Goal: Task Accomplishment & Management: Complete application form

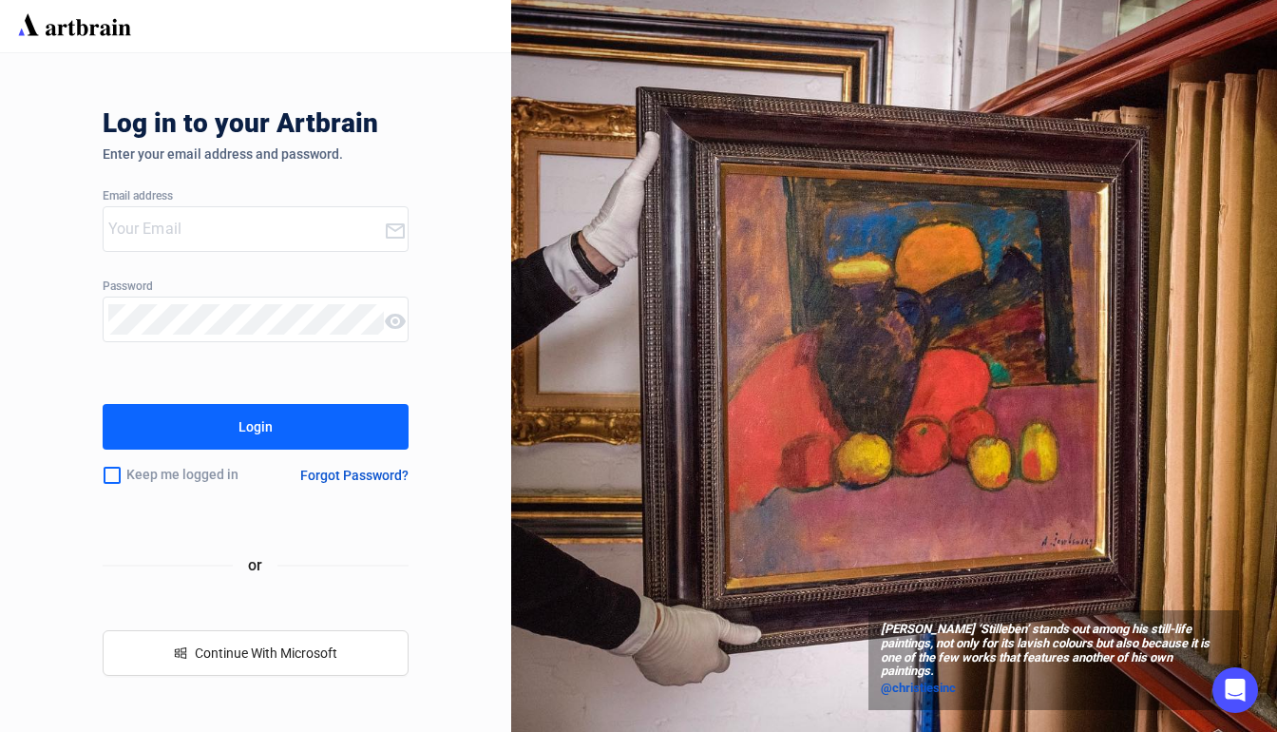
type input "[EMAIL_ADDRESS][DOMAIN_NAME]"
click at [385, 433] on button "Login" at bounding box center [256, 427] width 307 height 46
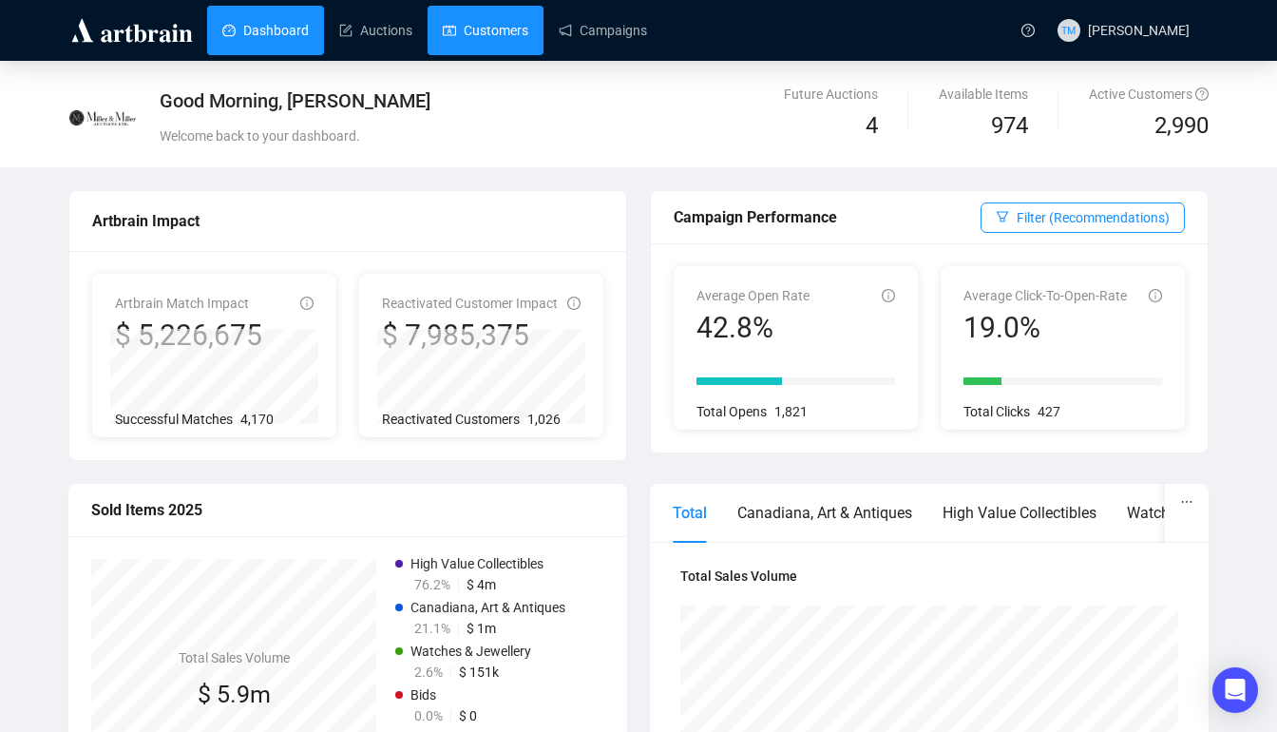
click at [485, 19] on link "Customers" at bounding box center [486, 30] width 86 height 49
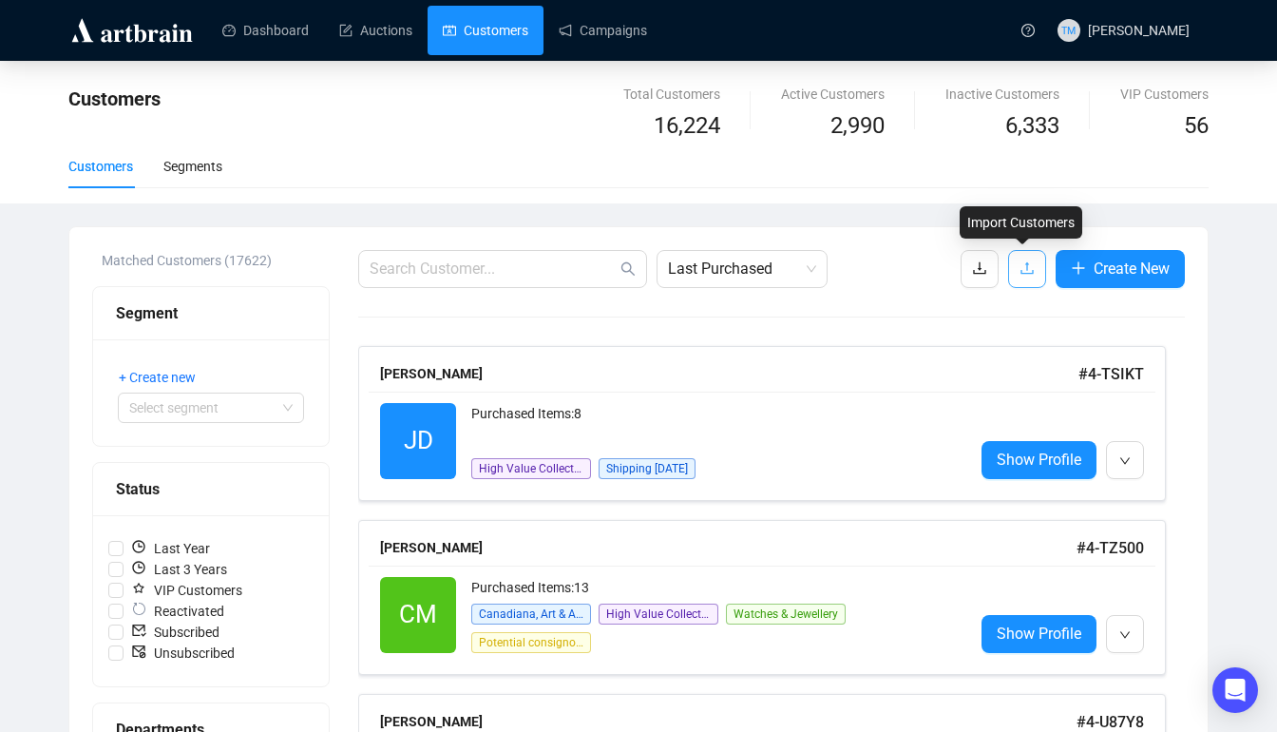
click at [1019, 255] on button "button" at bounding box center [1027, 269] width 38 height 38
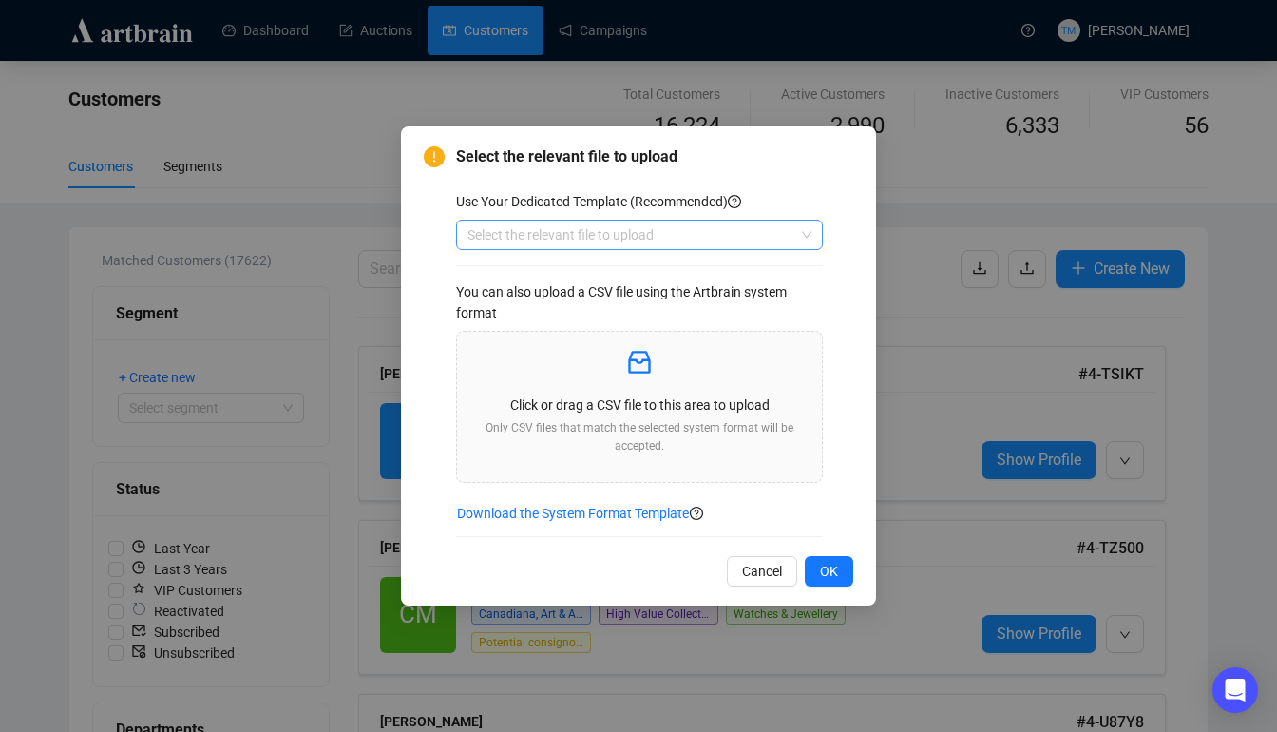
click at [743, 234] on input "search" at bounding box center [630, 234] width 327 height 29
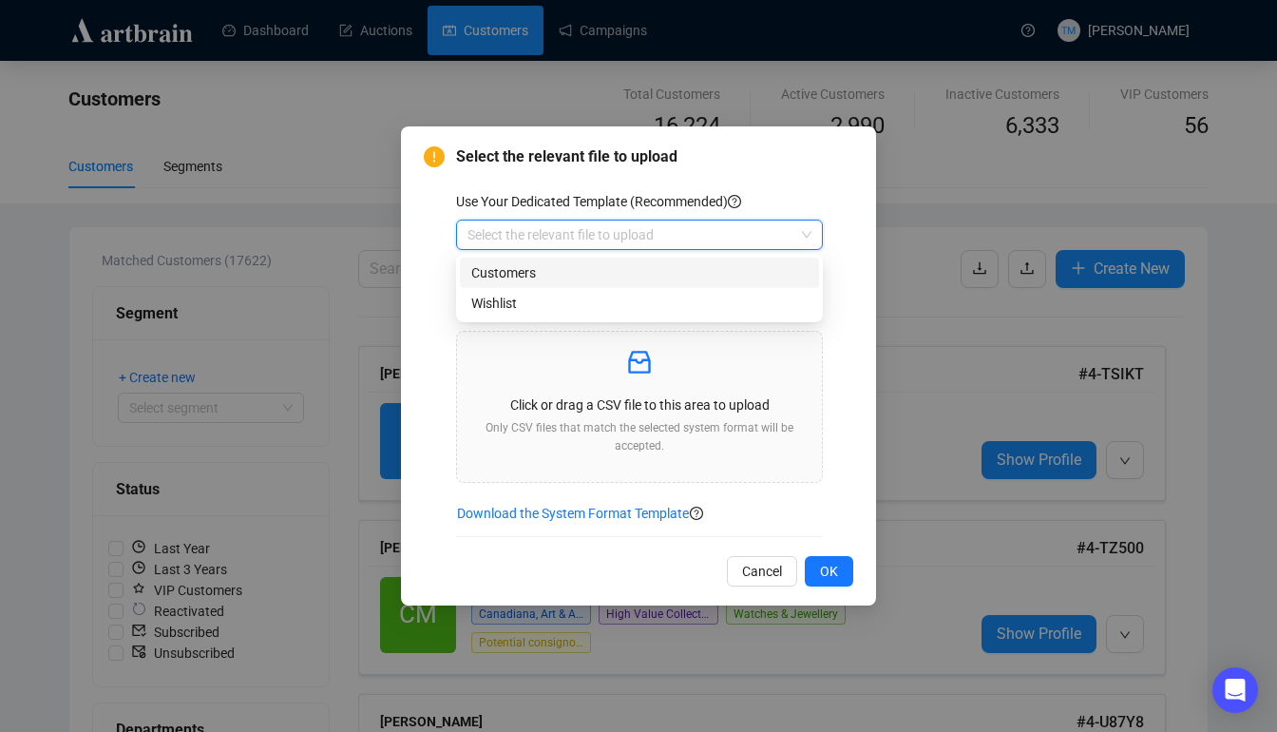
click at [539, 275] on div "Customers" at bounding box center [639, 272] width 336 height 21
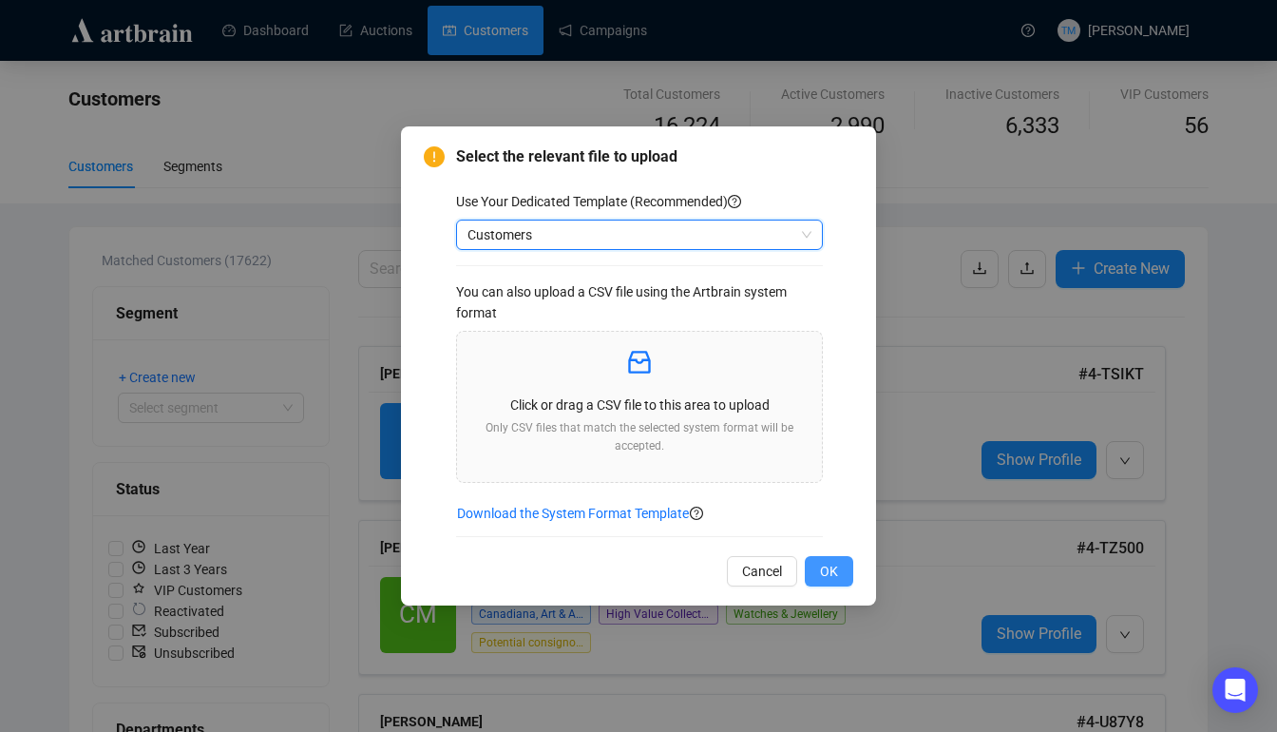
click at [836, 566] on span "OK" at bounding box center [829, 571] width 18 height 21
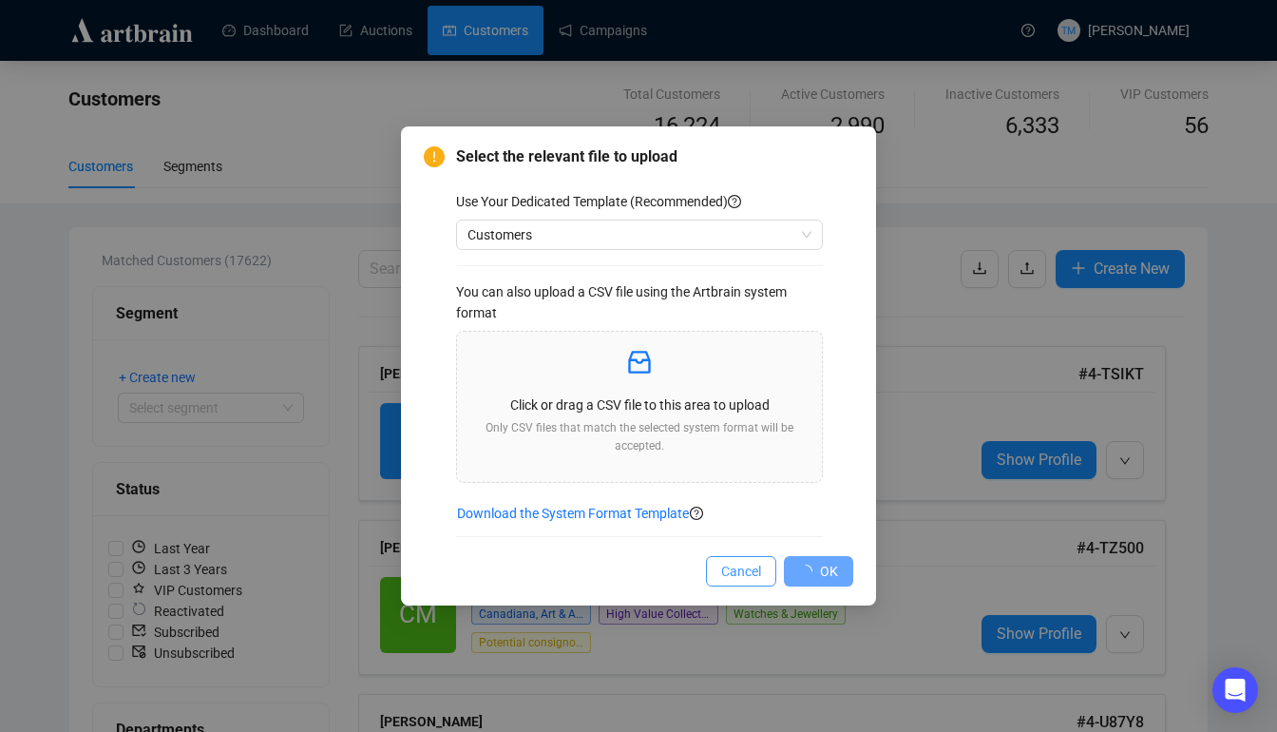
click at [740, 579] on span "Cancel" at bounding box center [741, 571] width 40 height 21
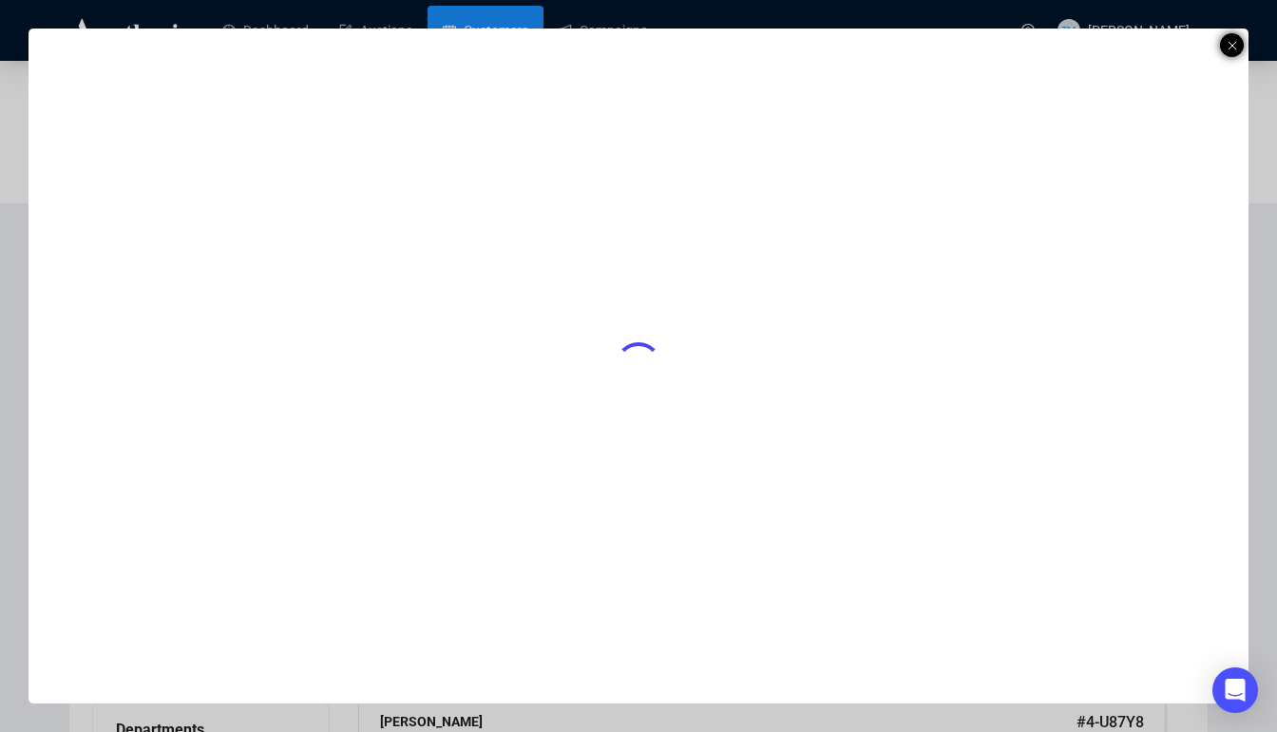
click at [1163, 45] on icon at bounding box center [1232, 45] width 10 height 23
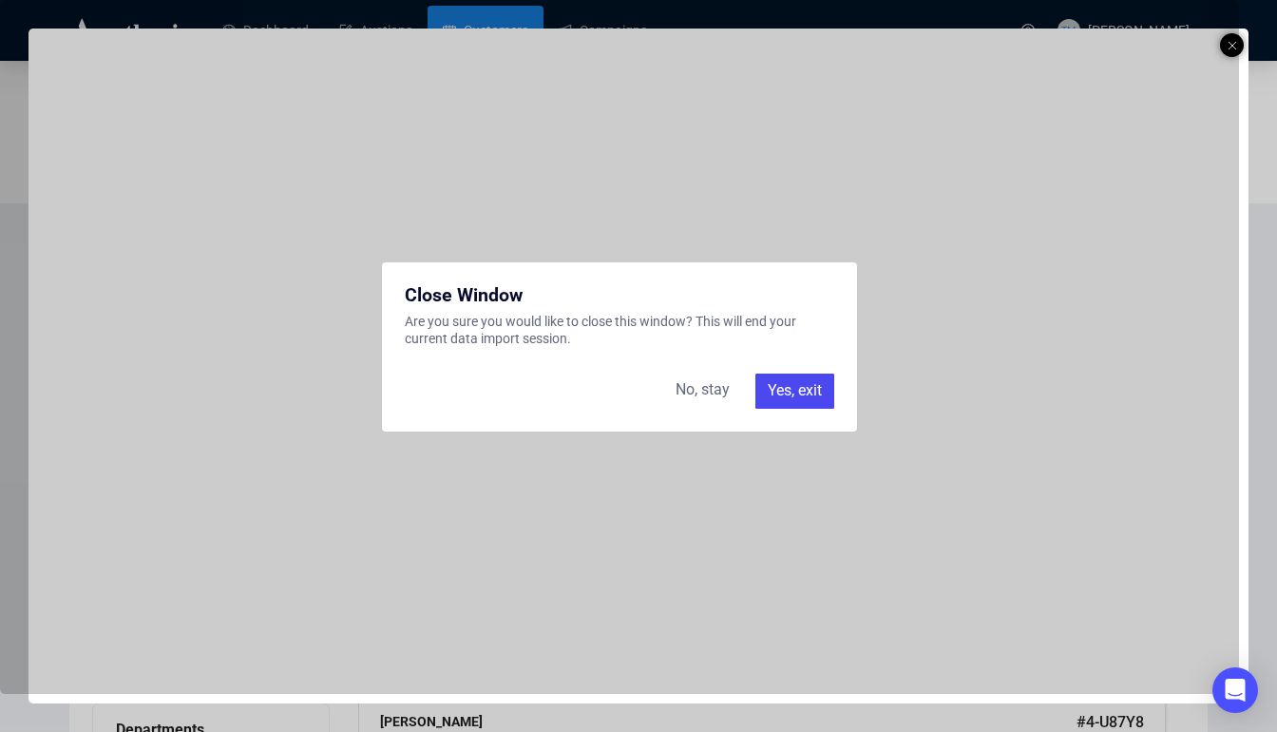
click at [808, 390] on div "Yes, exit" at bounding box center [794, 390] width 79 height 34
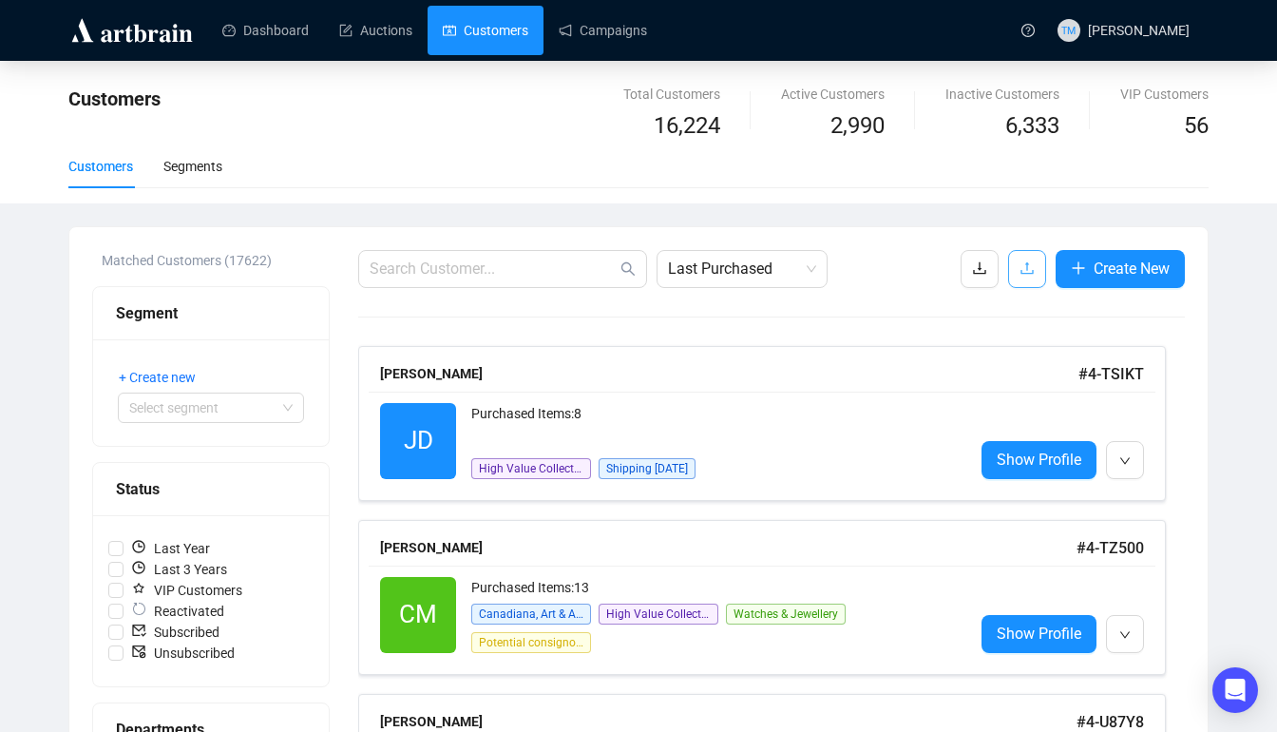
click at [1020, 276] on span "button" at bounding box center [1026, 269] width 15 height 24
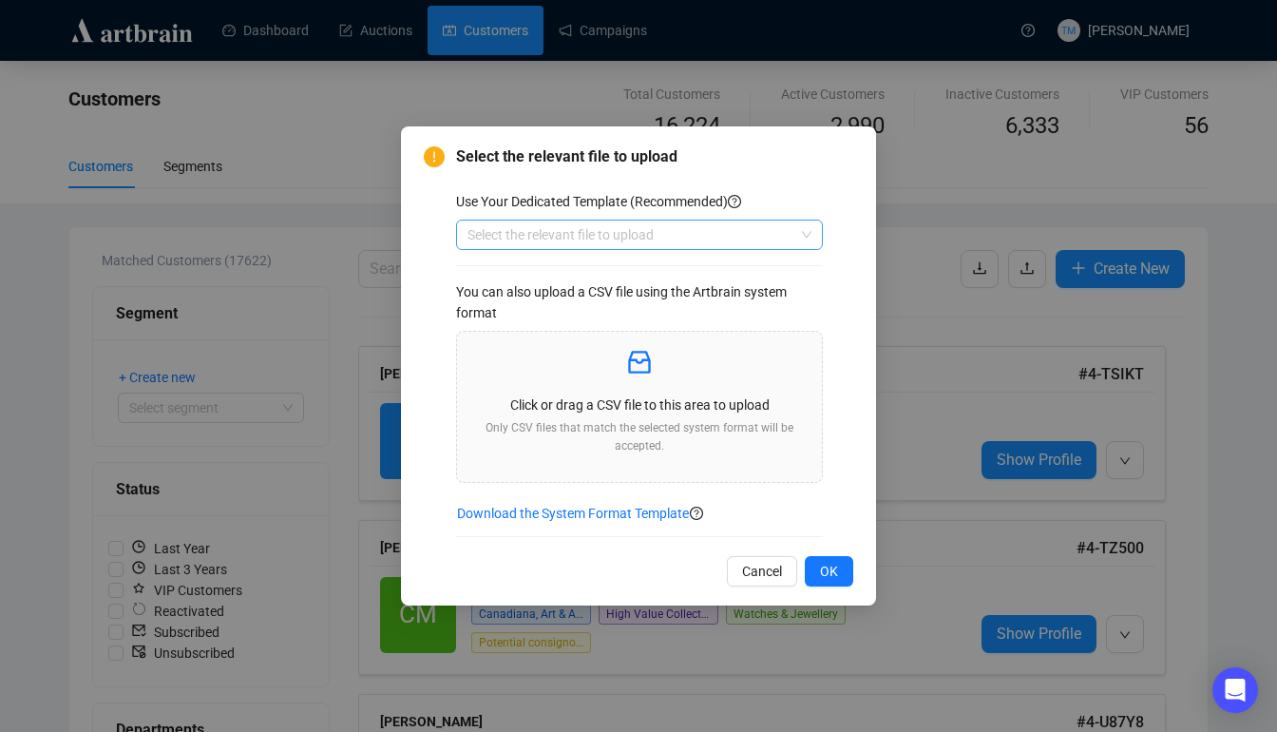
click at [753, 239] on input "search" at bounding box center [630, 234] width 327 height 29
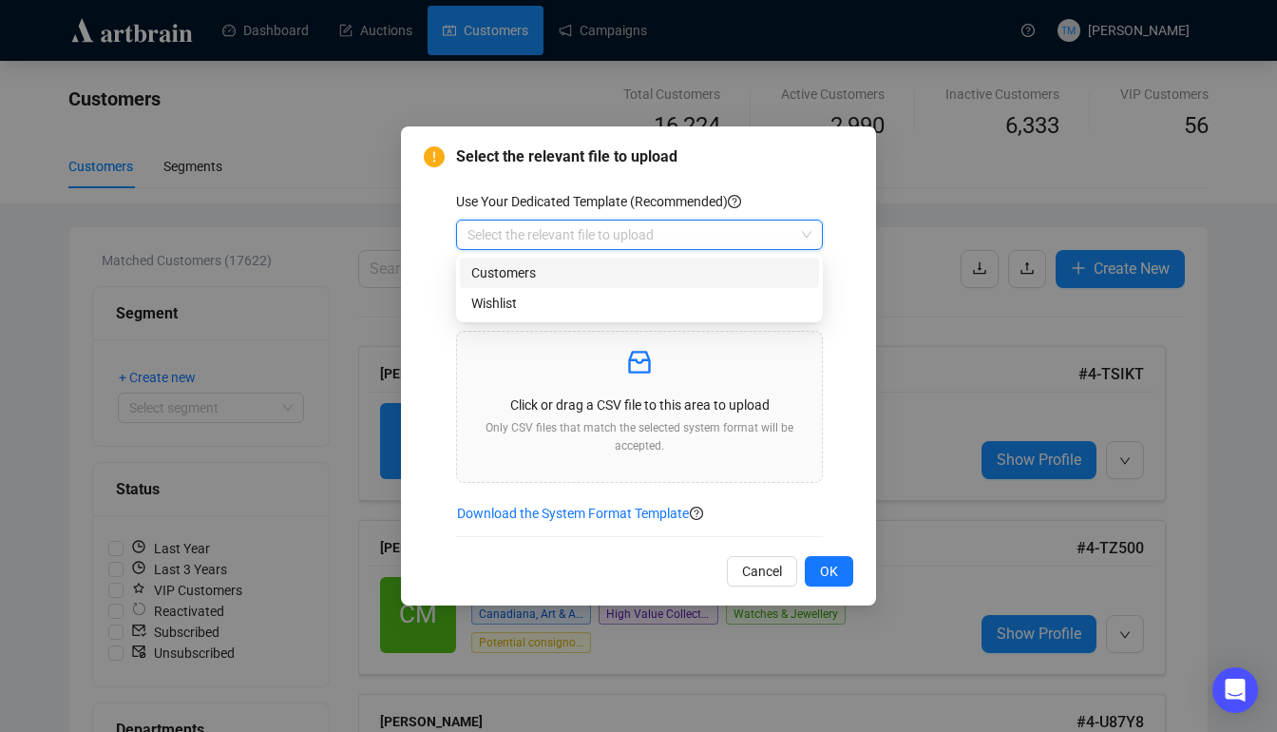
click at [652, 278] on div "Customers" at bounding box center [639, 272] width 336 height 21
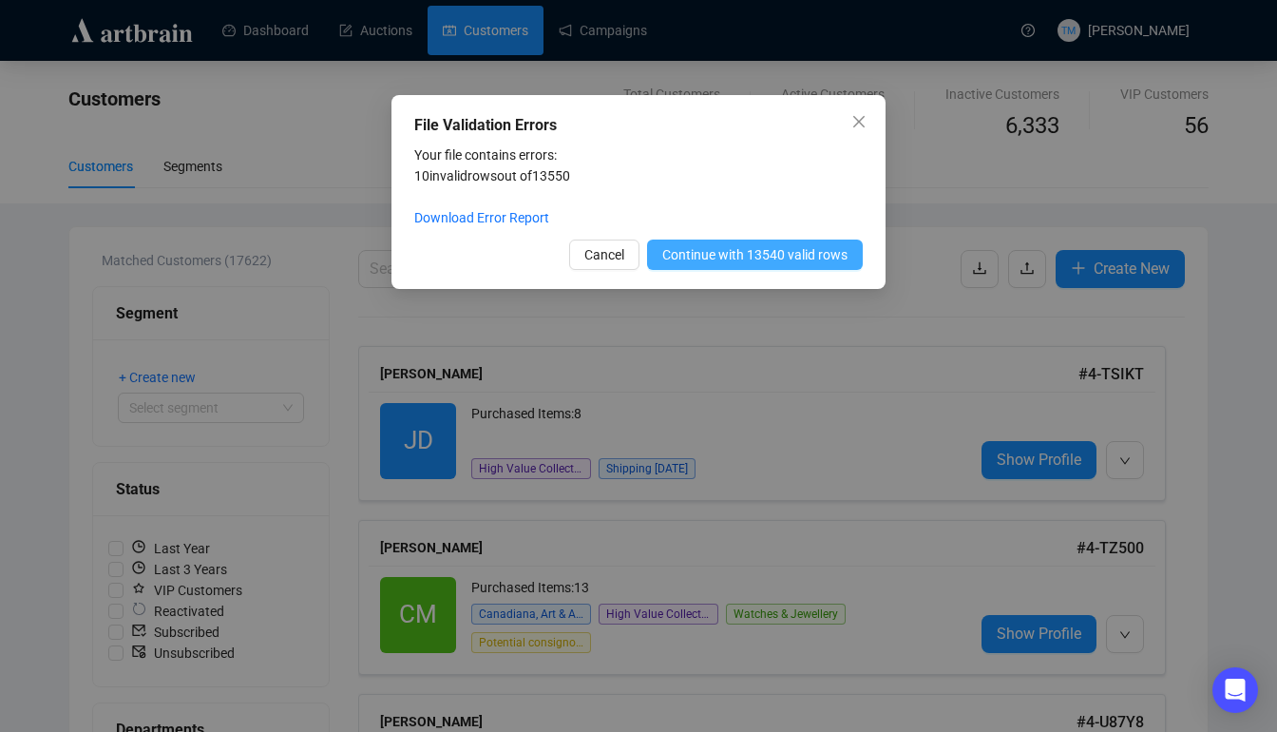
click at [736, 257] on span "Continue with 13540 valid rows" at bounding box center [754, 254] width 185 height 21
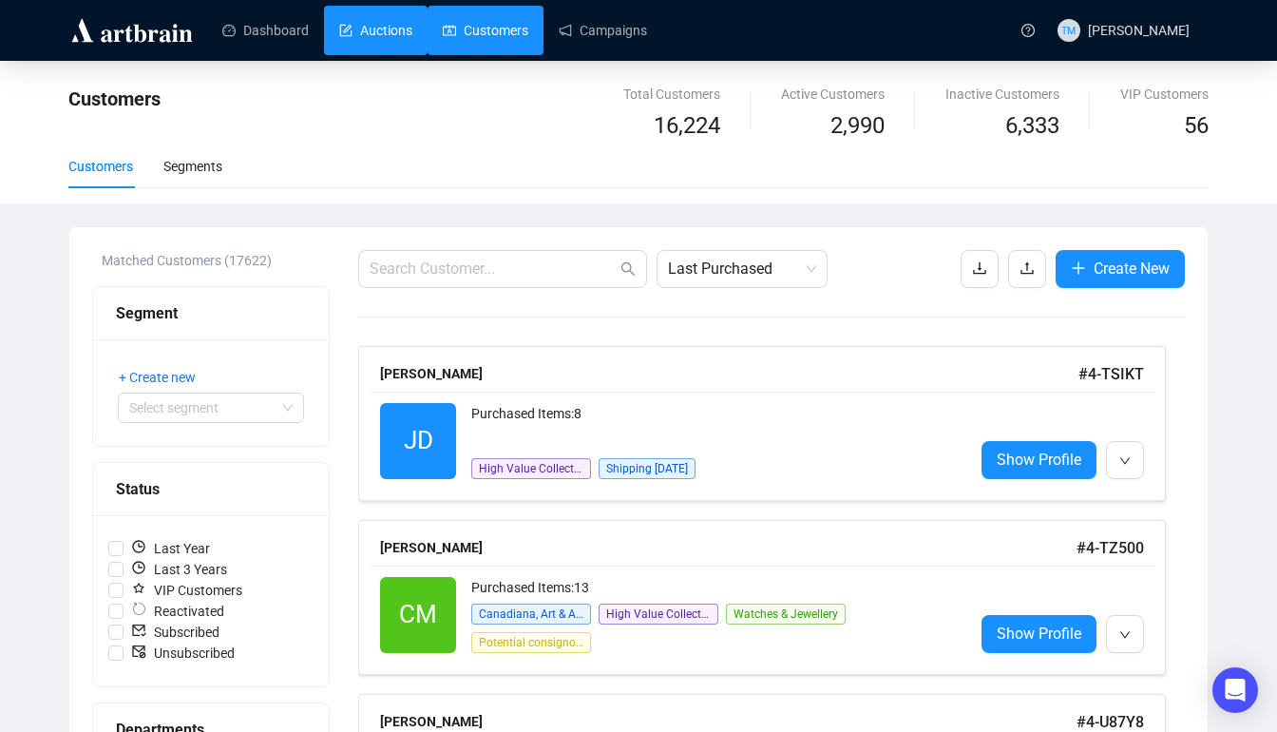
click at [380, 32] on link "Auctions" at bounding box center [375, 30] width 73 height 49
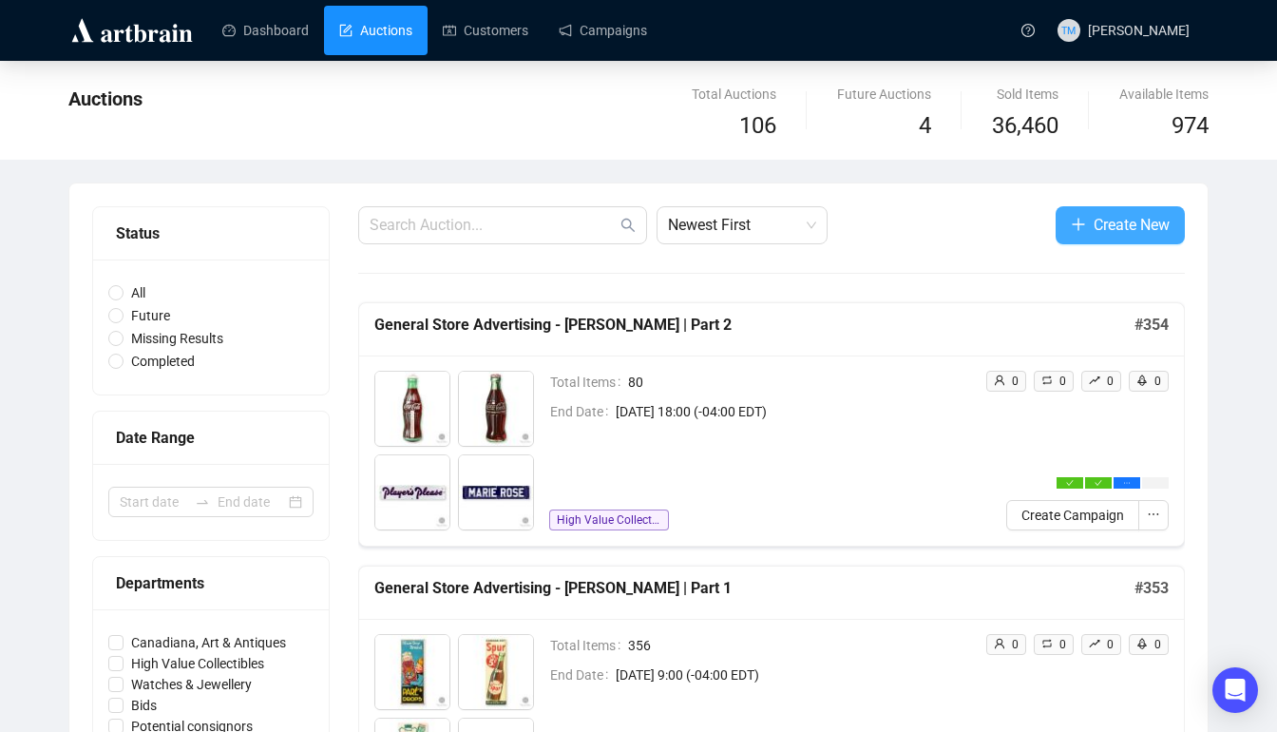
click at [1074, 238] on button "Create New" at bounding box center [1119, 225] width 129 height 38
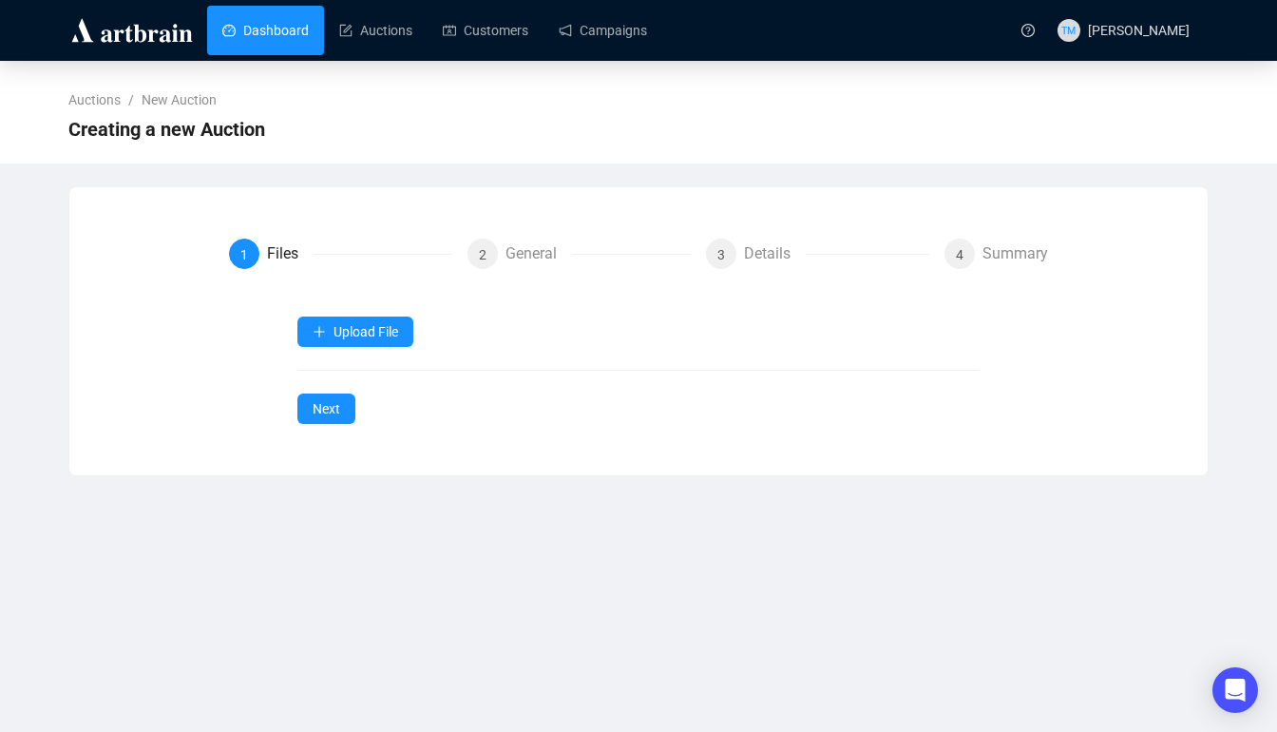
click at [289, 21] on link "Dashboard" at bounding box center [265, 30] width 86 height 49
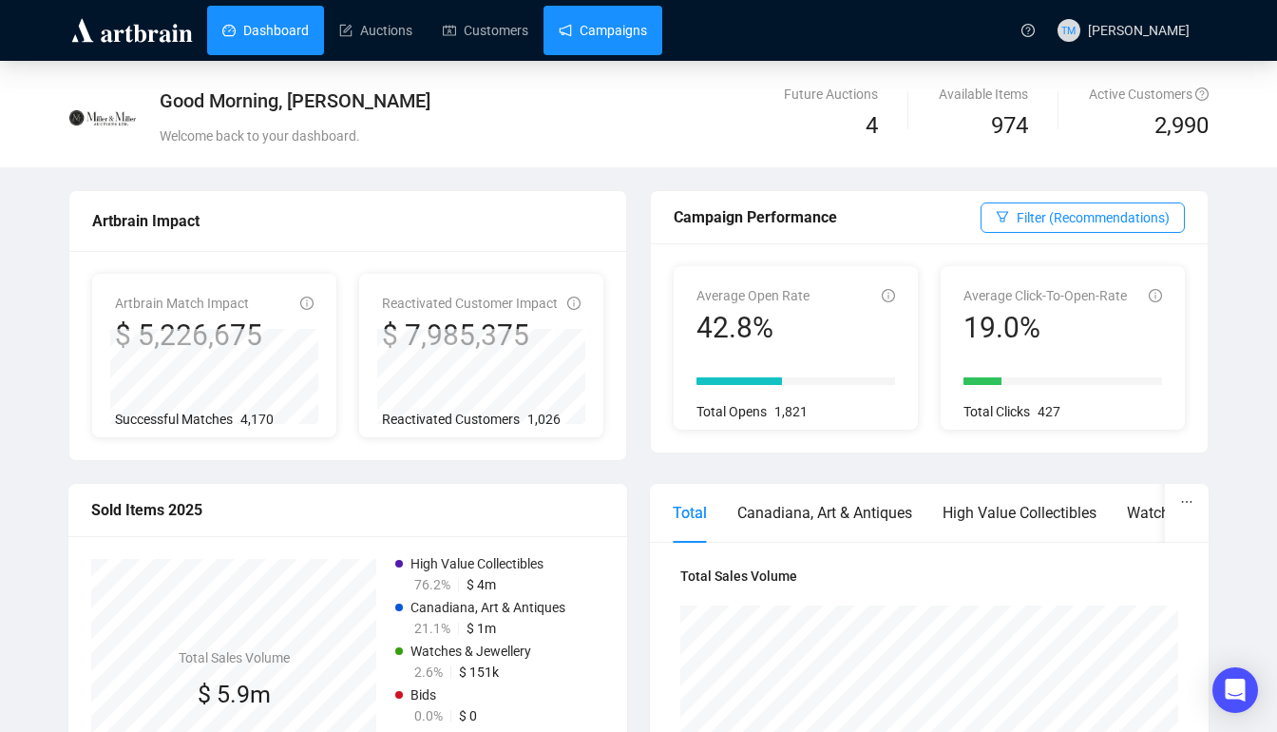
click at [596, 34] on link "Campaigns" at bounding box center [603, 30] width 88 height 49
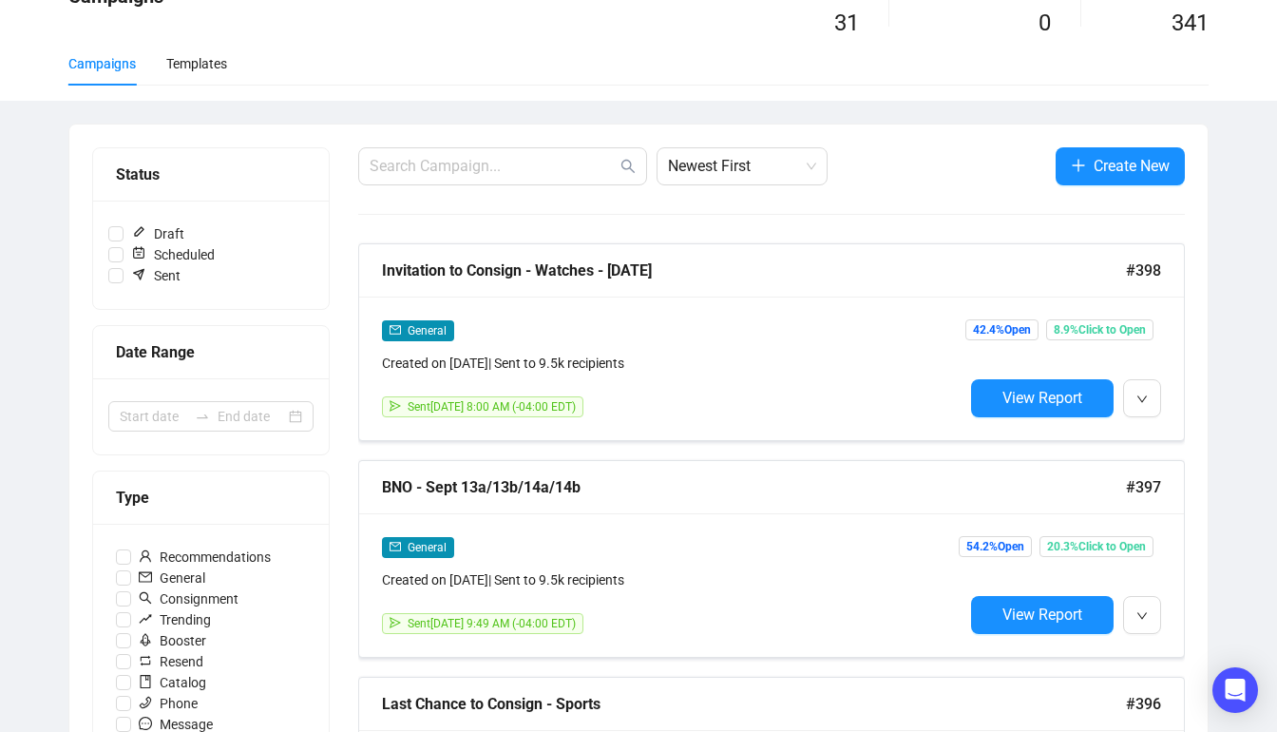
scroll to position [104, 0]
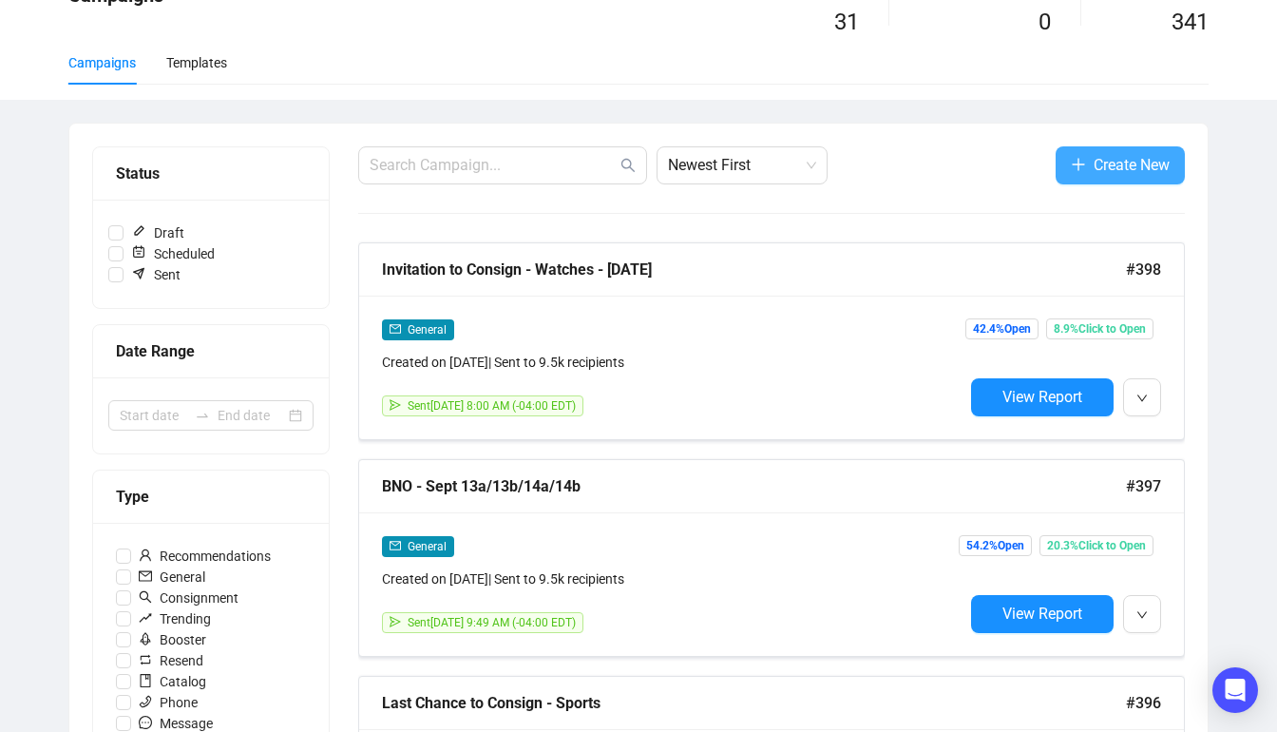
click at [1077, 166] on icon "plus" at bounding box center [1077, 165] width 1 height 12
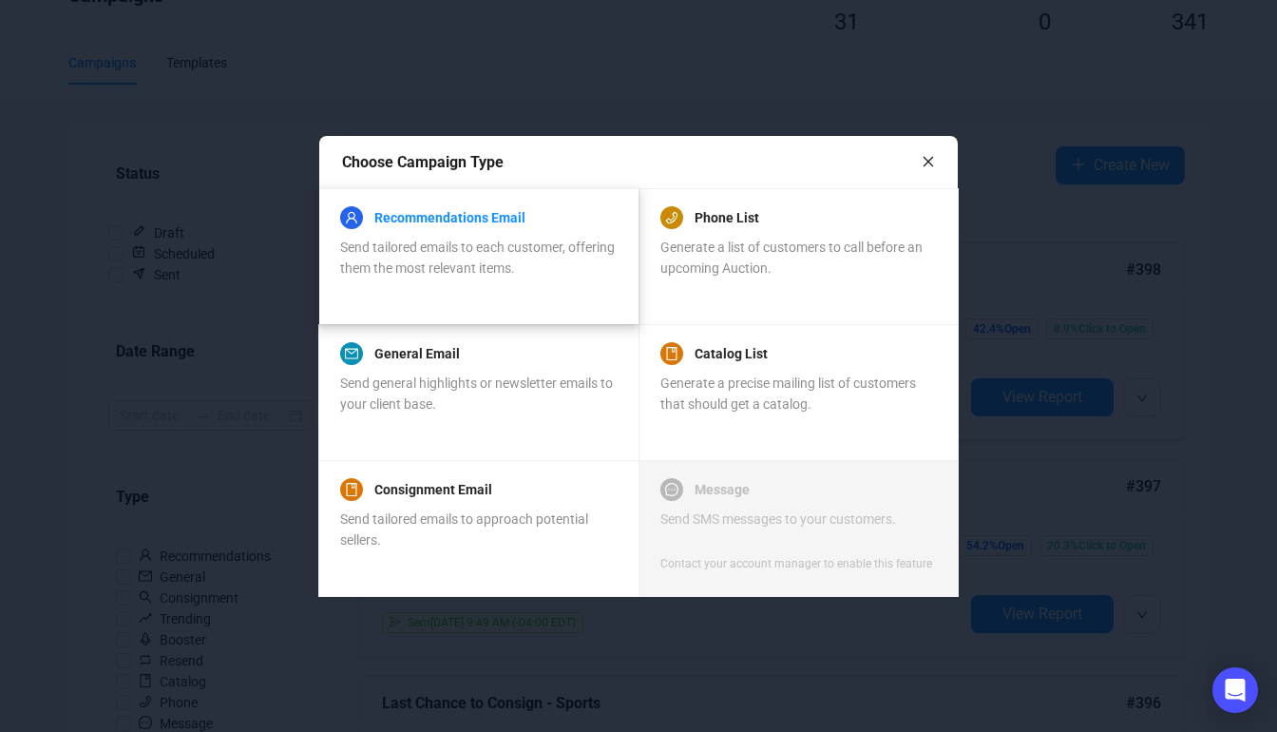
click at [474, 223] on link "Recommendations Email" at bounding box center [449, 217] width 151 height 23
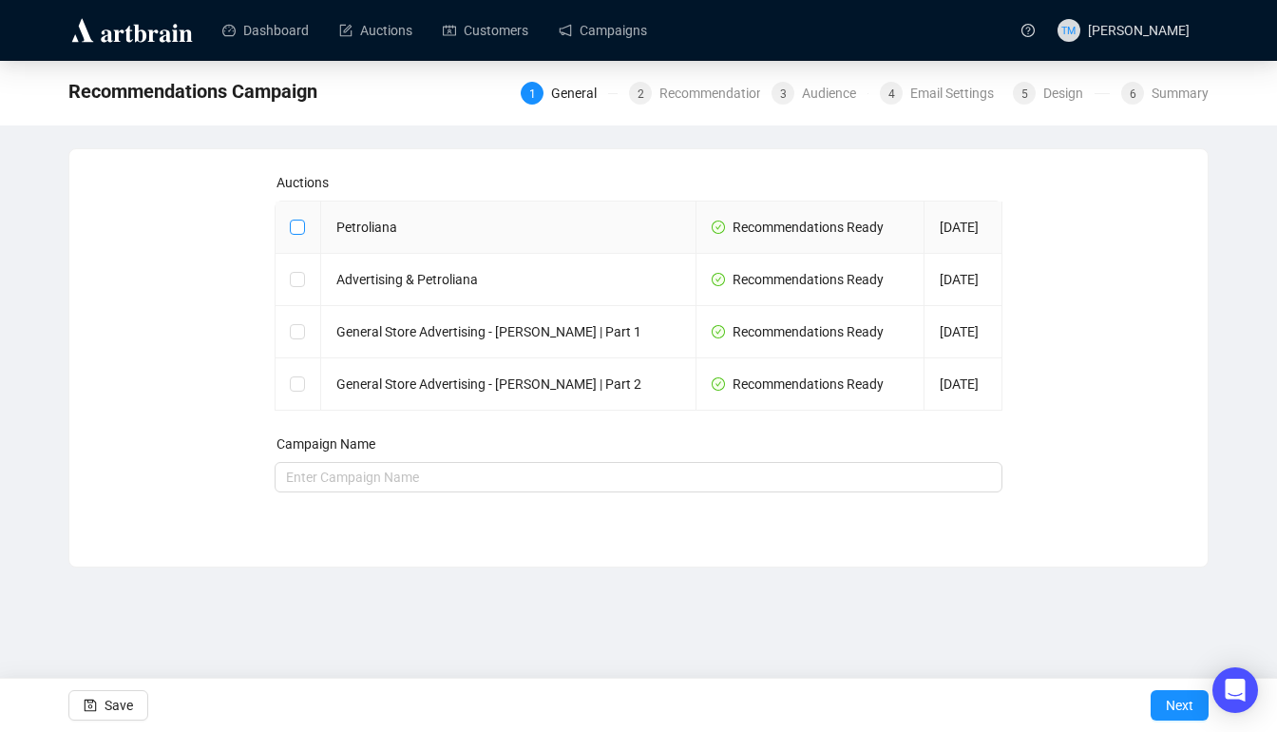
click at [298, 222] on input "checkbox" at bounding box center [296, 225] width 13 height 13
checkbox input "true"
type input "Petroliana Campaign"
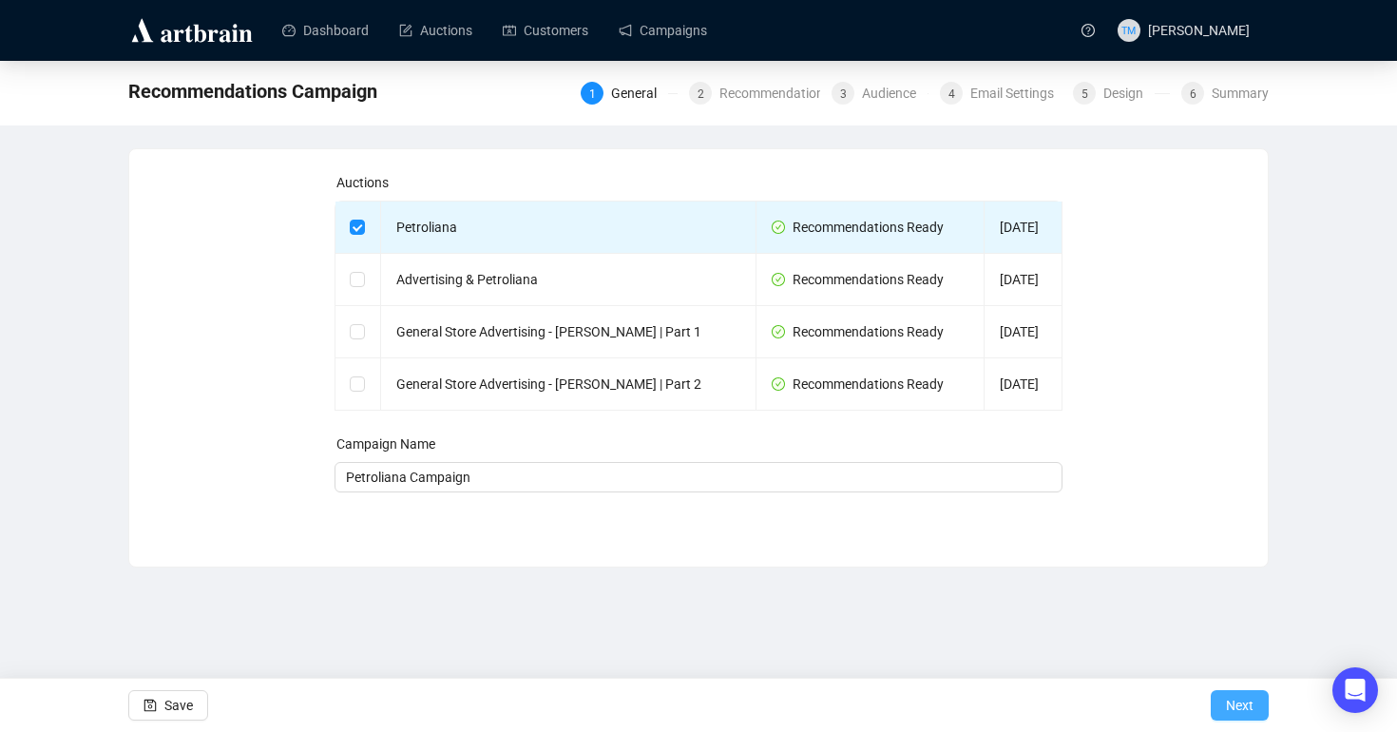
click at [1163, 697] on span "Next" at bounding box center [1240, 704] width 28 height 53
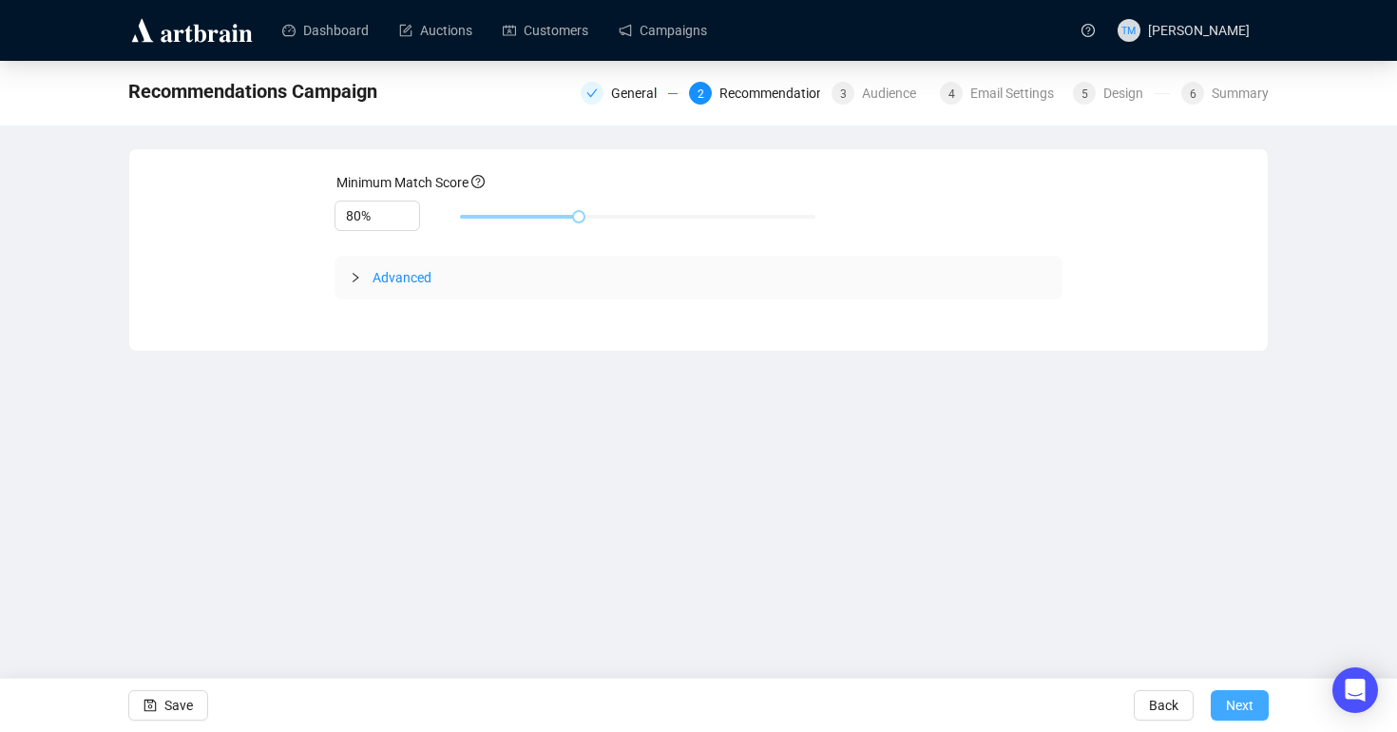
click at [1163, 703] on button "Next" at bounding box center [1239, 705] width 58 height 30
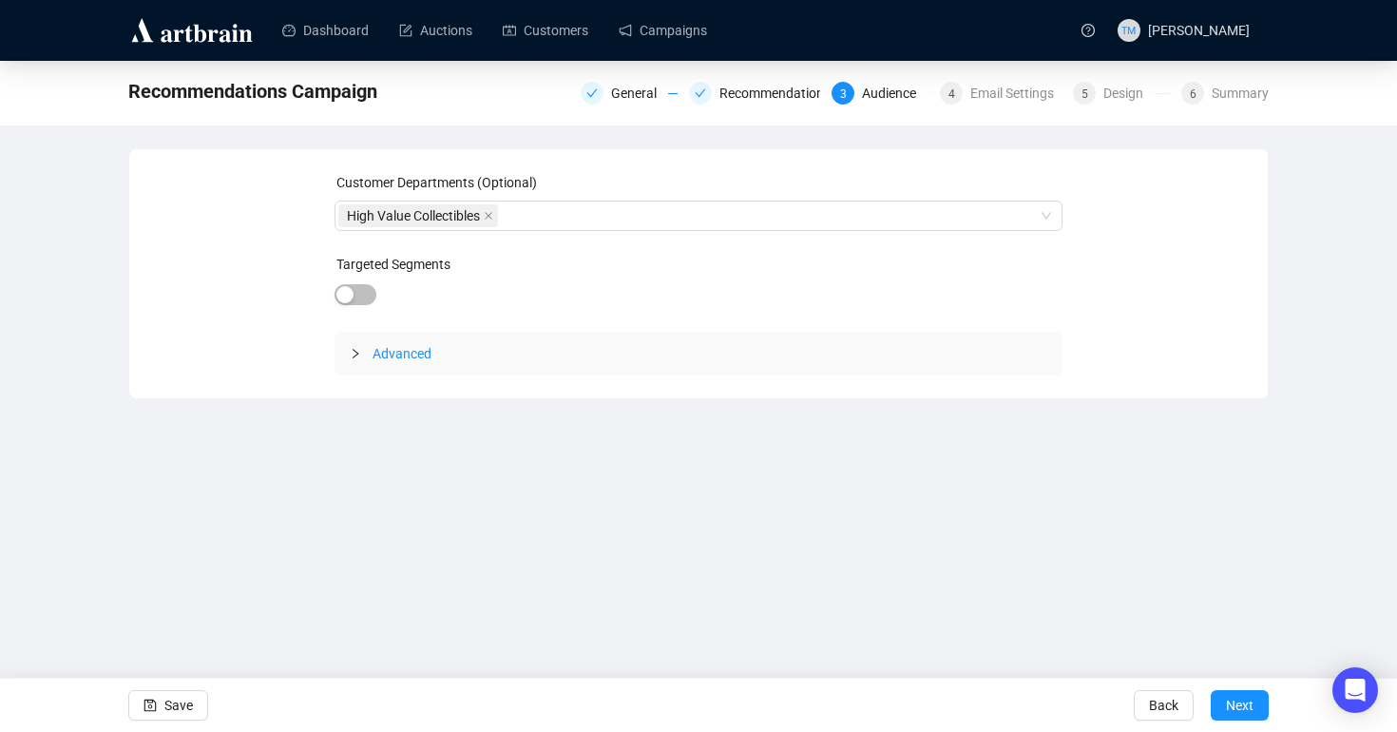
click at [360, 350] on div at bounding box center [361, 353] width 23 height 21
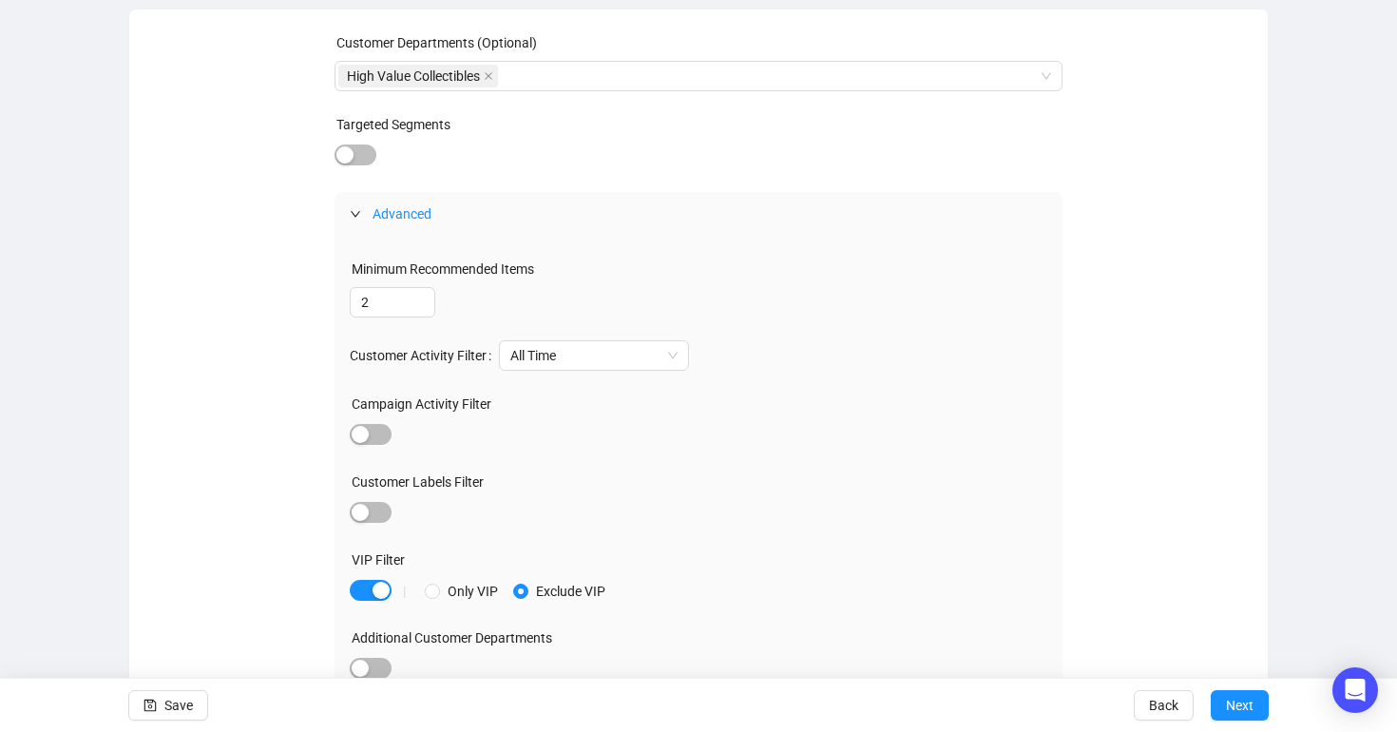
scroll to position [152, 0]
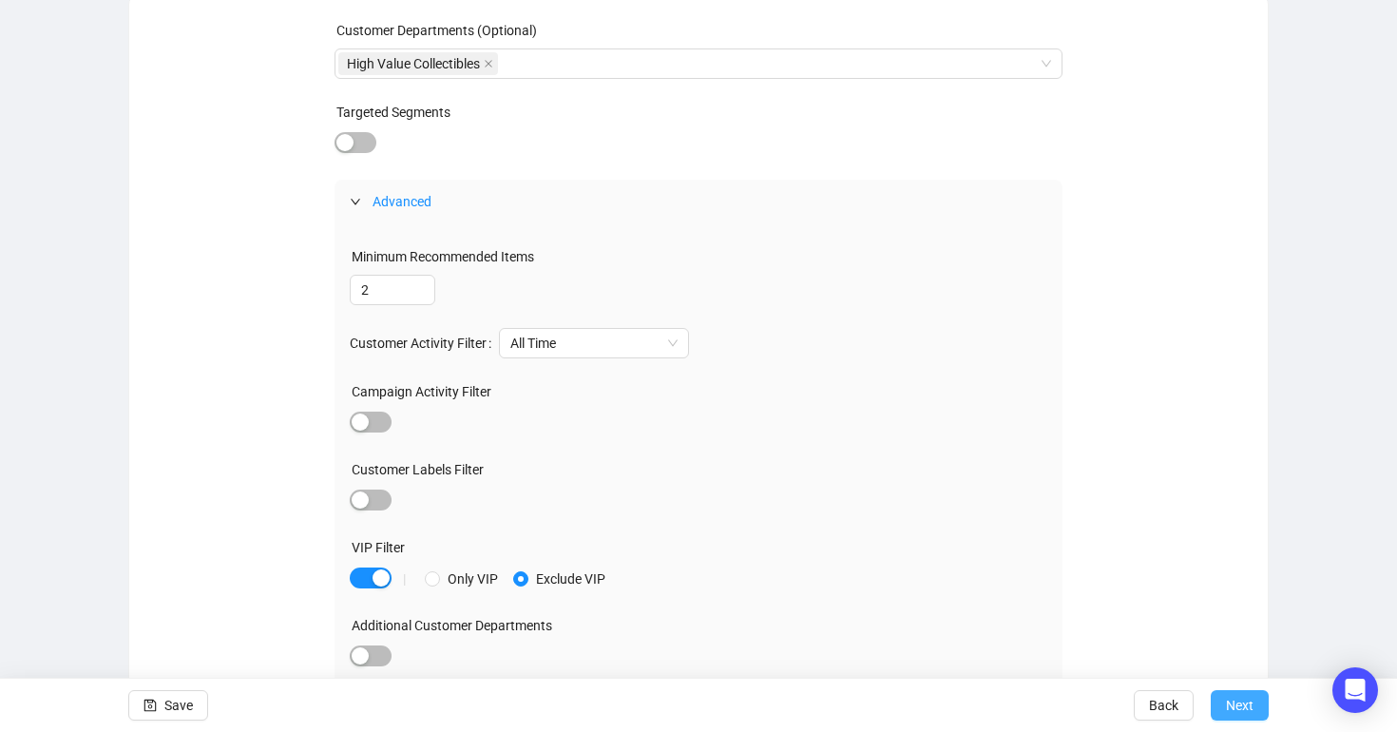
click at [1163, 713] on span "Next" at bounding box center [1240, 704] width 28 height 53
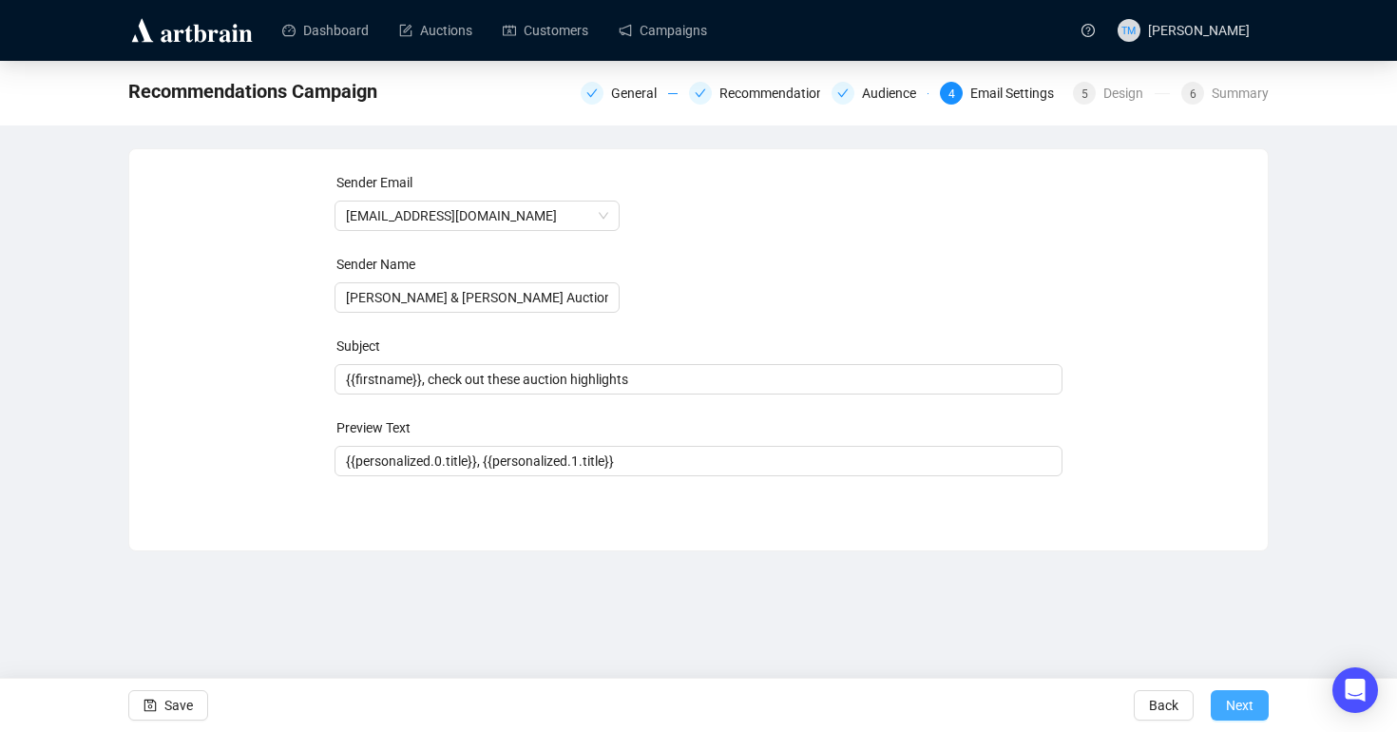
click at [1163, 703] on span "Next" at bounding box center [1240, 704] width 28 height 53
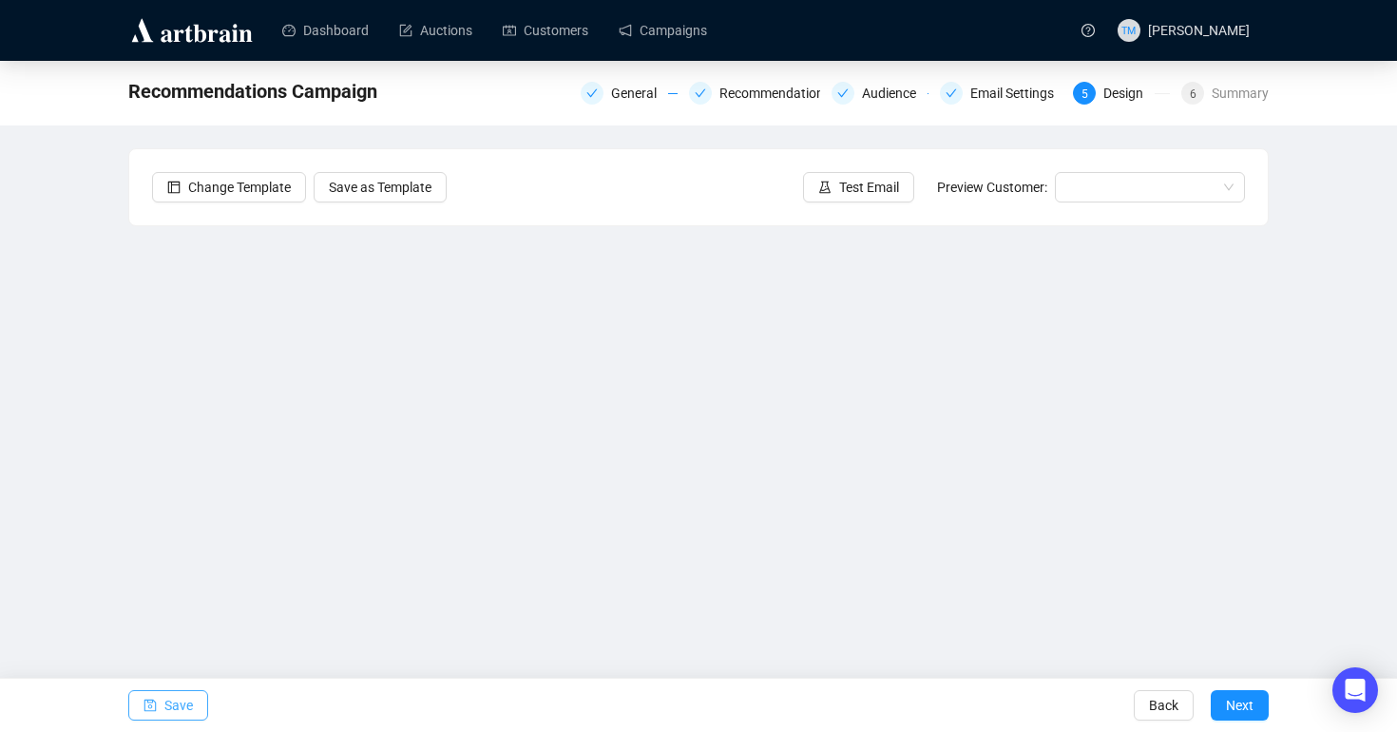
click at [181, 701] on span "Save" at bounding box center [178, 704] width 29 height 53
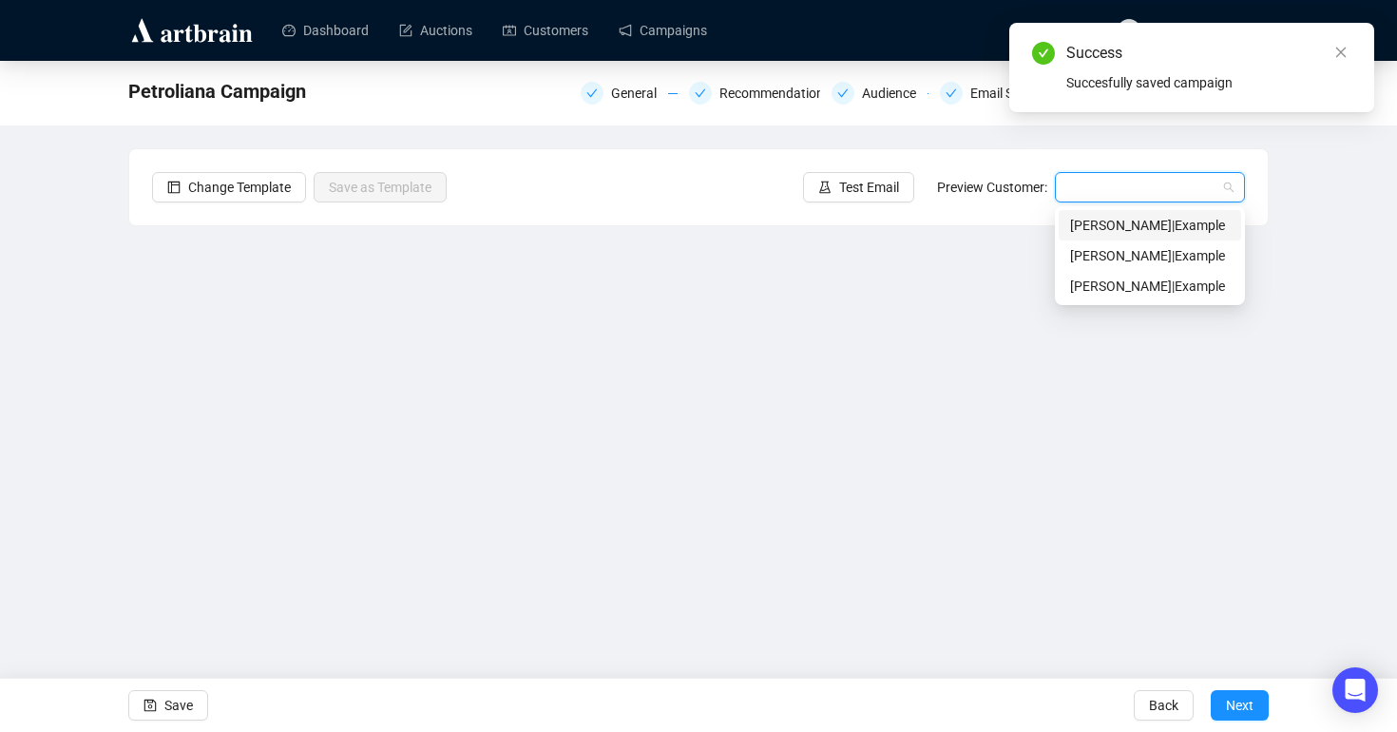
click at [1113, 186] on input "search" at bounding box center [1141, 187] width 150 height 29
click at [1105, 224] on div "Ann | Example" at bounding box center [1150, 225] width 160 height 21
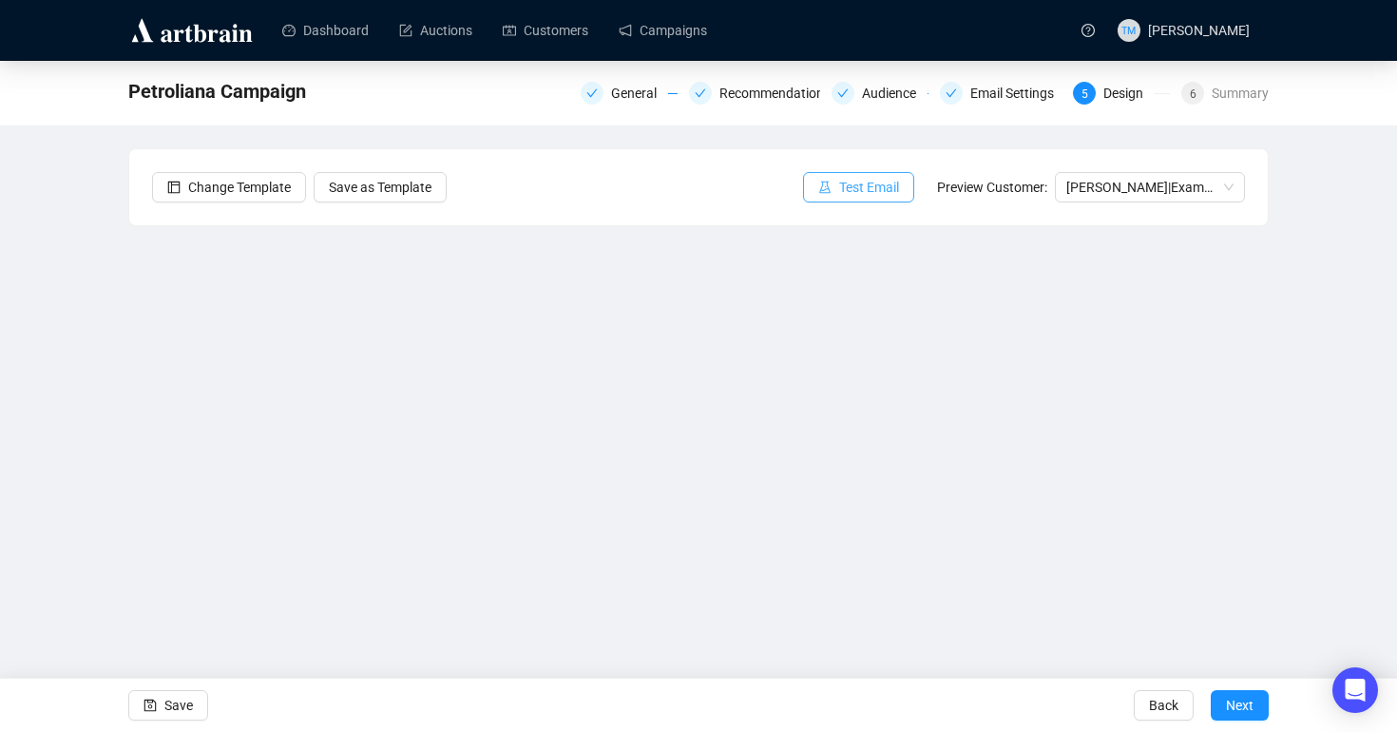
click at [874, 193] on span "Test Email" at bounding box center [869, 187] width 60 height 21
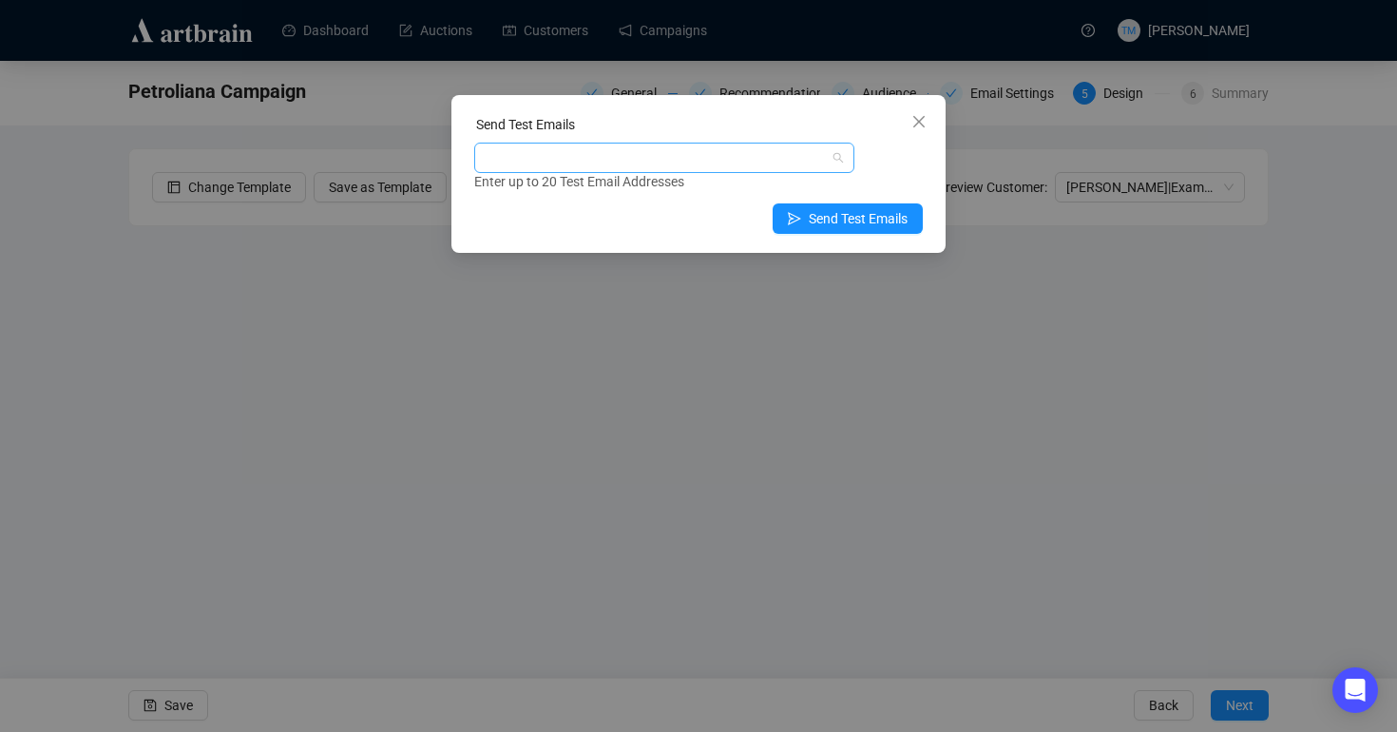
click at [678, 148] on div at bounding box center [654, 157] width 352 height 27
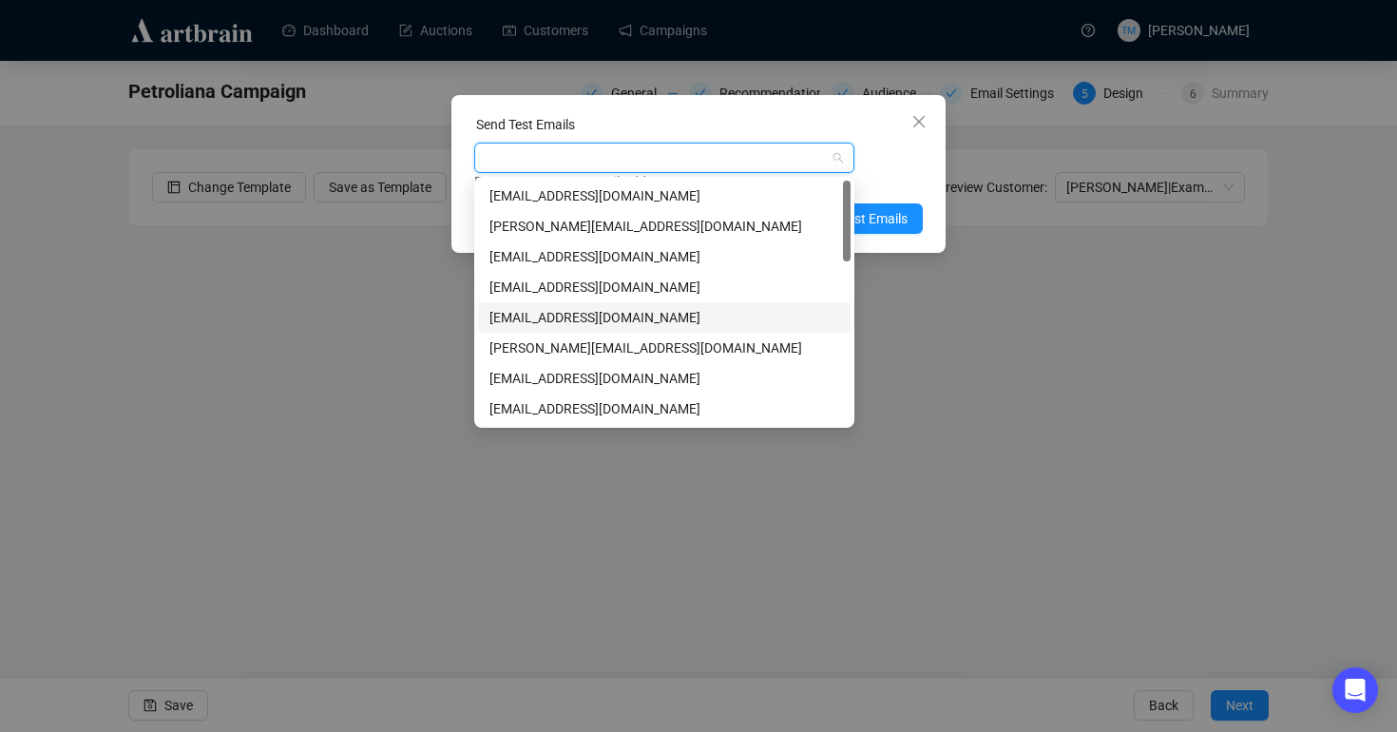
click at [602, 314] on div "[EMAIL_ADDRESS][DOMAIN_NAME]" at bounding box center [664, 317] width 350 height 21
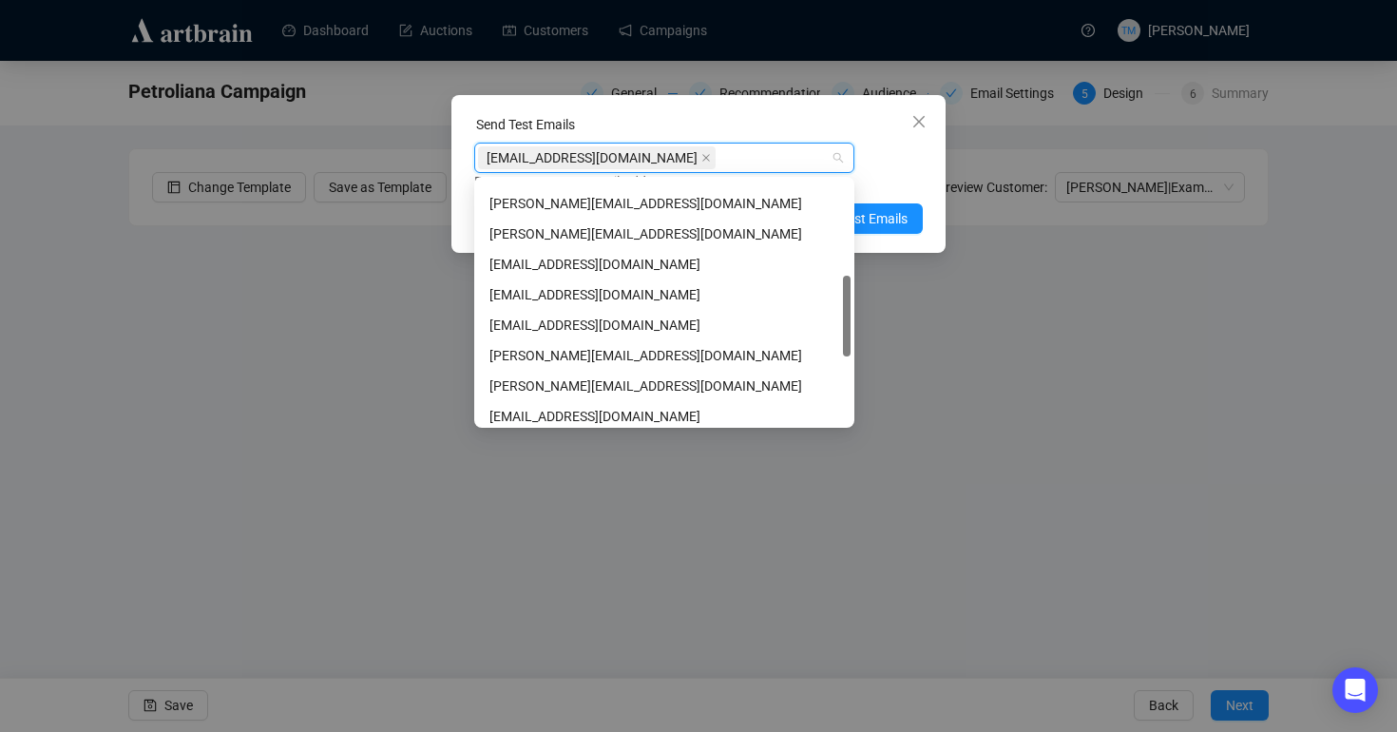
scroll to position [285, 0]
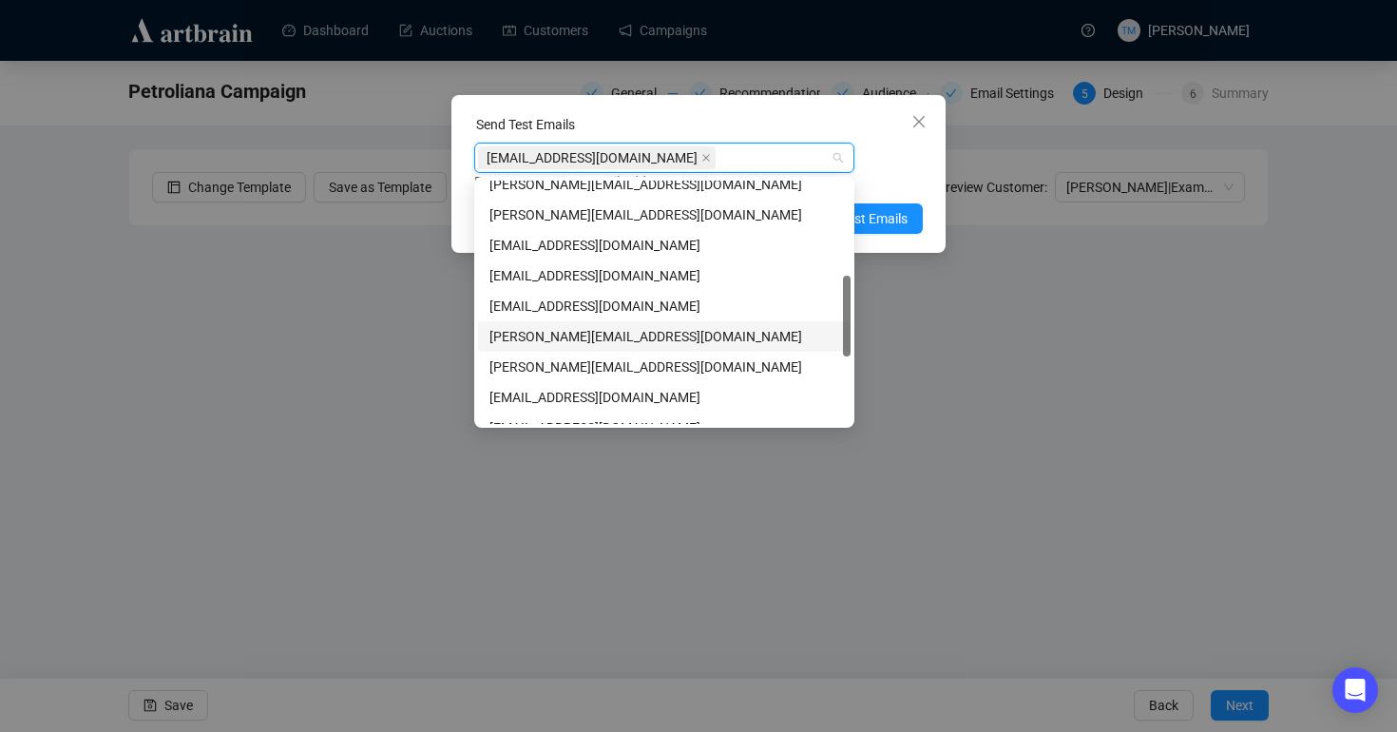
click at [602, 327] on div "jayden@millerandmillerauctions.com" at bounding box center [664, 336] width 350 height 21
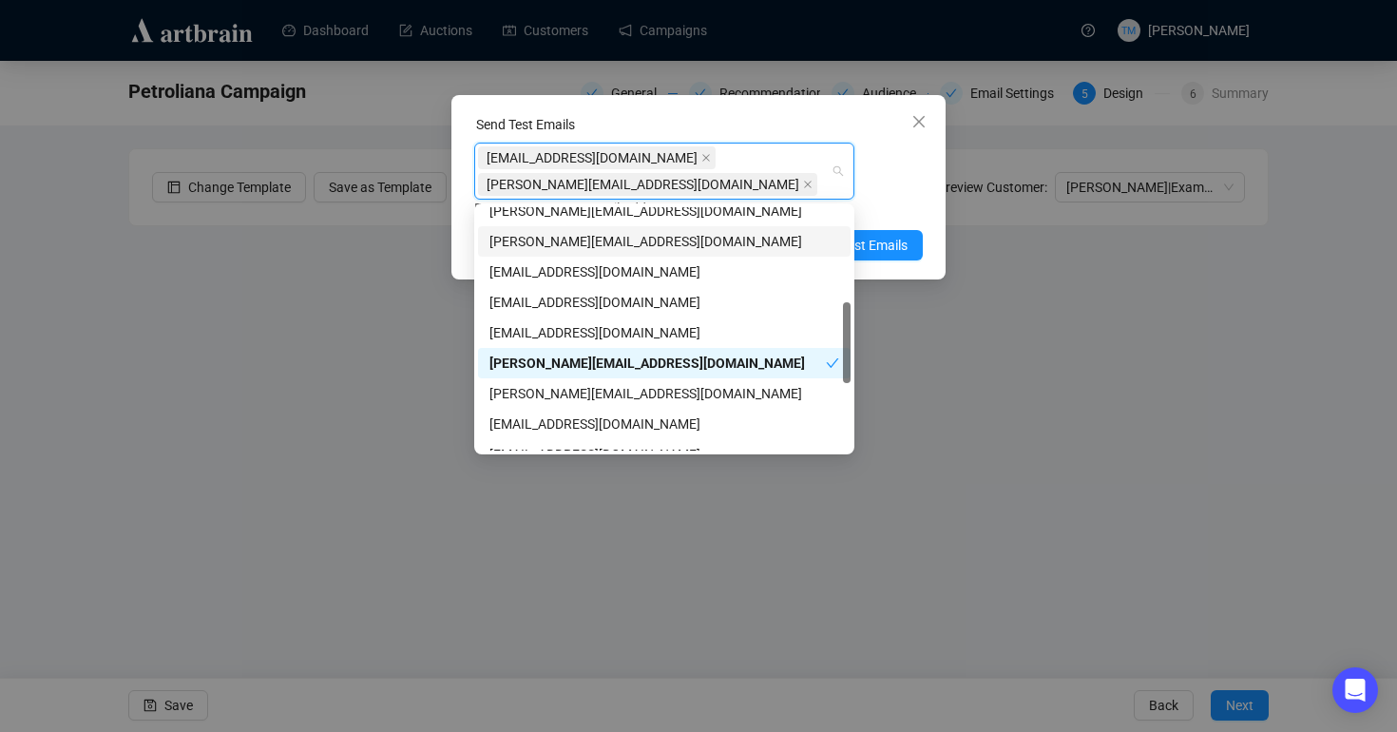
click at [915, 158] on div "marketing@millerandmillerauctions.com jayden@millerandmillerauctions.com Enter …" at bounding box center [698, 181] width 448 height 76
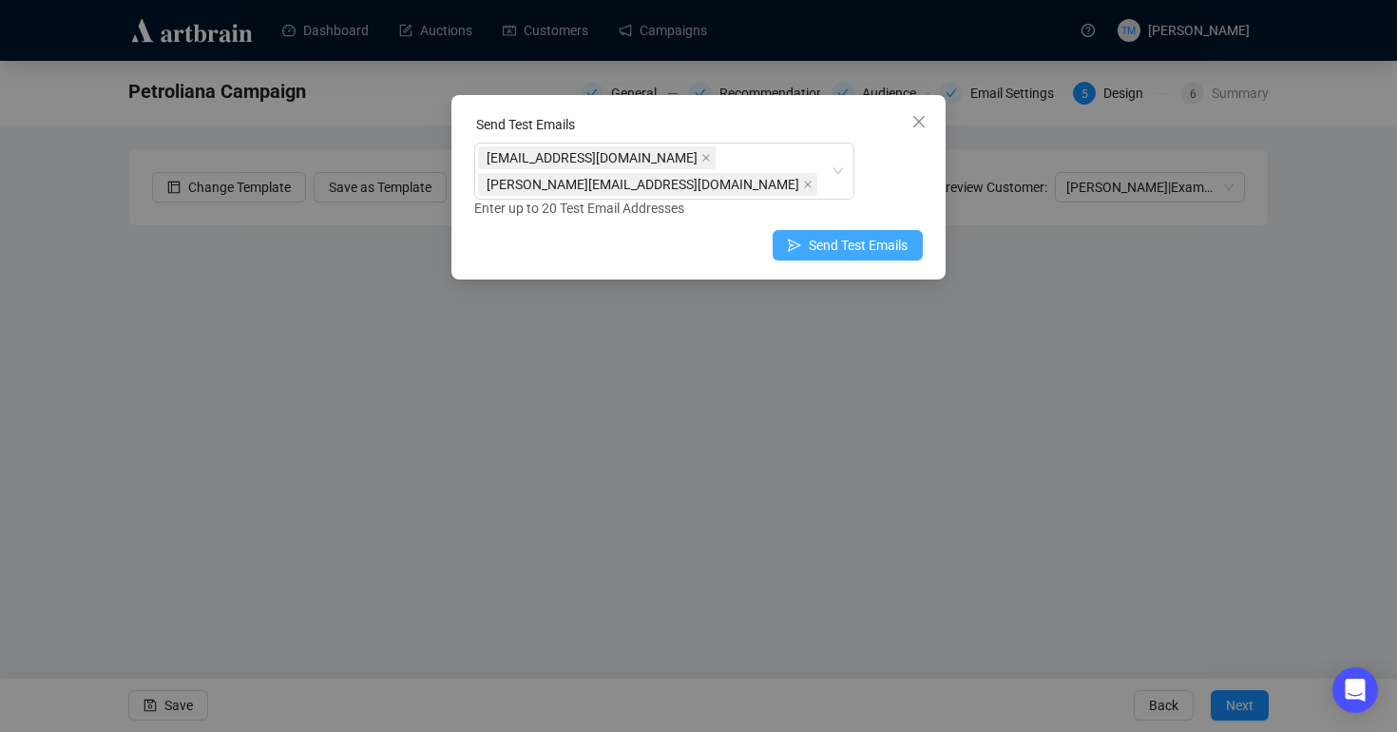
click at [837, 243] on span "Send Test Emails" at bounding box center [857, 245] width 99 height 21
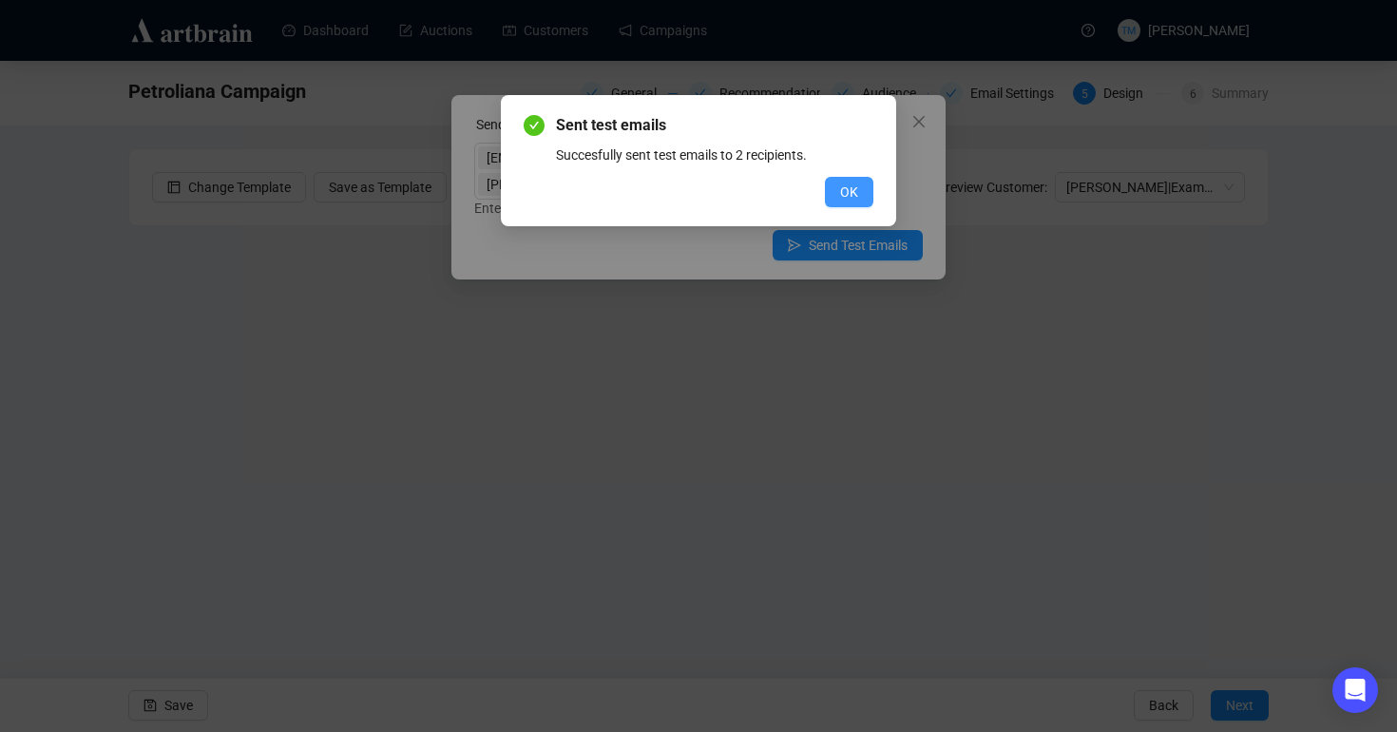
click at [854, 191] on span "OK" at bounding box center [849, 191] width 18 height 21
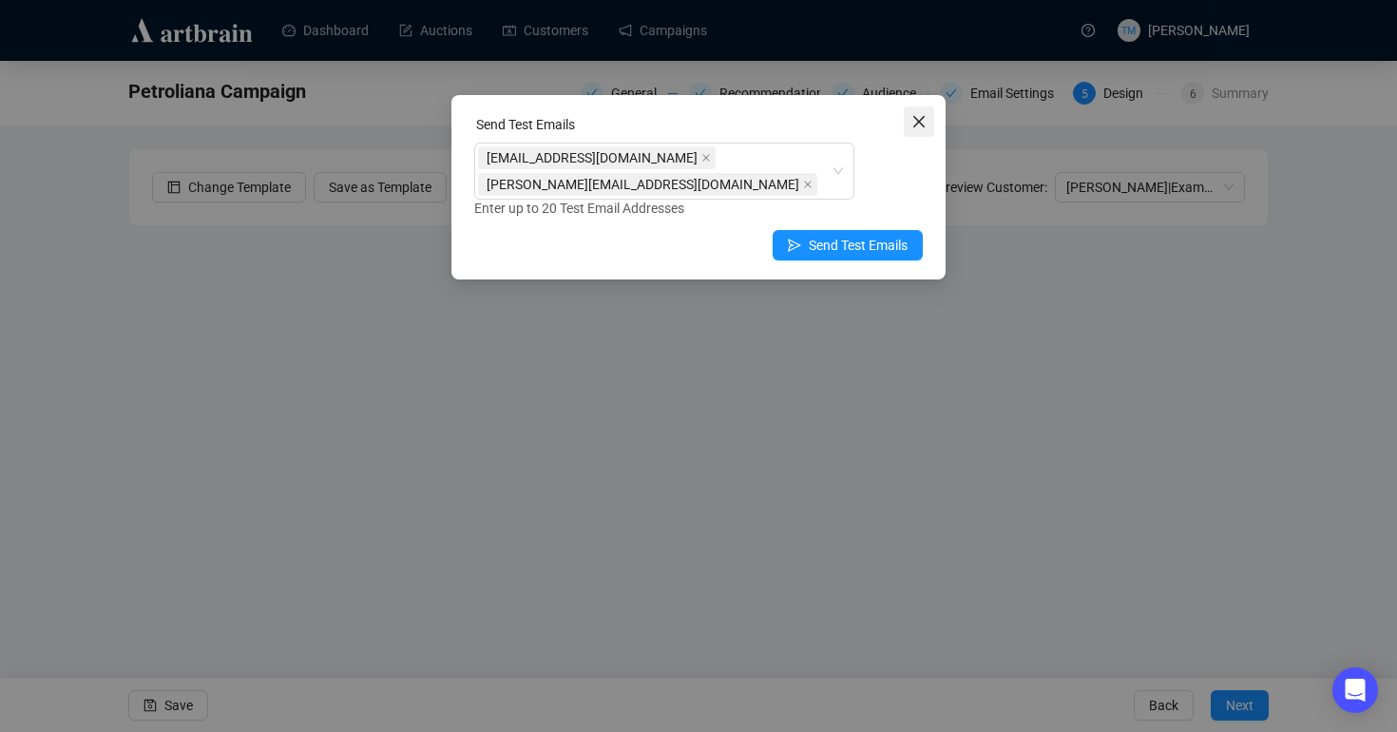
click at [915, 121] on icon "close" at bounding box center [918, 121] width 15 height 15
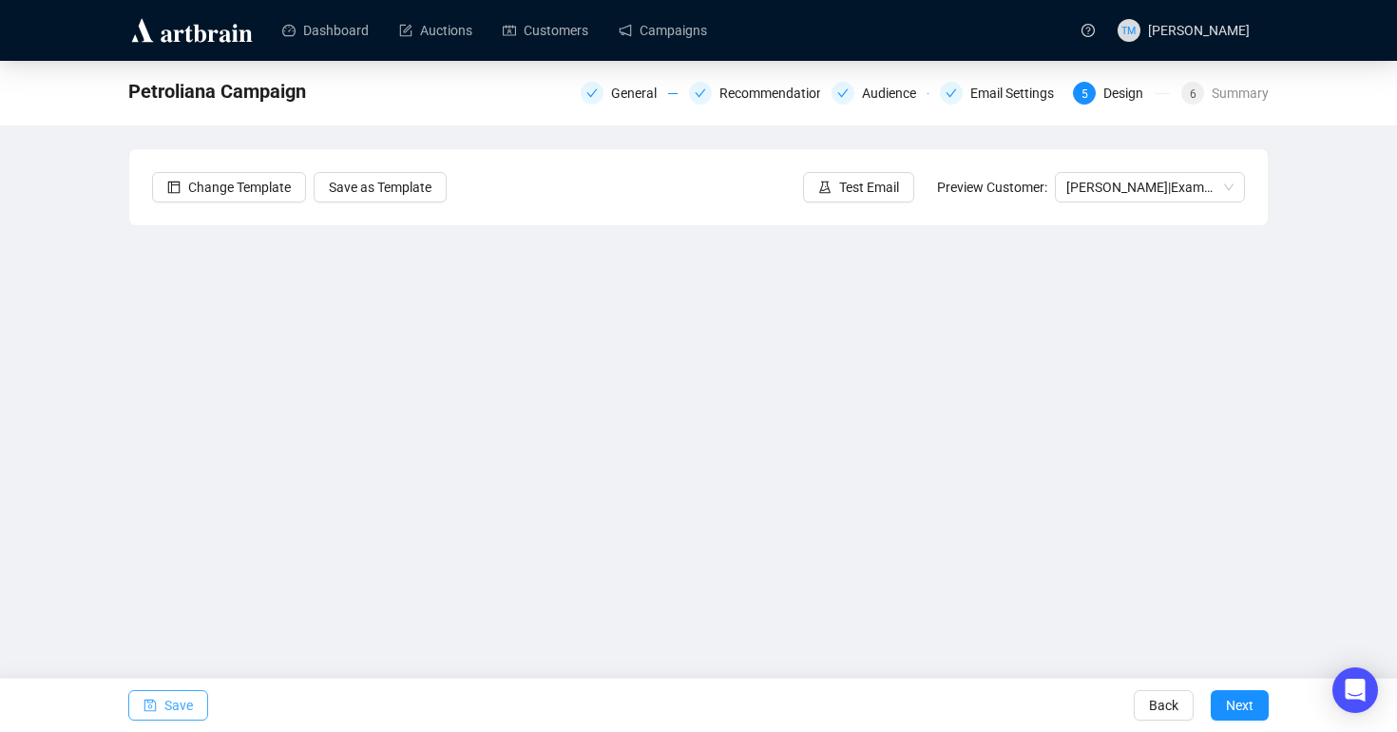
click at [181, 698] on span "Save" at bounding box center [178, 704] width 29 height 53
click at [648, 27] on link "Campaigns" at bounding box center [662, 30] width 88 height 49
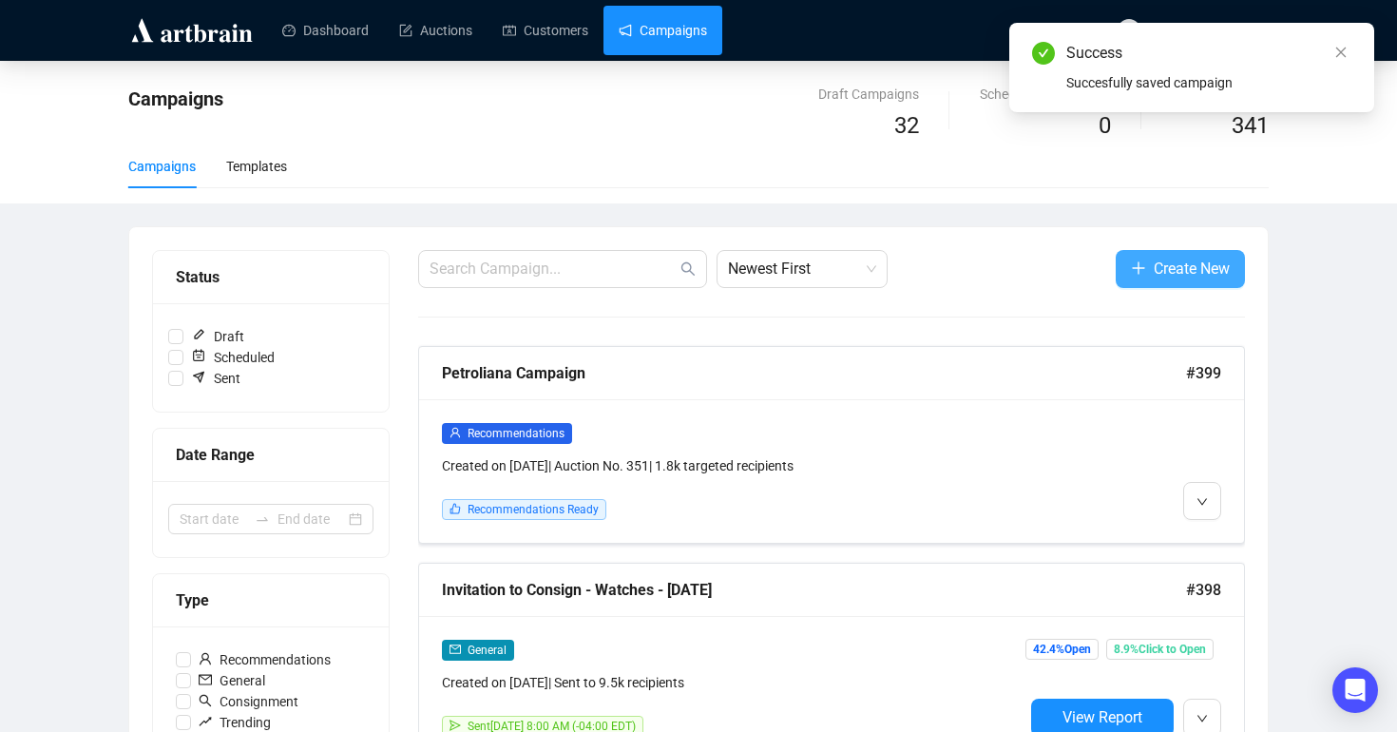
click at [1136, 269] on icon "plus" at bounding box center [1138, 267] width 15 height 15
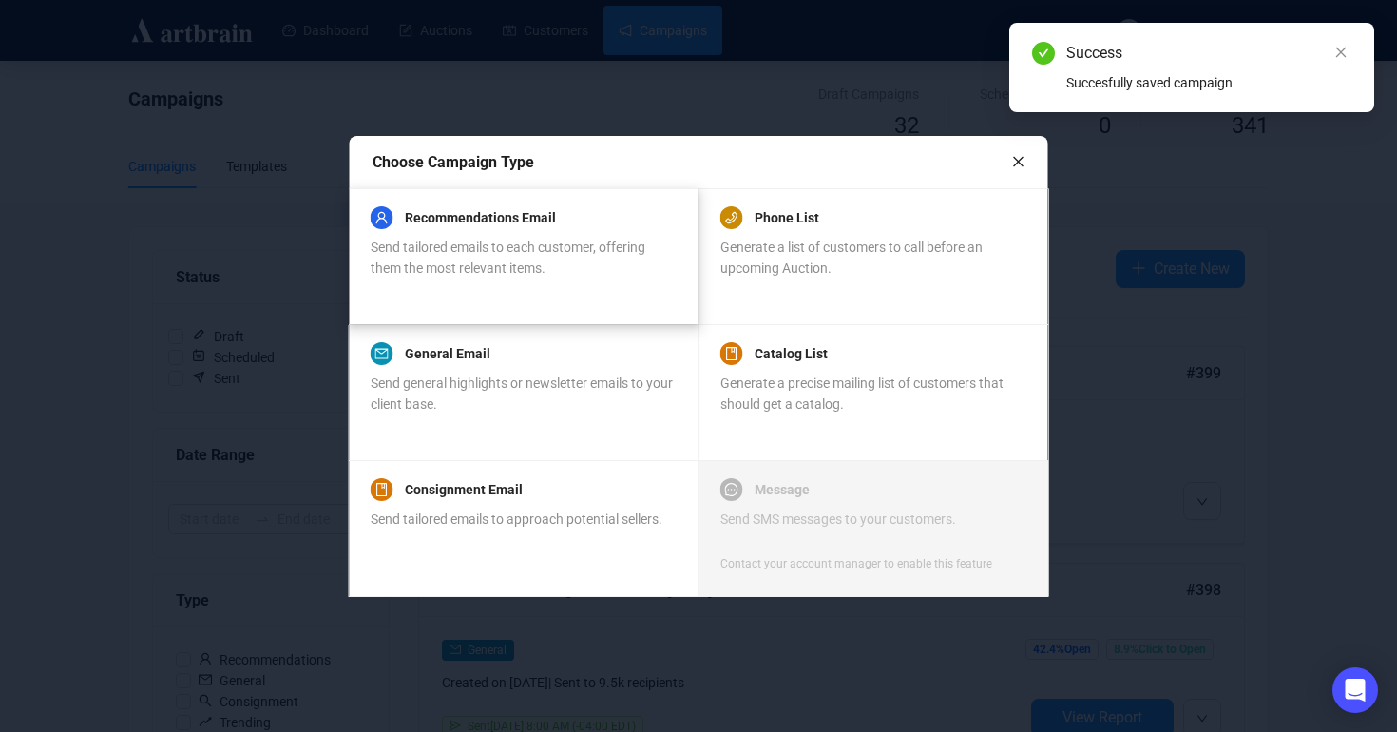
click at [563, 249] on span "Send tailored emails to each customer, offering them the most relevant items." at bounding box center [508, 257] width 275 height 36
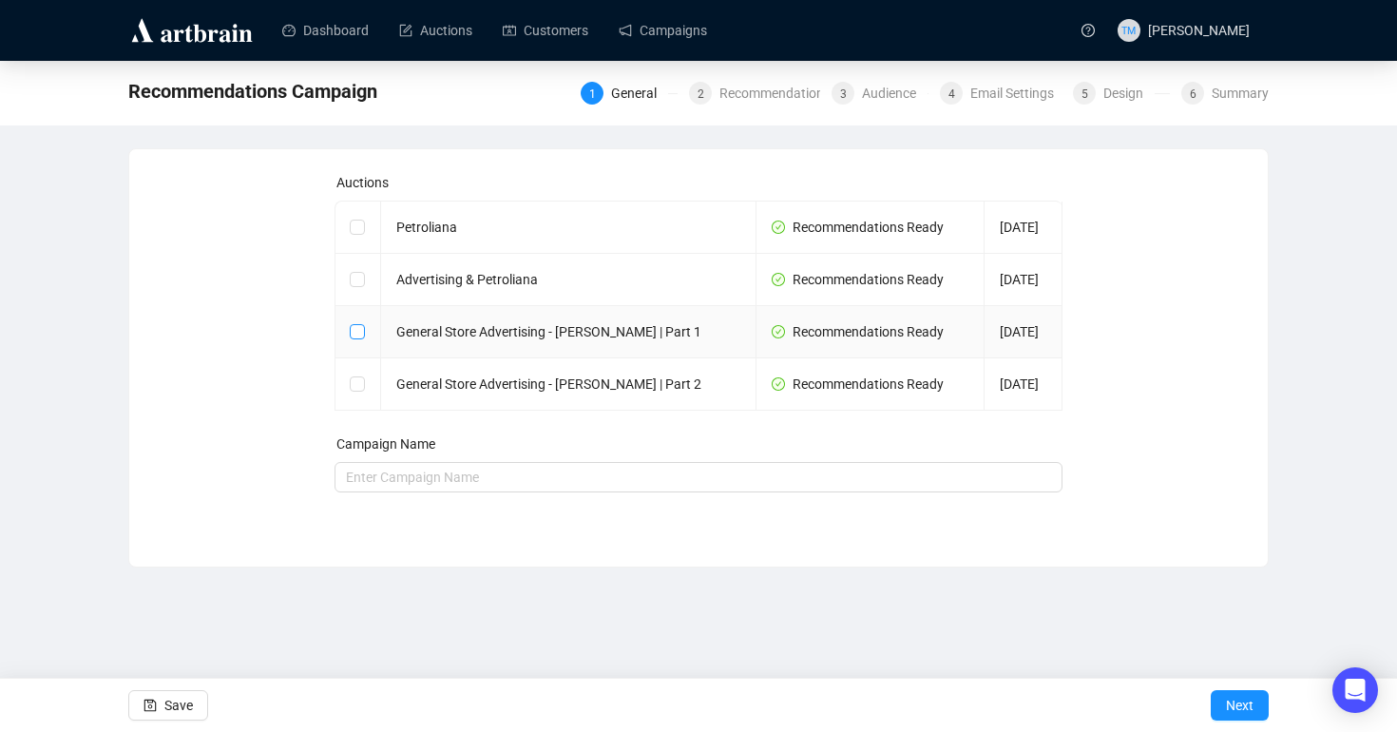
click at [353, 333] on input "checkbox" at bounding box center [356, 330] width 13 height 13
checkbox input "true"
type input "General Store Advertising - [PERSON_NAME] | Part 1 Campaign"
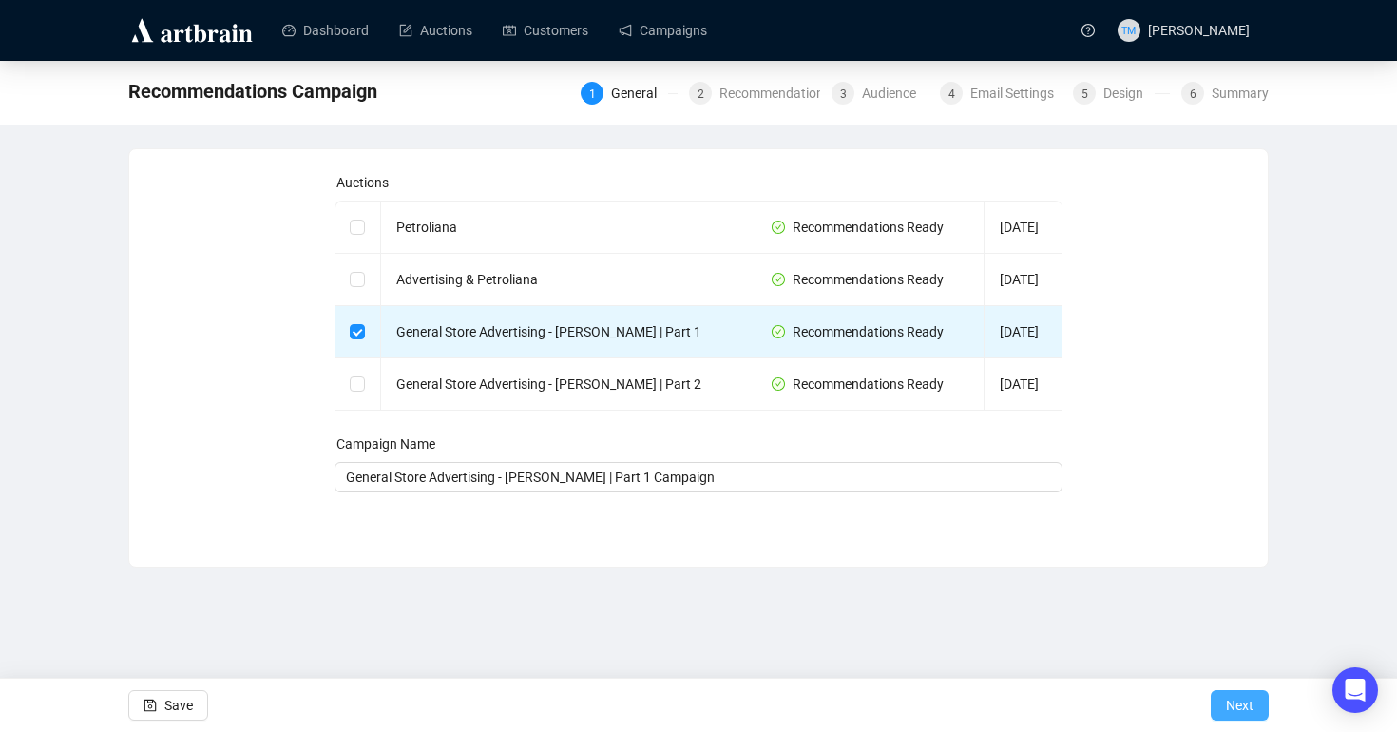
click at [1163, 712] on span "Next" at bounding box center [1240, 704] width 28 height 53
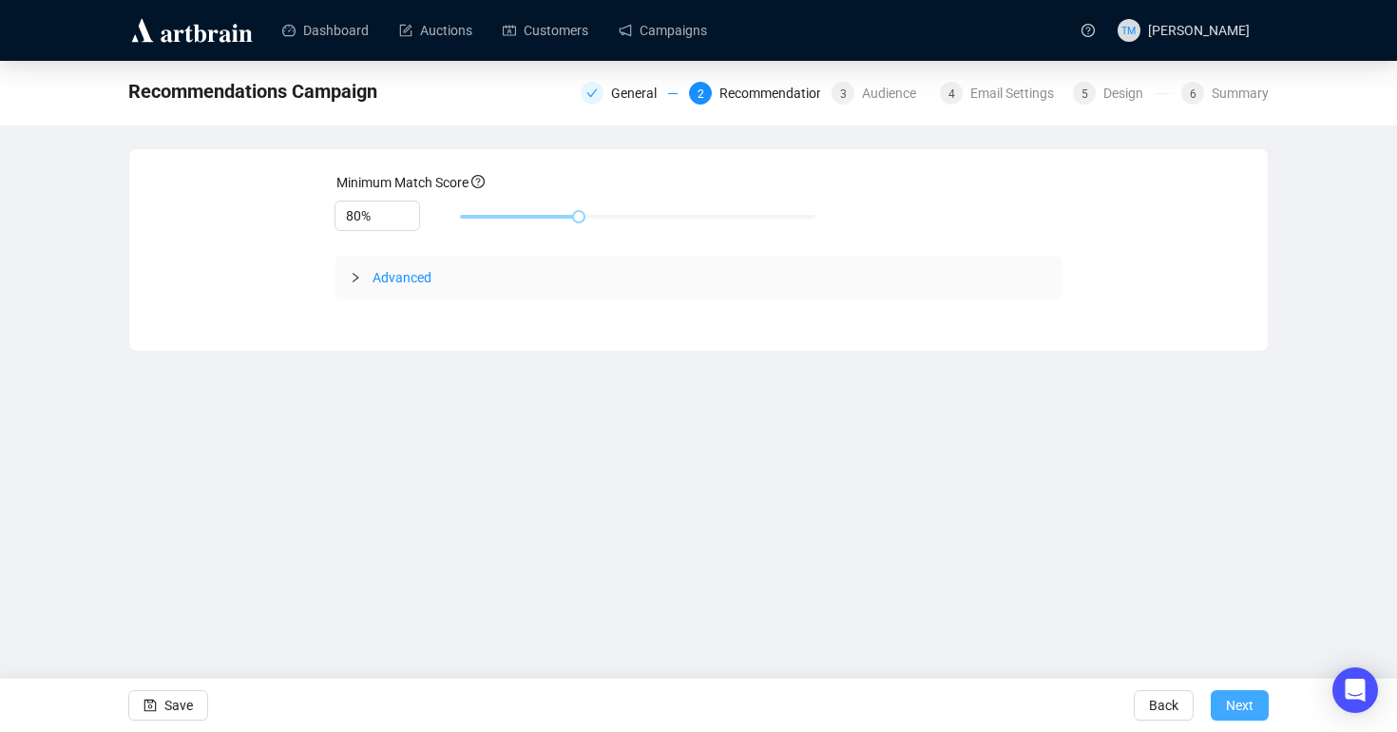
click at [1163, 712] on span "Next" at bounding box center [1240, 704] width 28 height 53
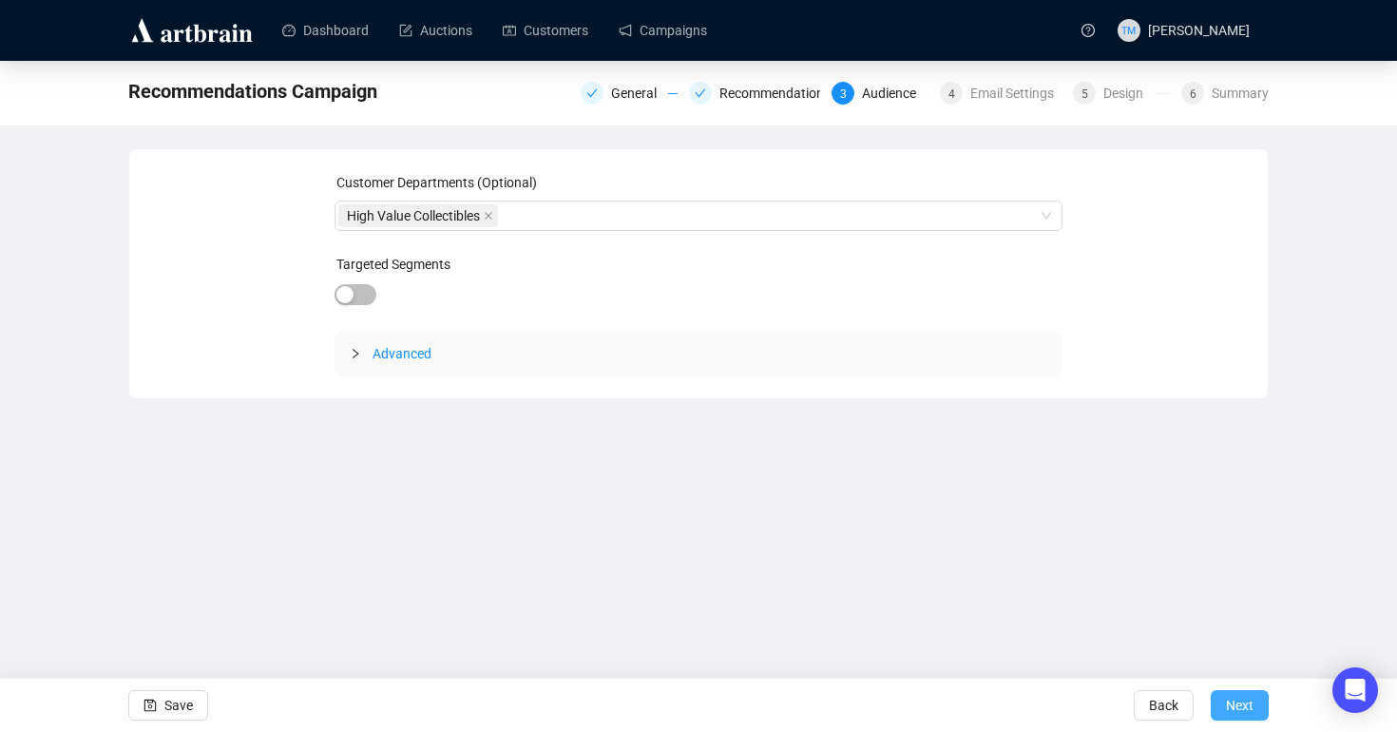
click at [1163, 711] on span "Next" at bounding box center [1240, 704] width 28 height 53
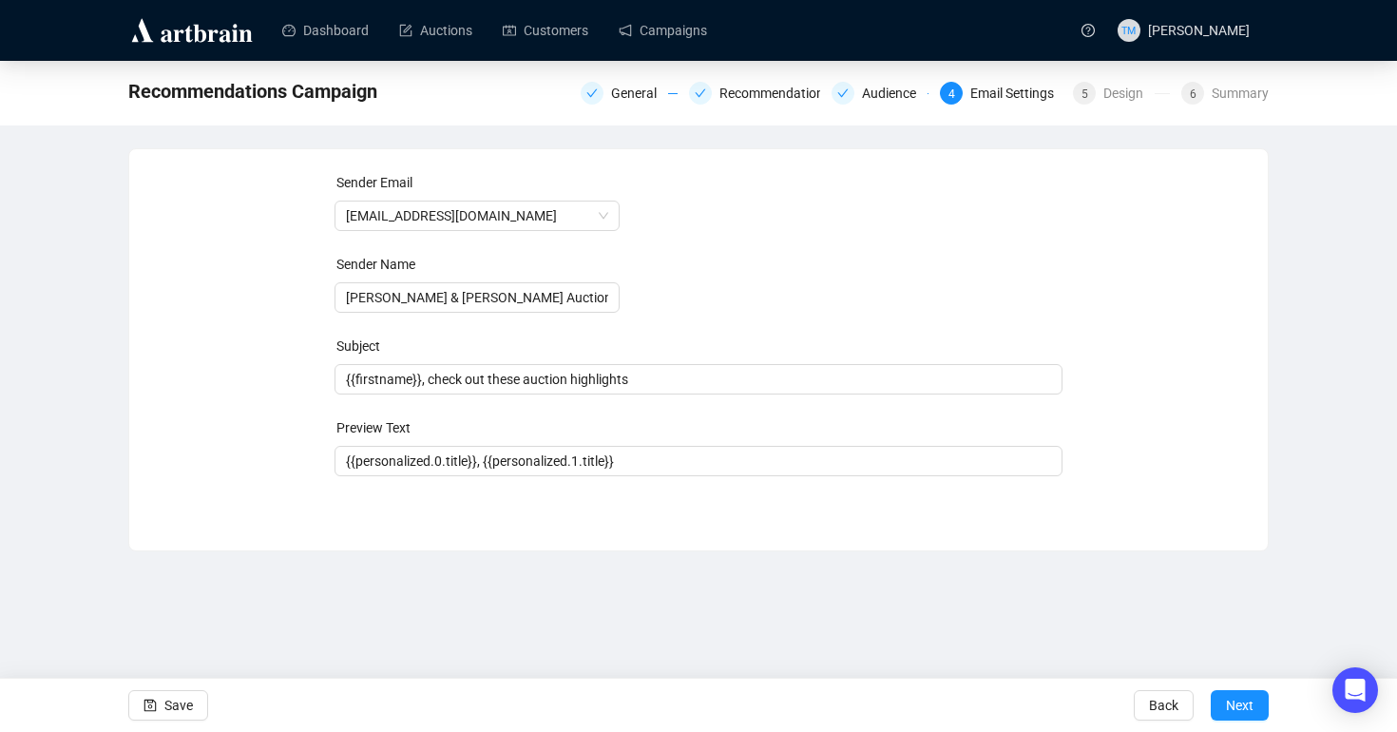
click at [1163, 711] on span "Next" at bounding box center [1240, 704] width 28 height 53
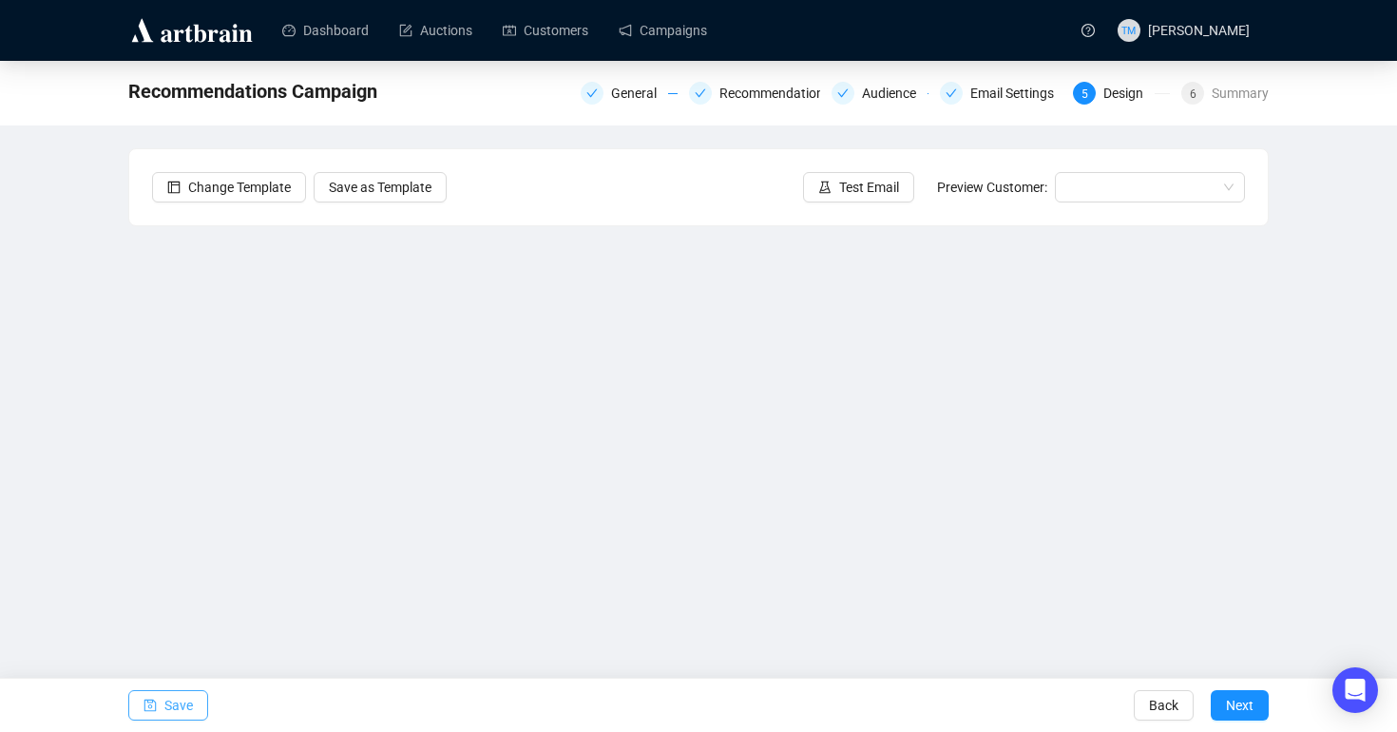
click at [180, 705] on span "Save" at bounding box center [178, 704] width 29 height 53
click at [1135, 181] on input "search" at bounding box center [1141, 187] width 150 height 29
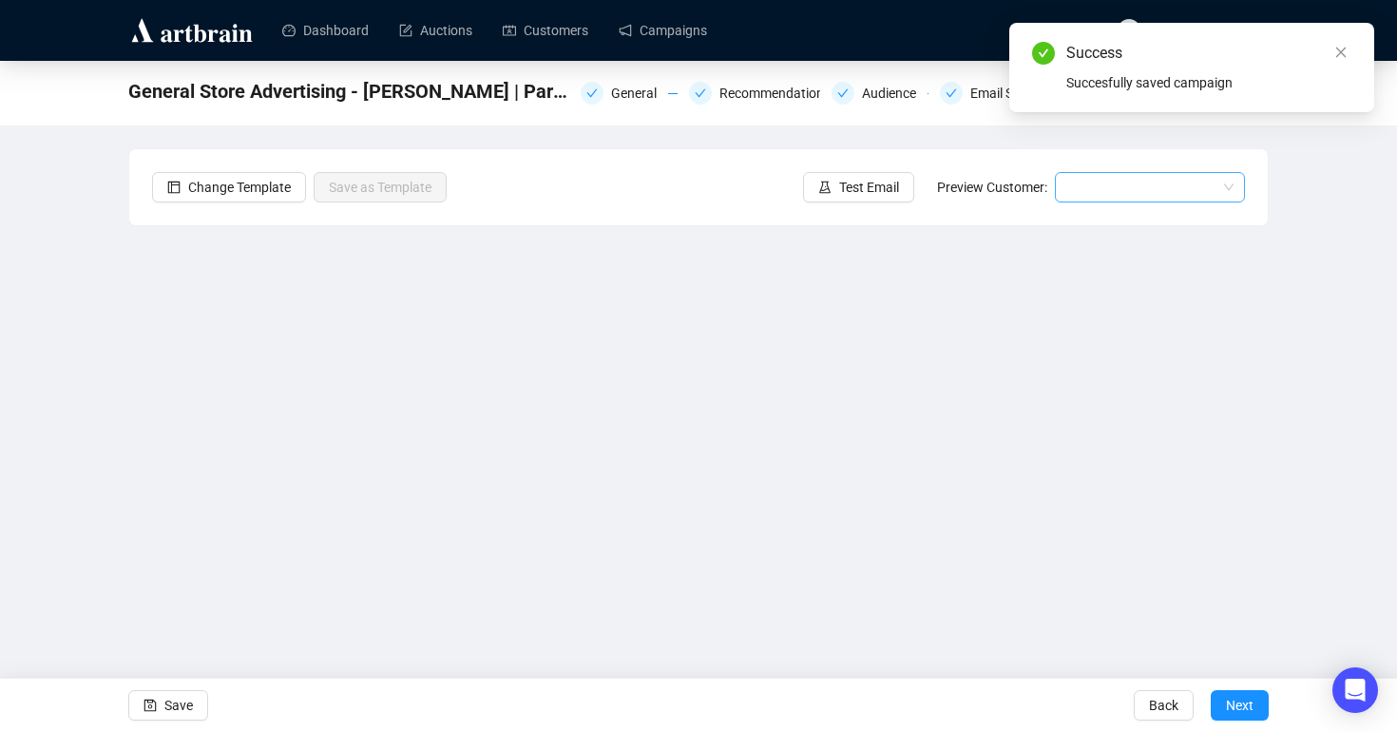
click at [1125, 196] on input "search" at bounding box center [1141, 187] width 150 height 29
click at [1121, 226] on div "Ann | Example" at bounding box center [1150, 225] width 160 height 21
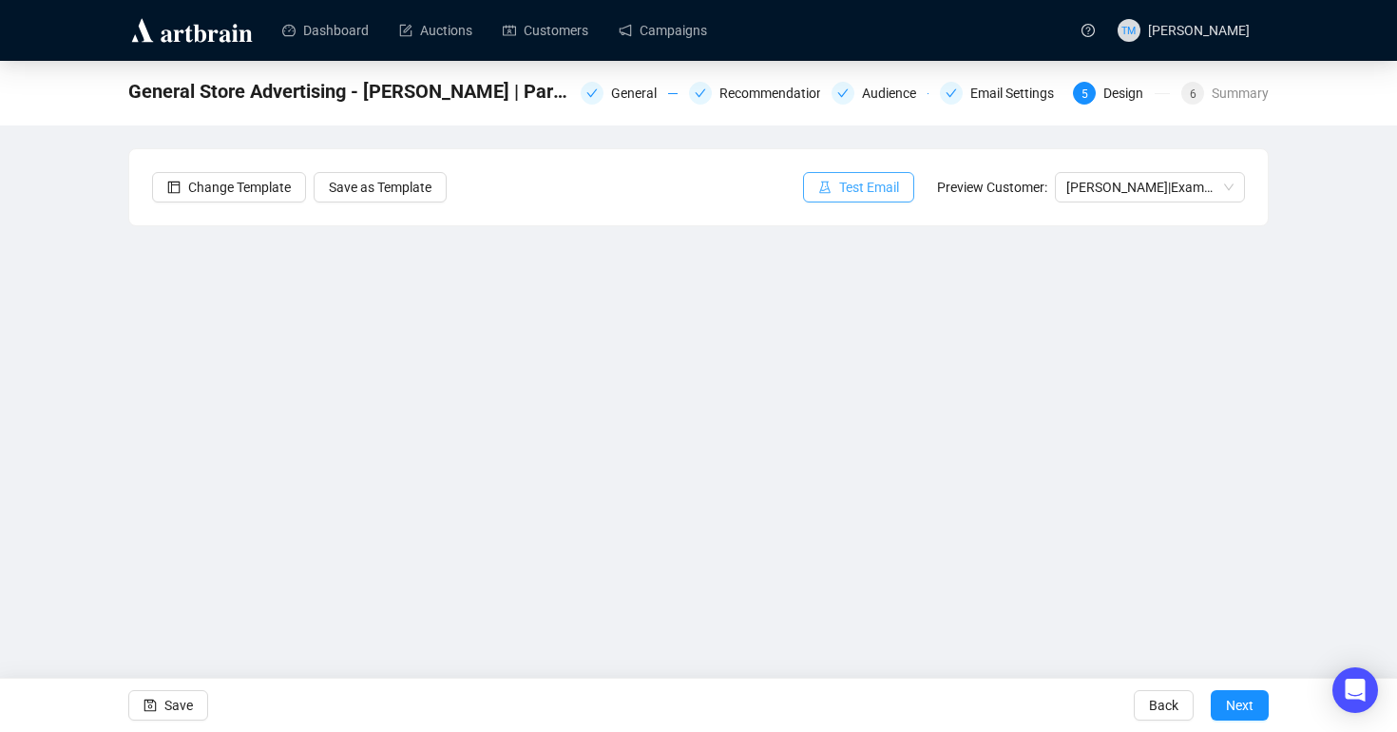
click at [839, 194] on span "Test Email" at bounding box center [869, 187] width 60 height 21
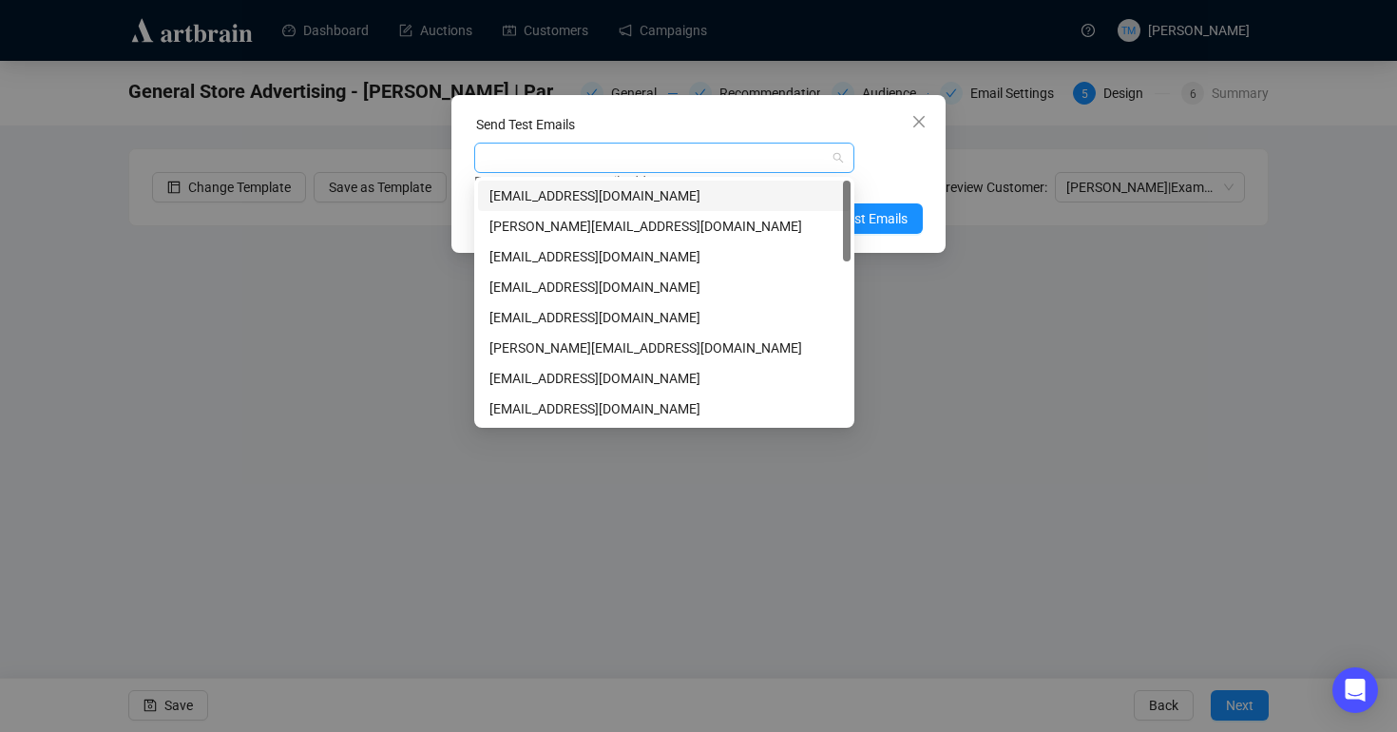
click at [720, 157] on div at bounding box center [654, 157] width 352 height 27
click at [561, 318] on div "[EMAIL_ADDRESS][DOMAIN_NAME]" at bounding box center [664, 317] width 350 height 21
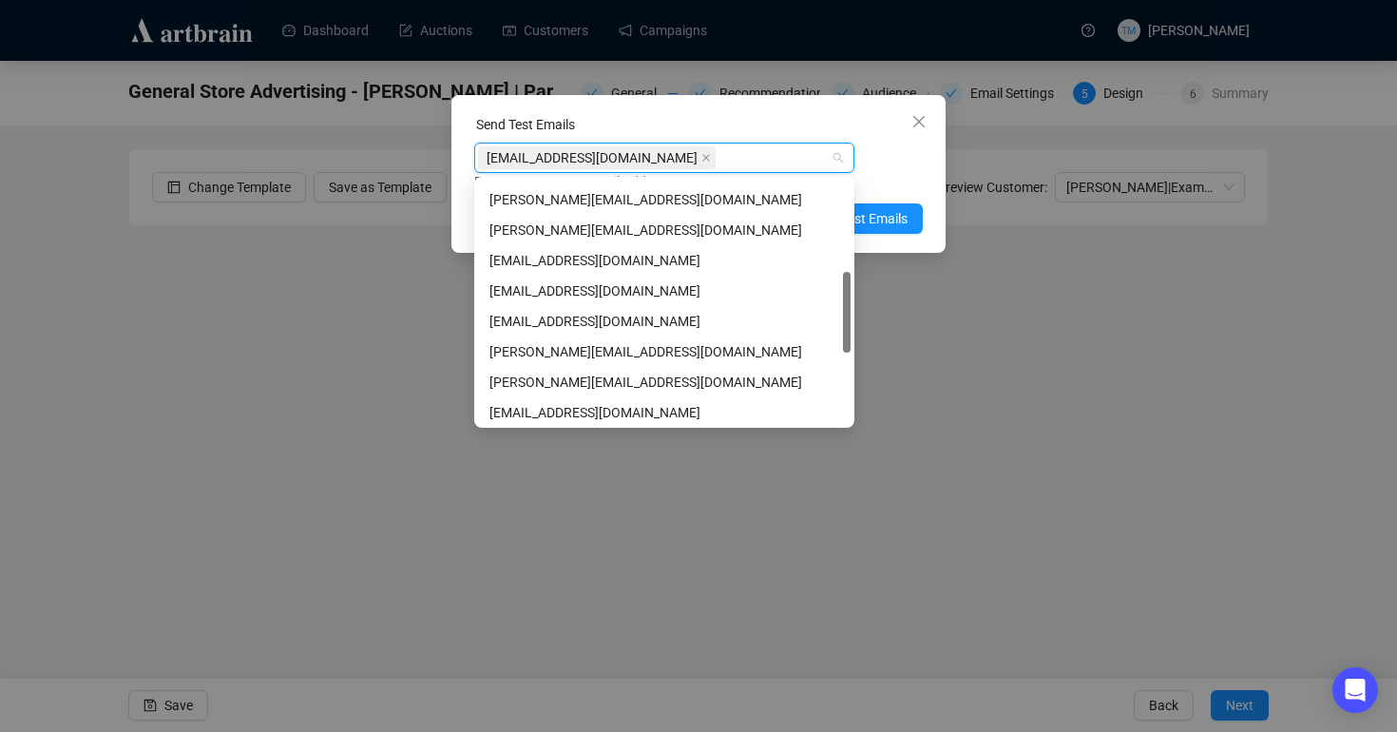
scroll to position [274, 0]
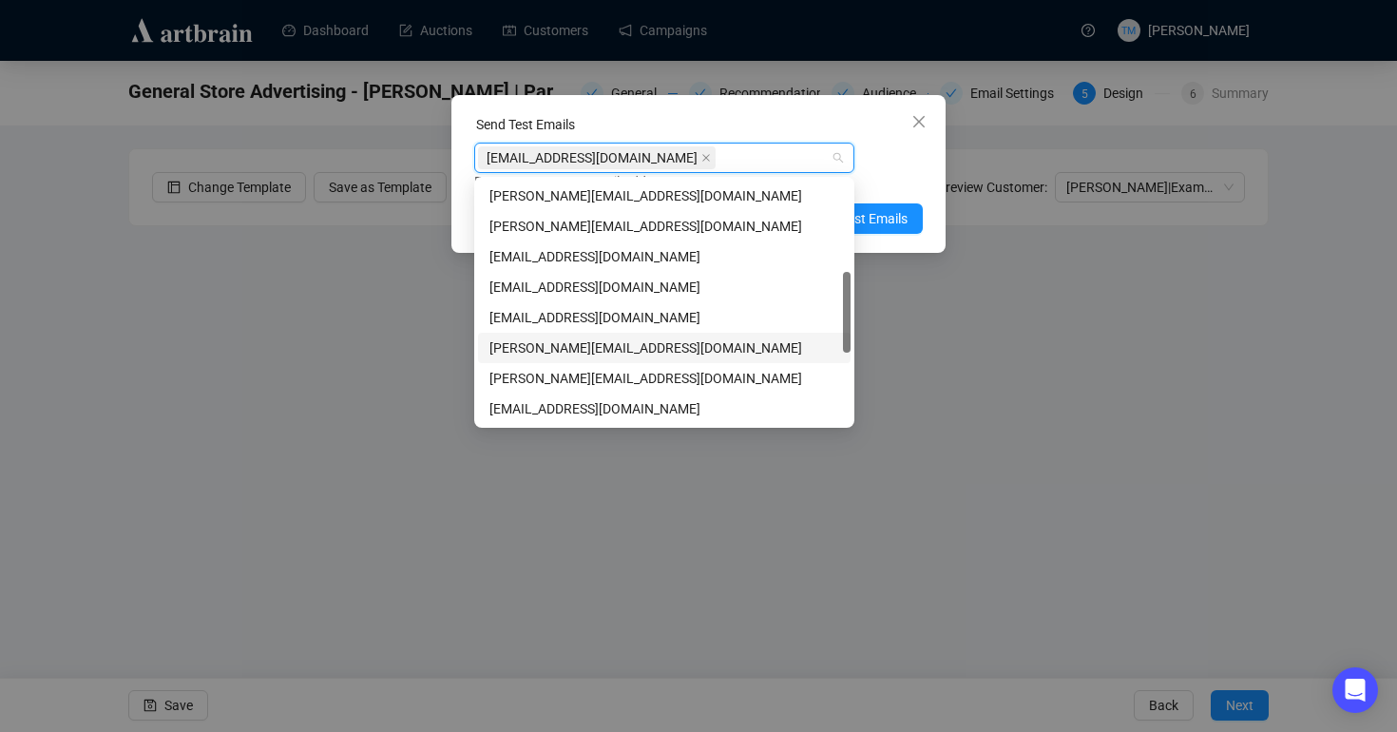
click at [554, 351] on div "jayden@millerandmillerauctions.com" at bounding box center [664, 347] width 350 height 21
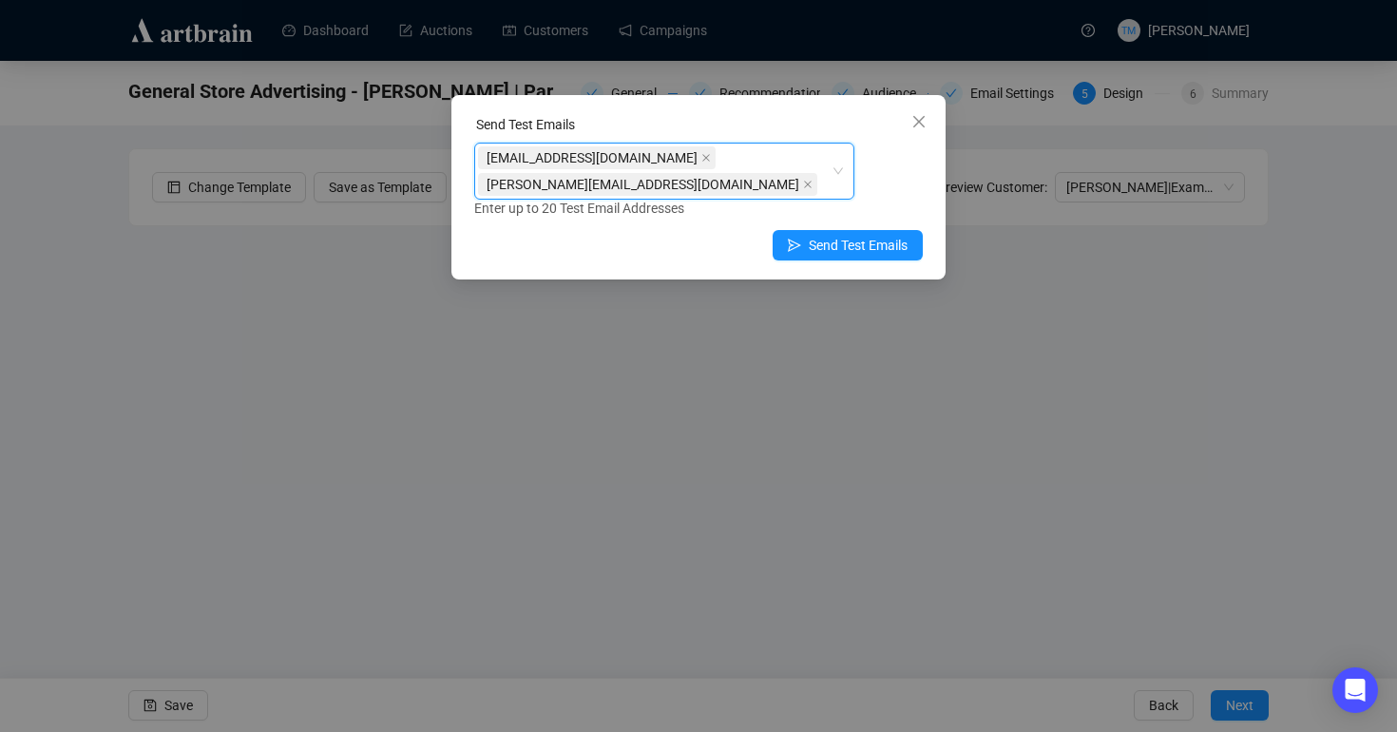
click at [903, 186] on div "marketing@millerandmillerauctions.com, jayden@millerandmillerauctions.com marke…" at bounding box center [698, 181] width 448 height 76
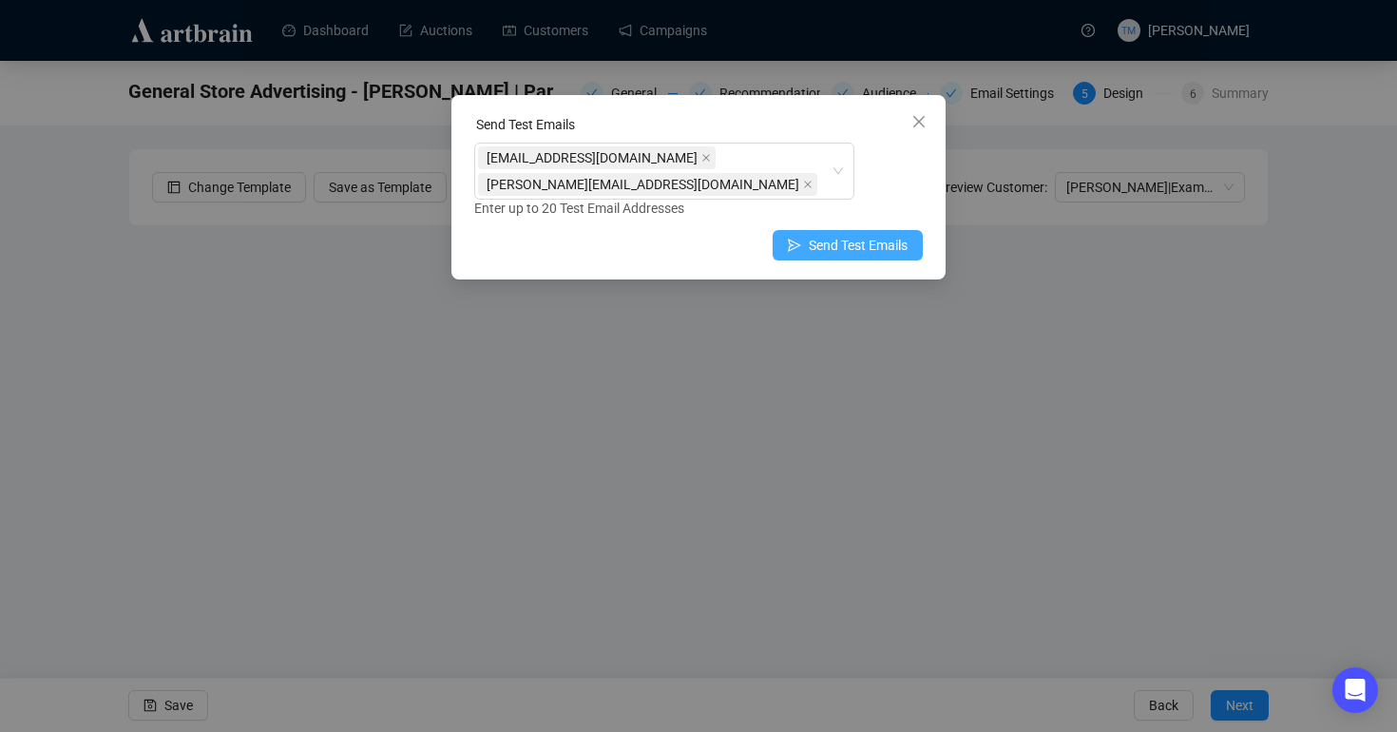
click at [828, 248] on span "Send Test Emails" at bounding box center [857, 245] width 99 height 21
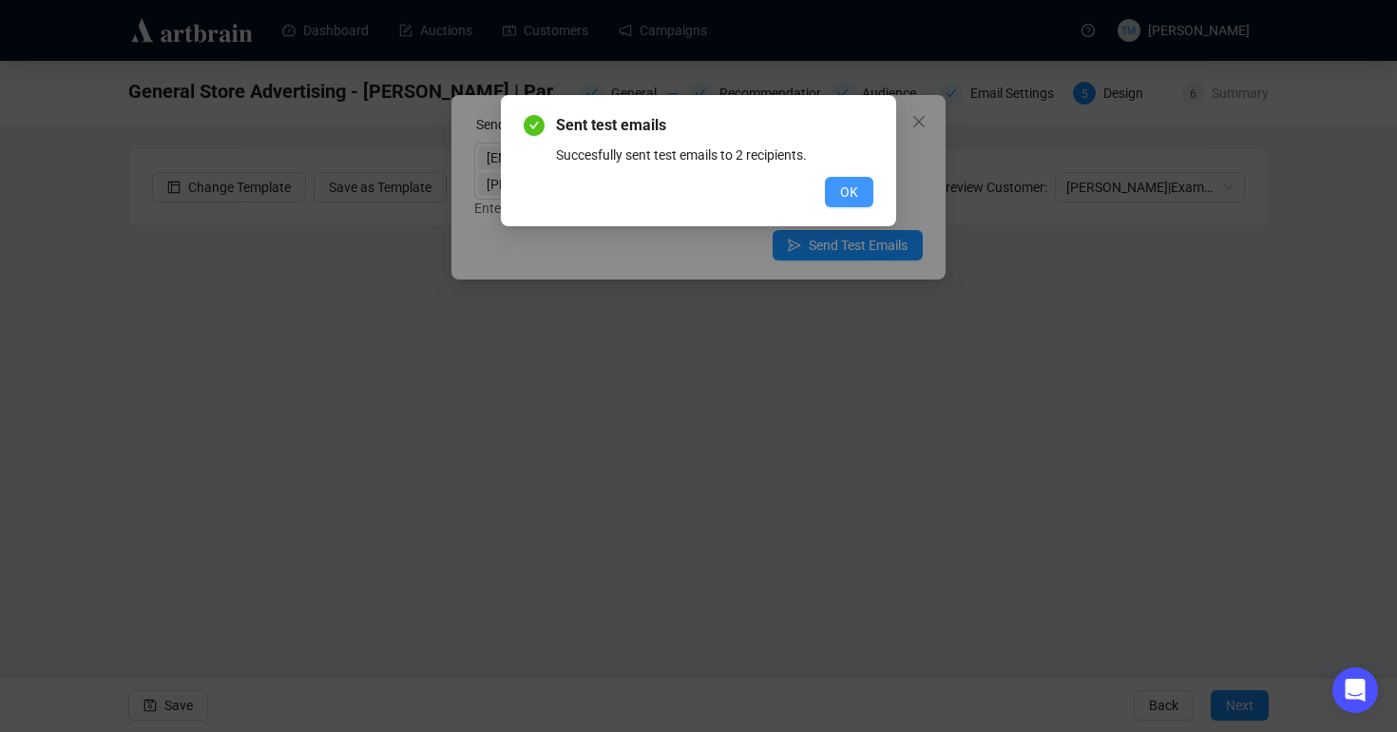
click at [853, 185] on span "OK" at bounding box center [849, 191] width 18 height 21
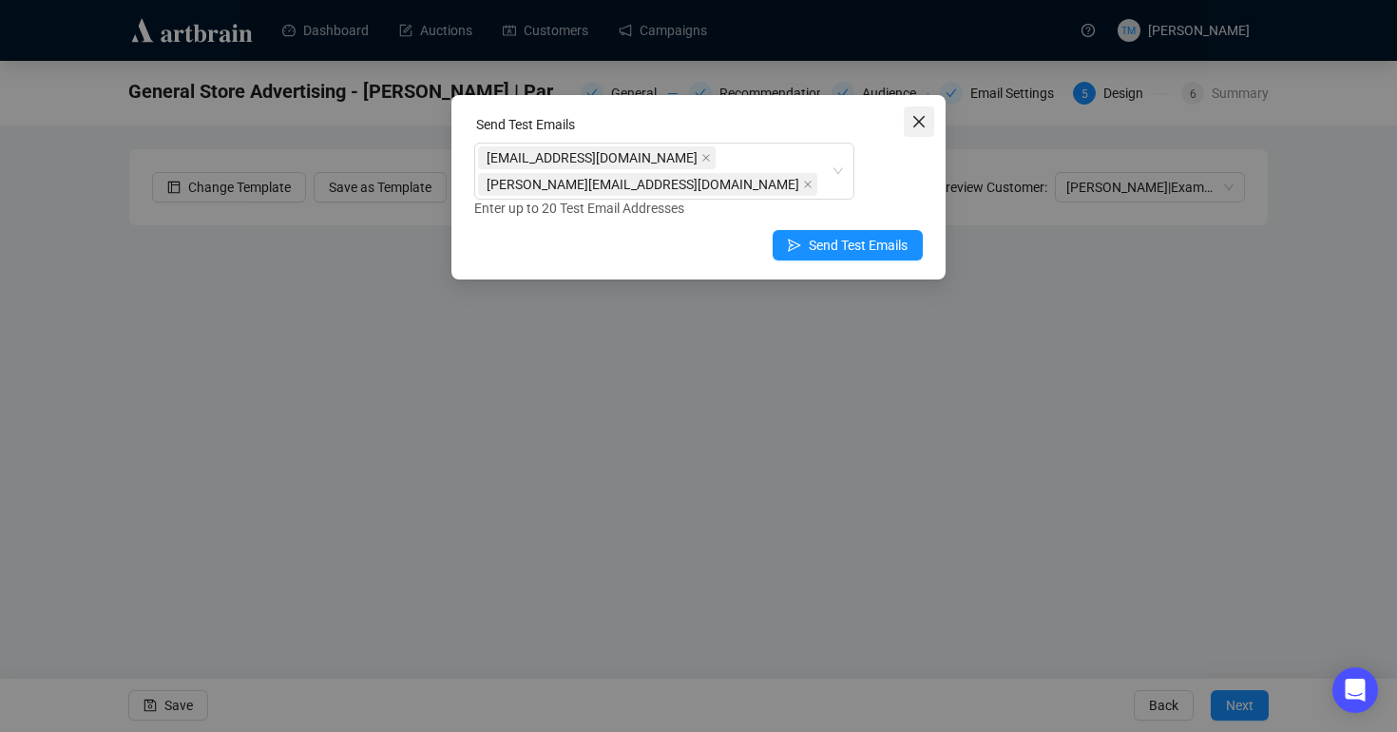
click at [920, 123] on icon "close" at bounding box center [918, 121] width 11 height 11
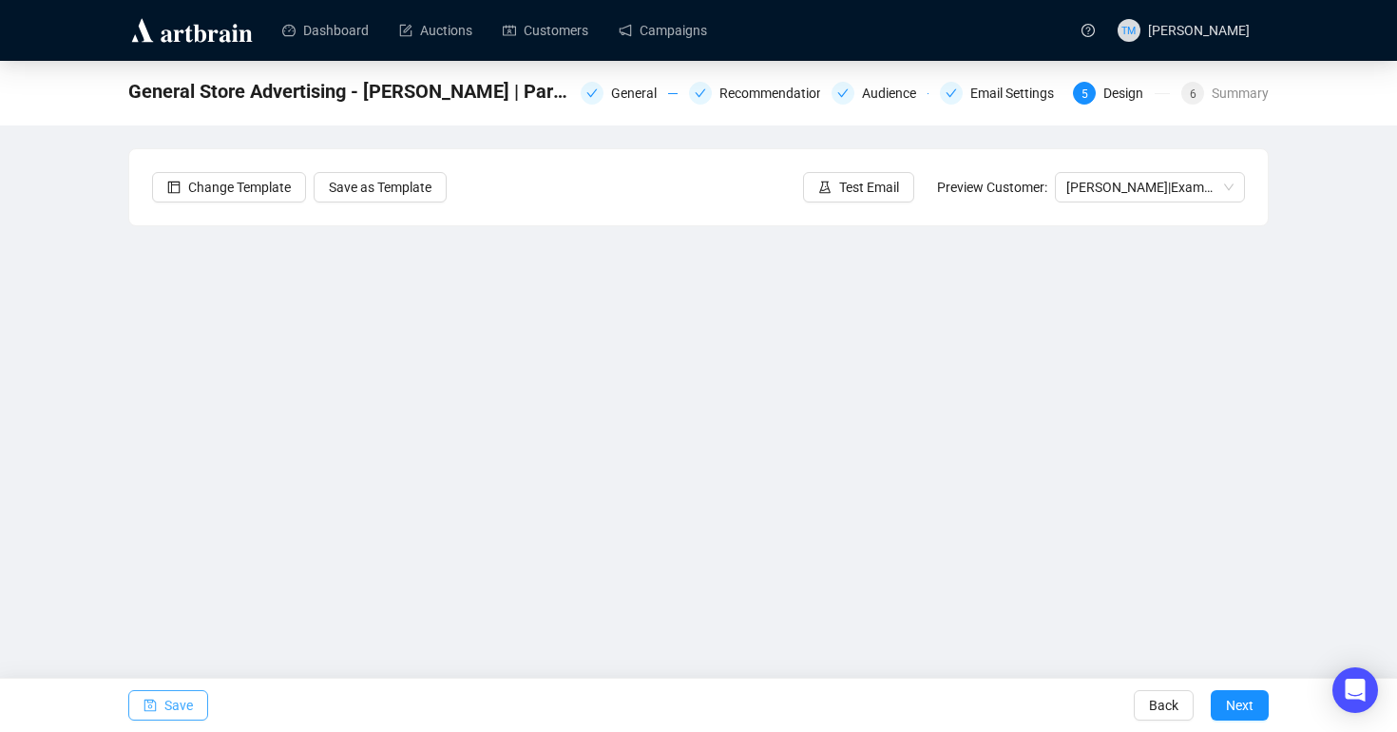
click at [135, 711] on button "Save" at bounding box center [168, 705] width 80 height 30
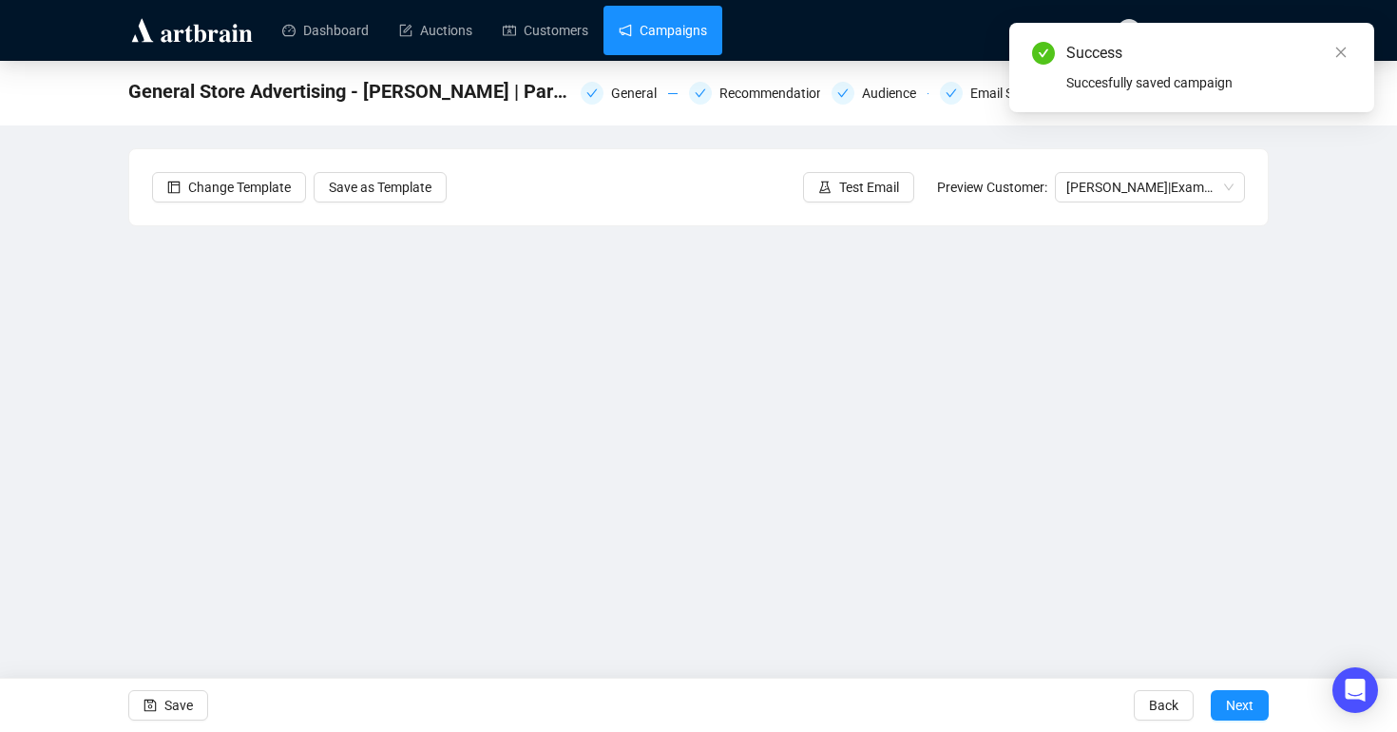
click at [696, 23] on link "Campaigns" at bounding box center [662, 30] width 88 height 49
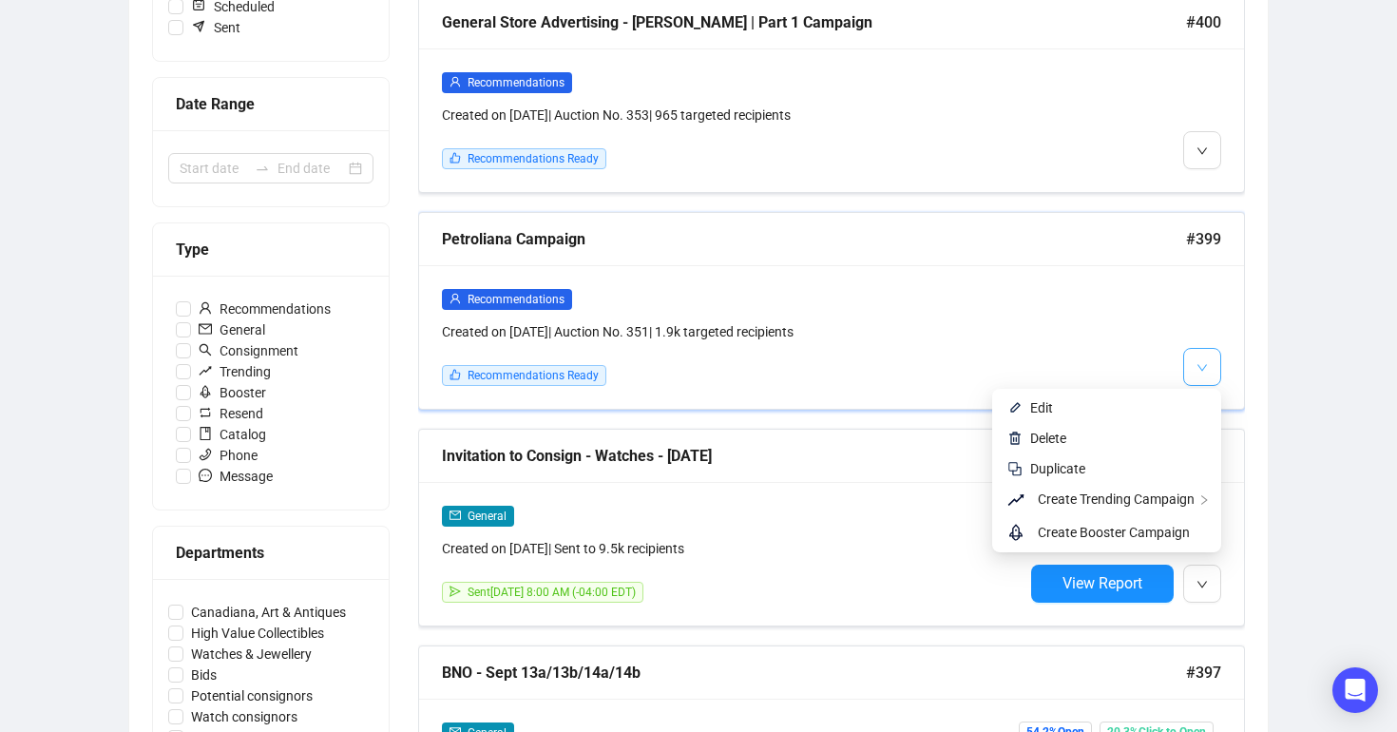
scroll to position [386, 0]
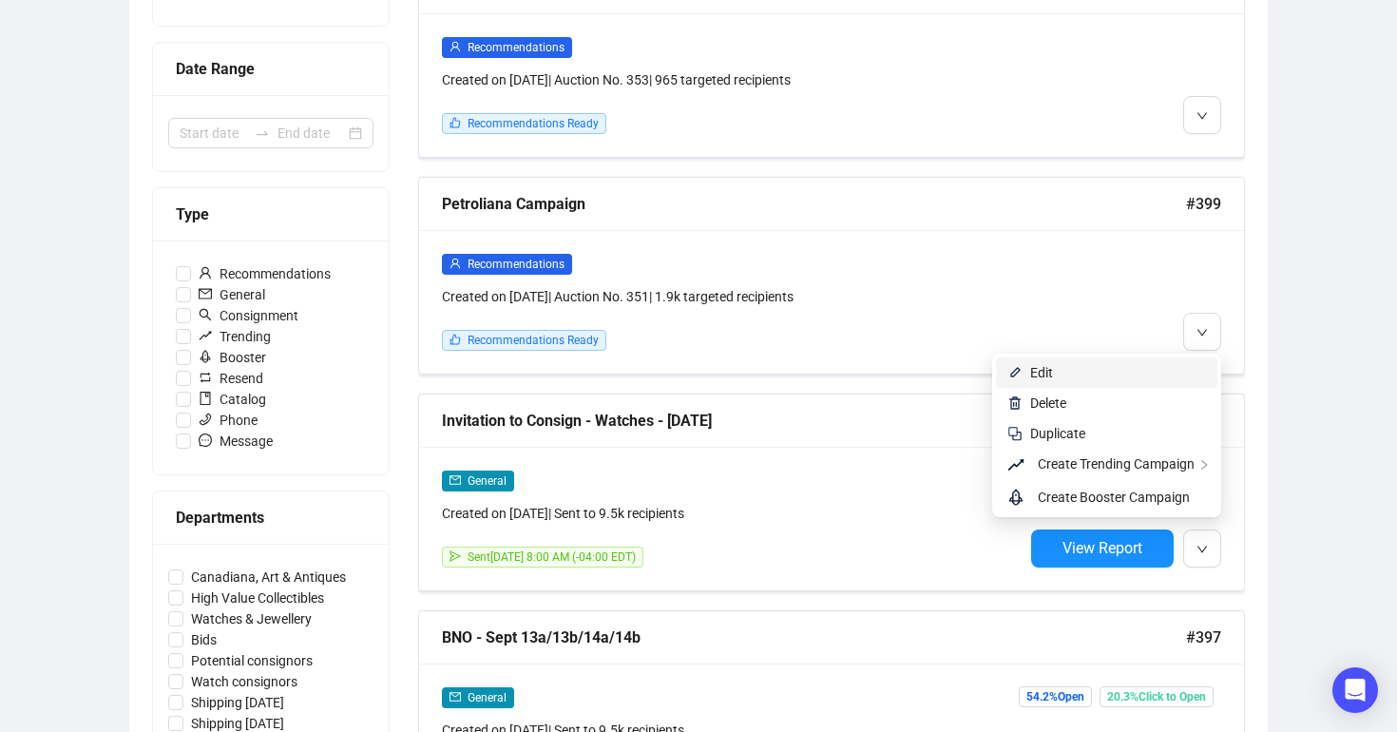
click at [1096, 376] on span "Edit" at bounding box center [1118, 372] width 176 height 21
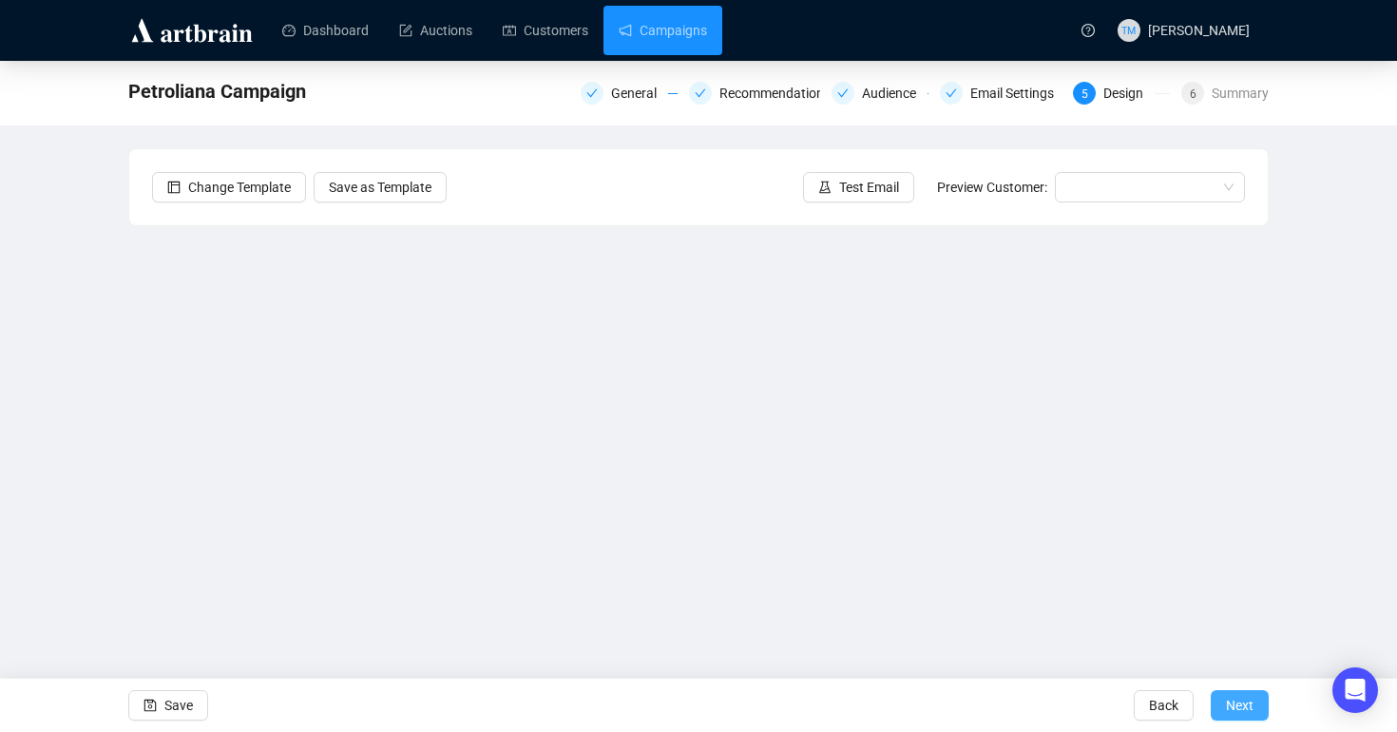
click at [1163, 694] on span "Next" at bounding box center [1240, 704] width 28 height 53
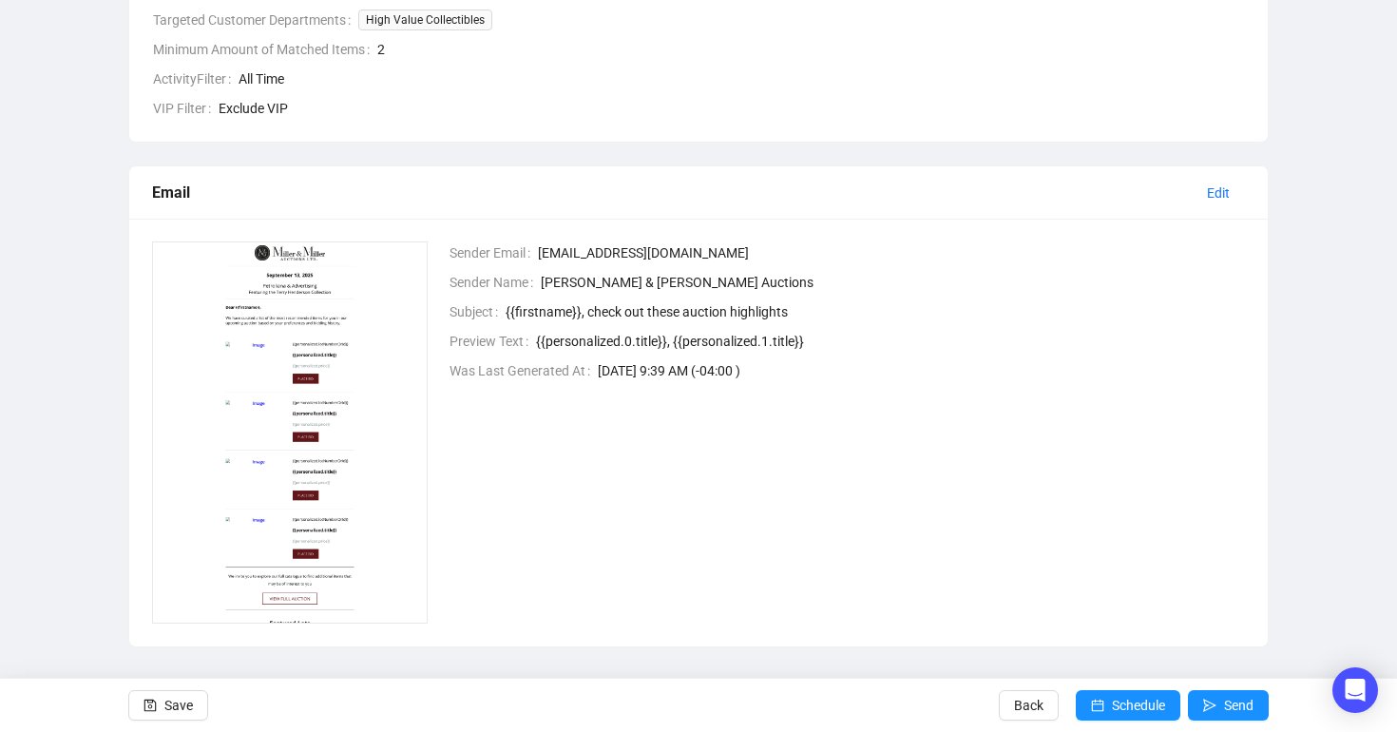
scroll to position [574, 0]
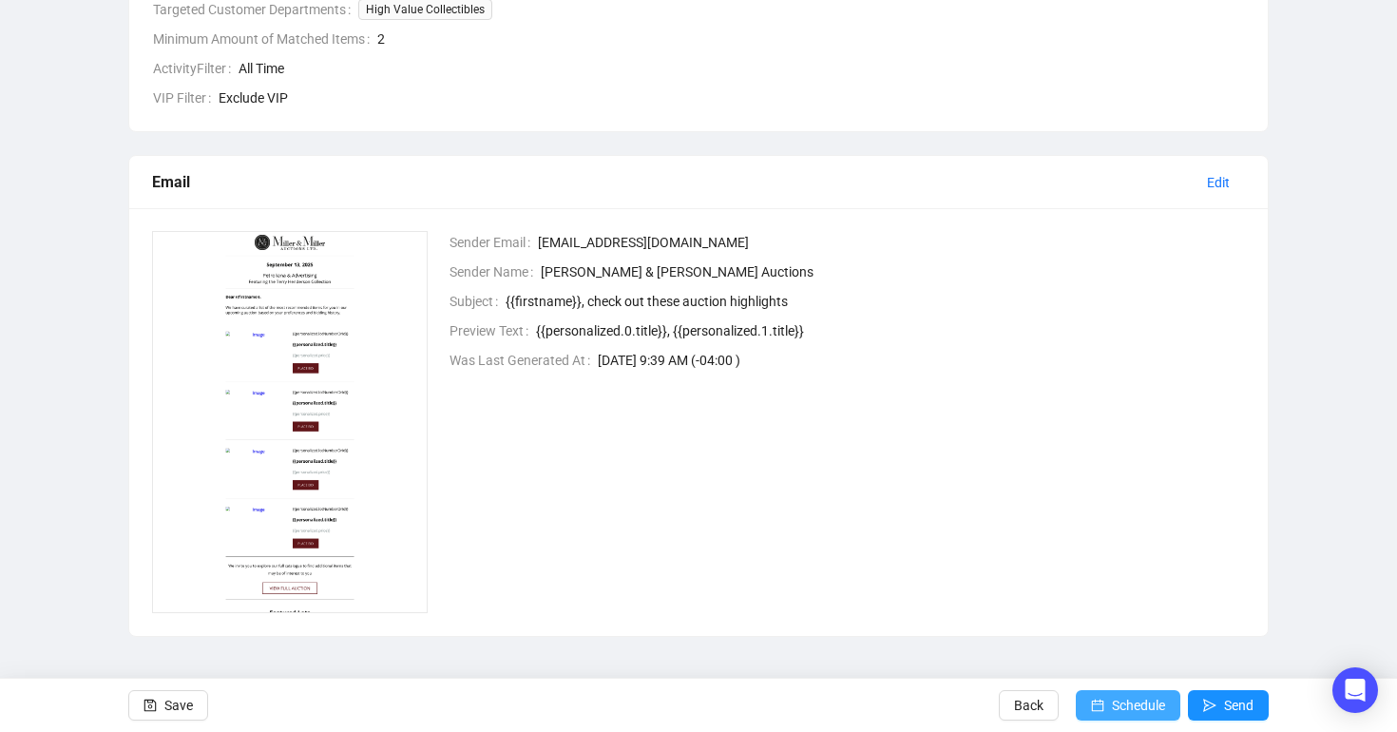
click at [1100, 701] on button "Schedule" at bounding box center [1127, 705] width 105 height 30
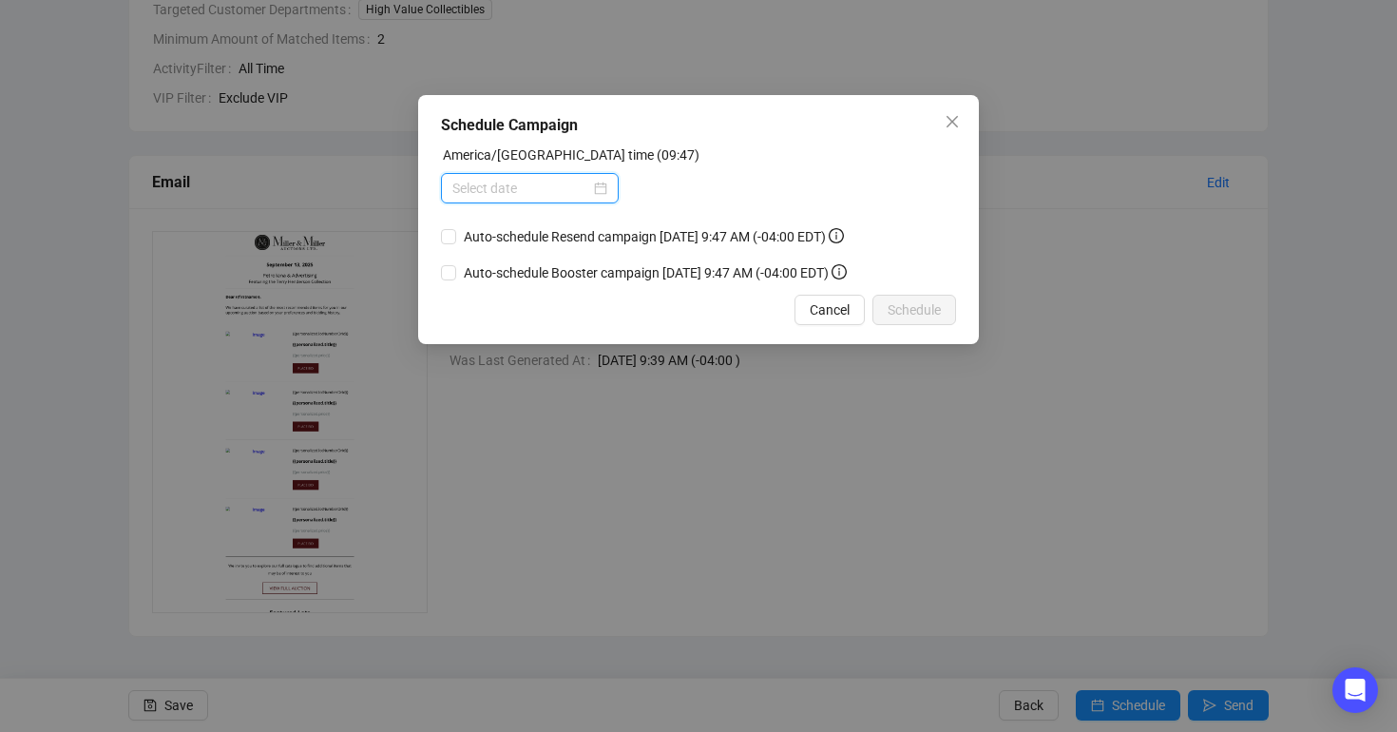
click at [515, 184] on input at bounding box center [521, 188] width 138 height 21
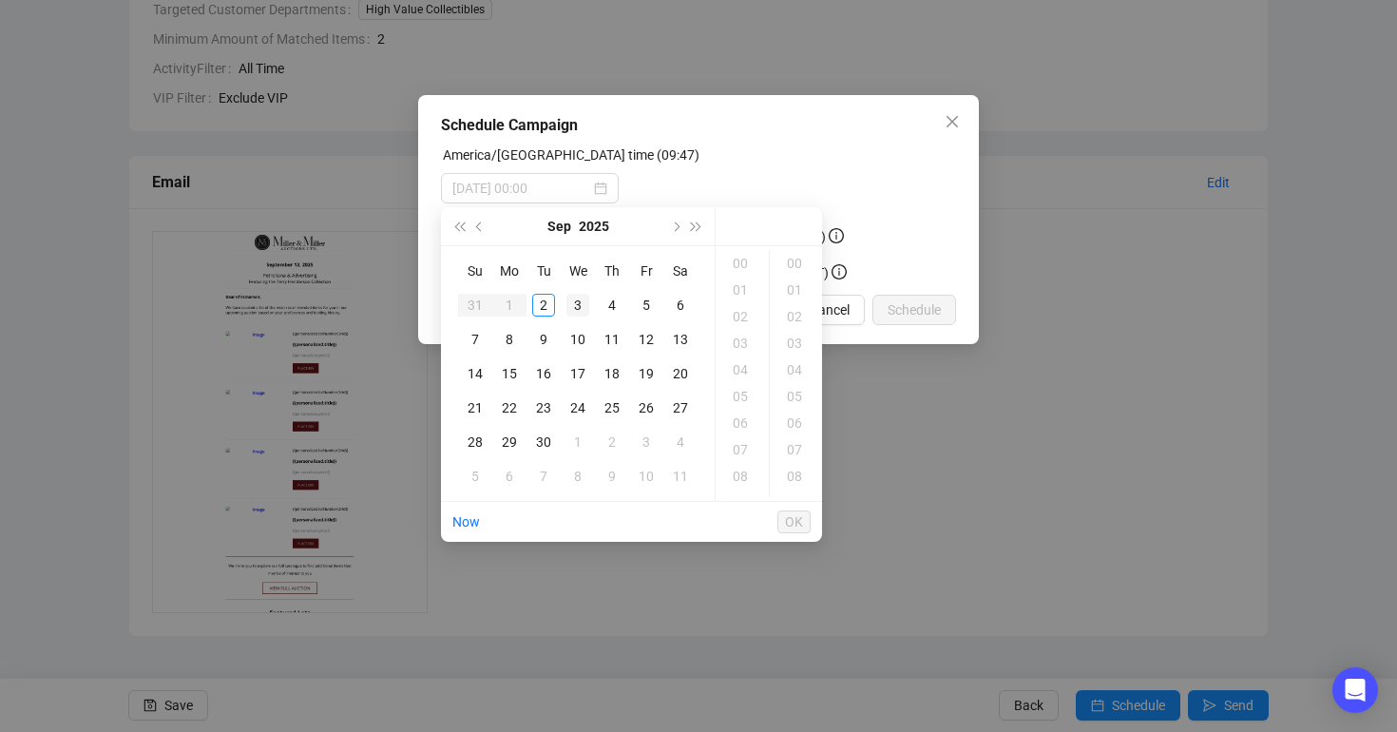
click at [575, 303] on div "3" at bounding box center [577, 305] width 23 height 23
click at [748, 478] on div "08" at bounding box center [742, 476] width 46 height 27
type input "2025-09-03 08:00"
click at [798, 526] on span "OK" at bounding box center [794, 522] width 18 height 36
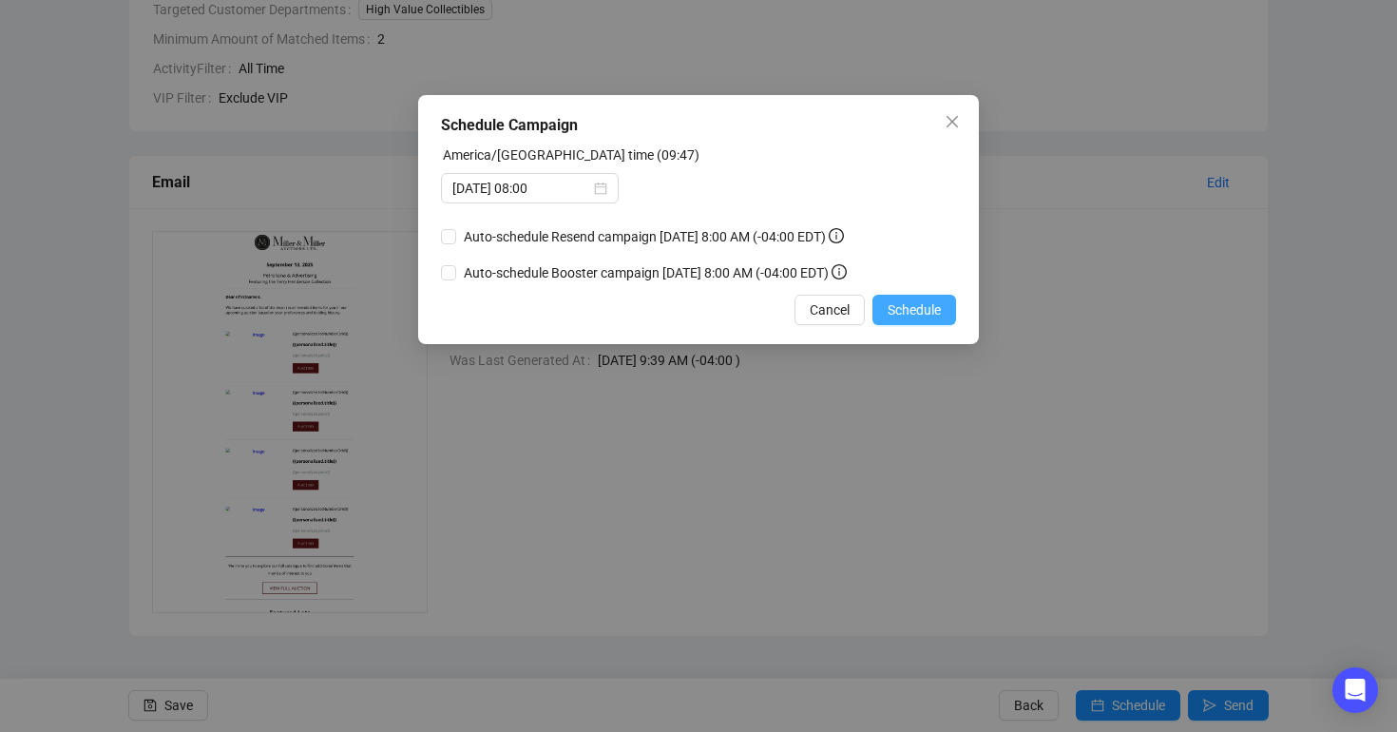
click at [890, 320] on span "Schedule" at bounding box center [913, 309] width 53 height 21
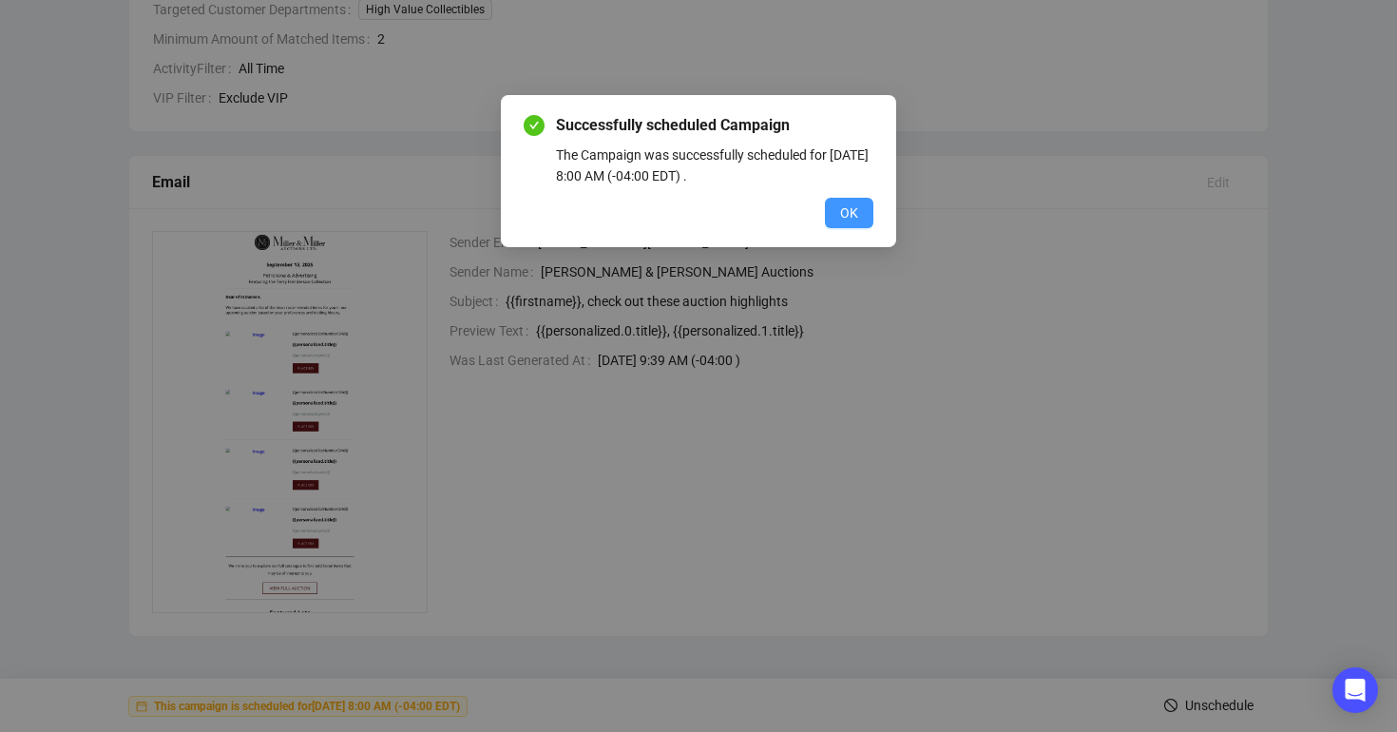
click at [844, 206] on span "OK" at bounding box center [849, 212] width 18 height 21
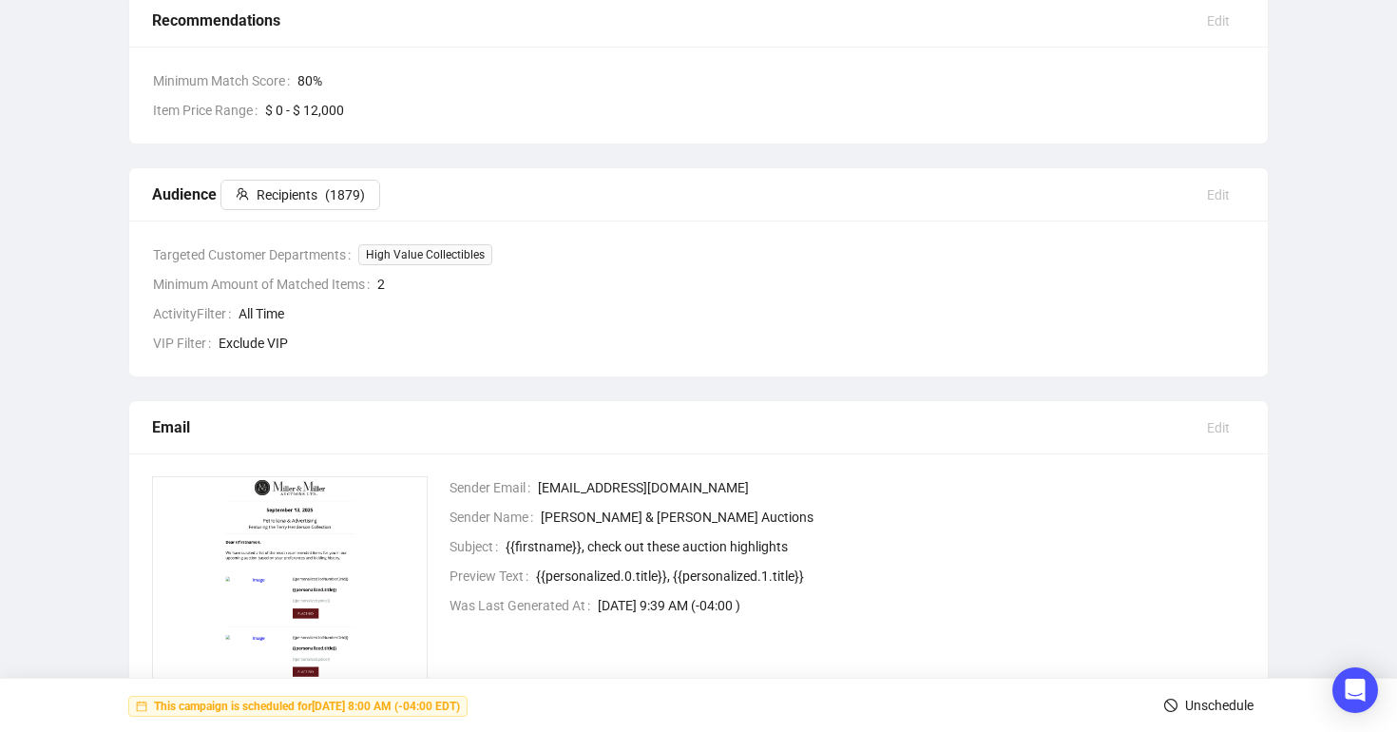
scroll to position [0, 0]
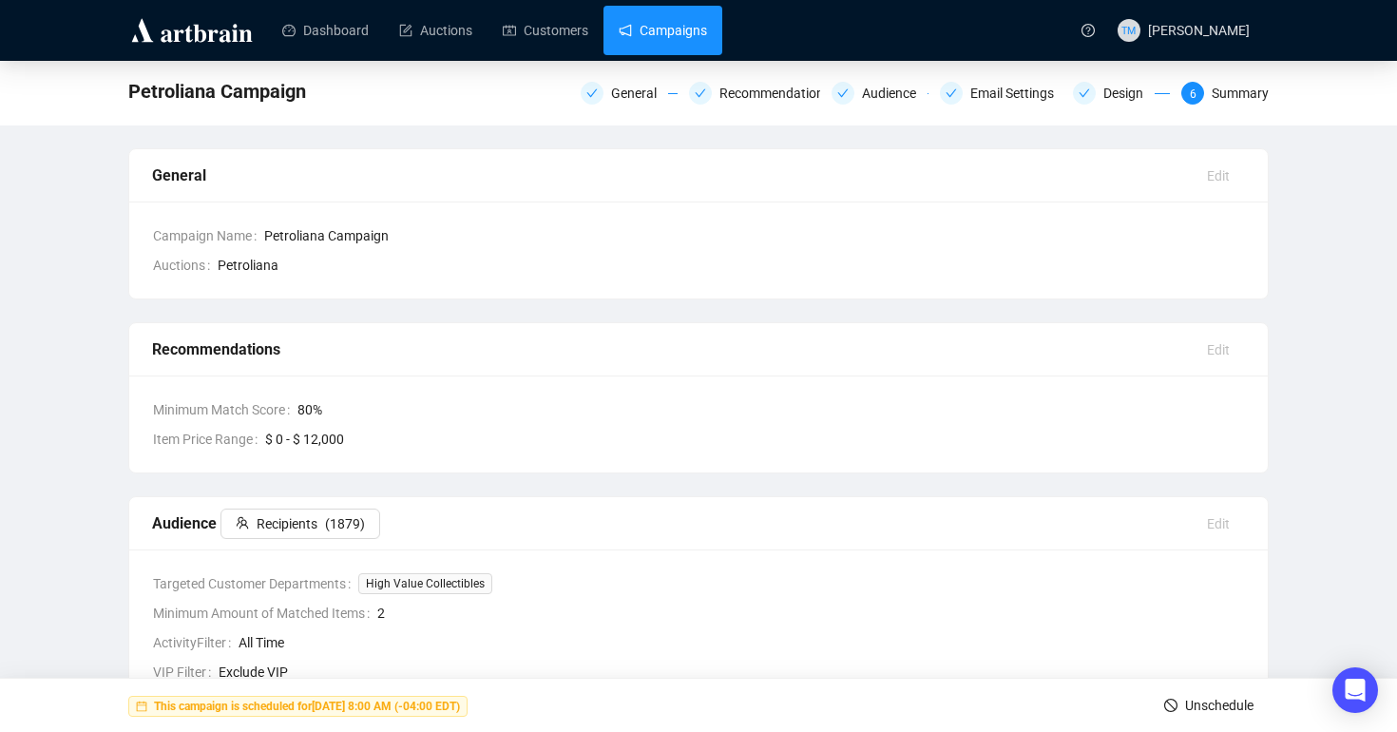
click at [680, 36] on link "Campaigns" at bounding box center [662, 30] width 88 height 49
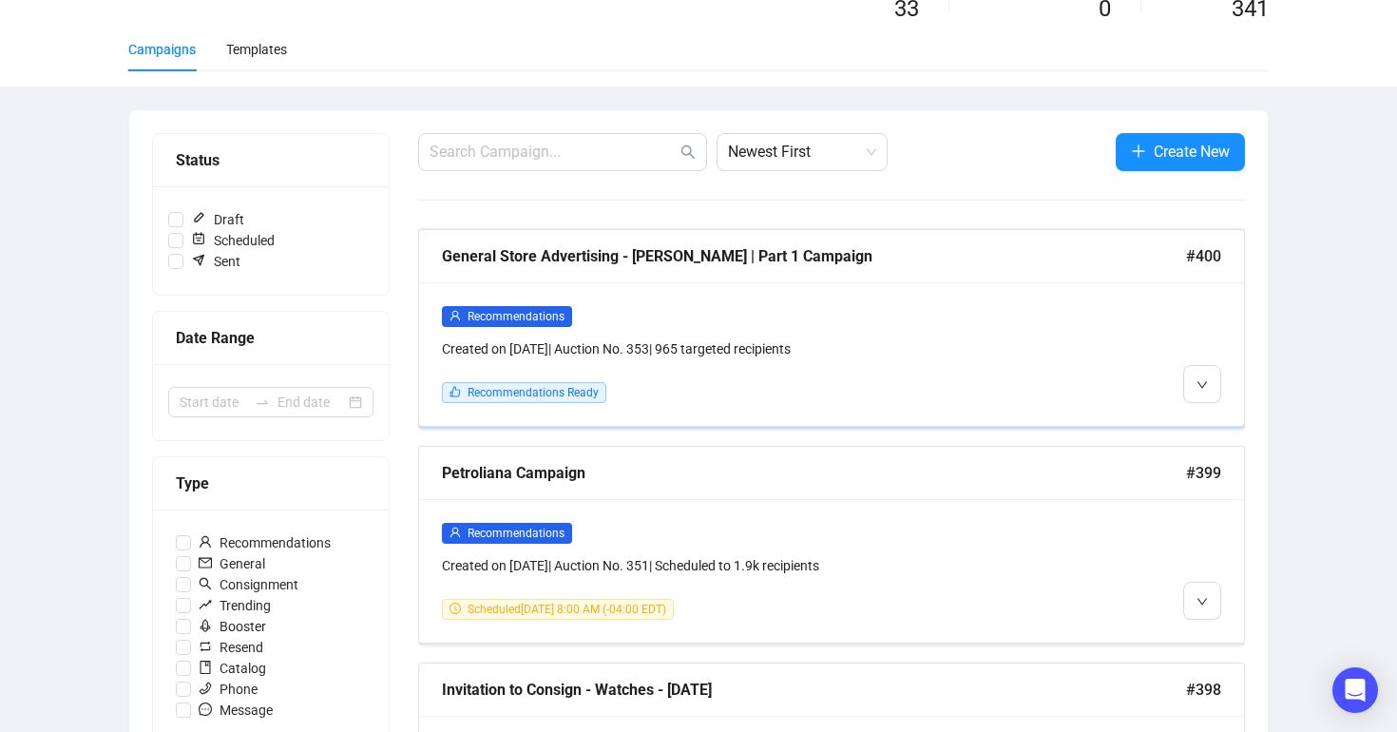
scroll to position [119, 0]
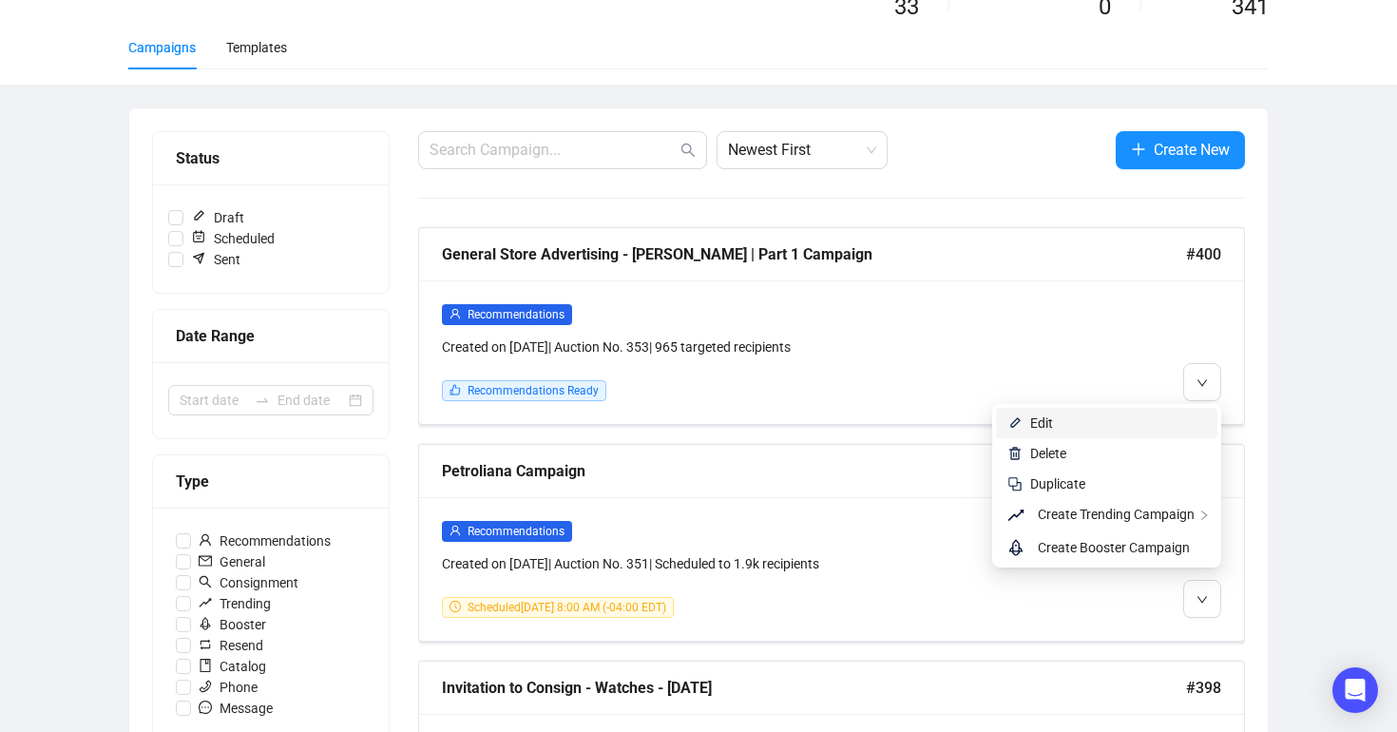
click at [1163, 420] on span "Edit" at bounding box center [1118, 422] width 176 height 21
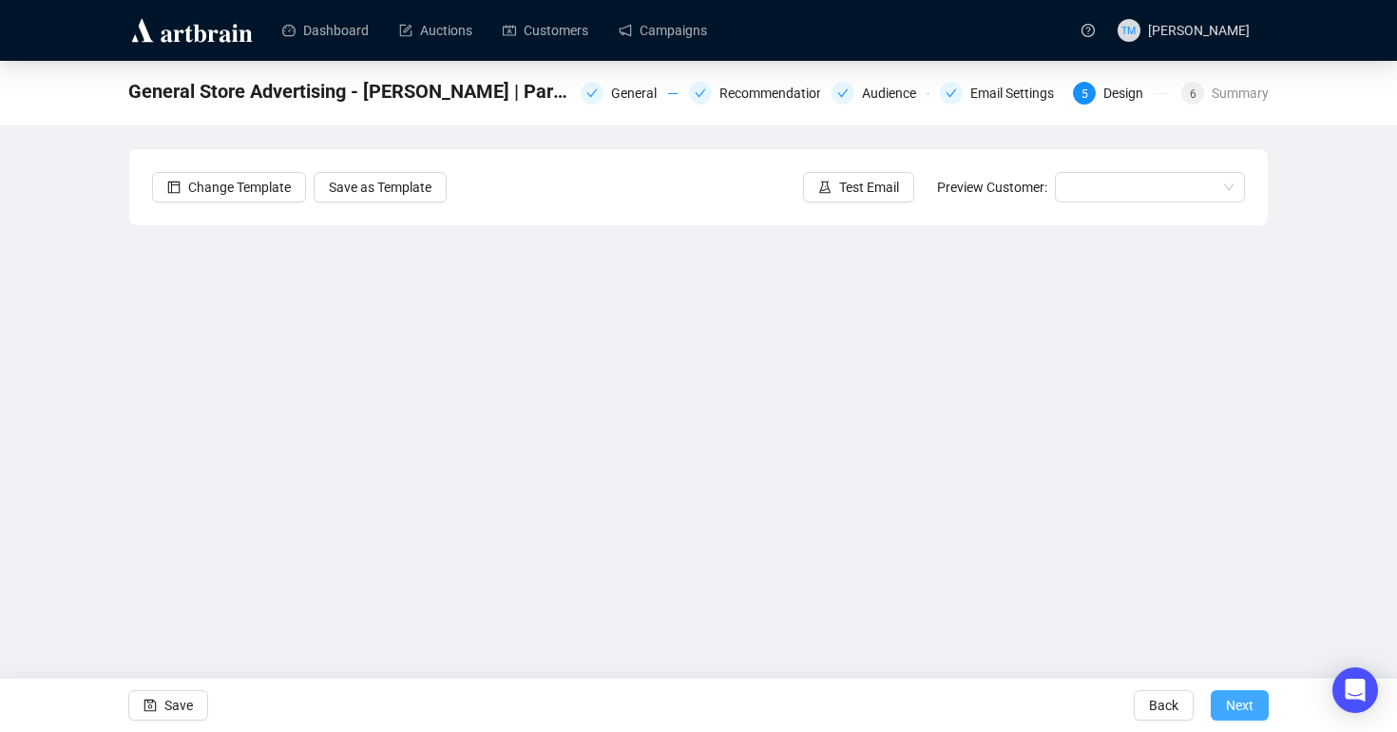
click at [1163, 712] on span "Next" at bounding box center [1240, 704] width 28 height 53
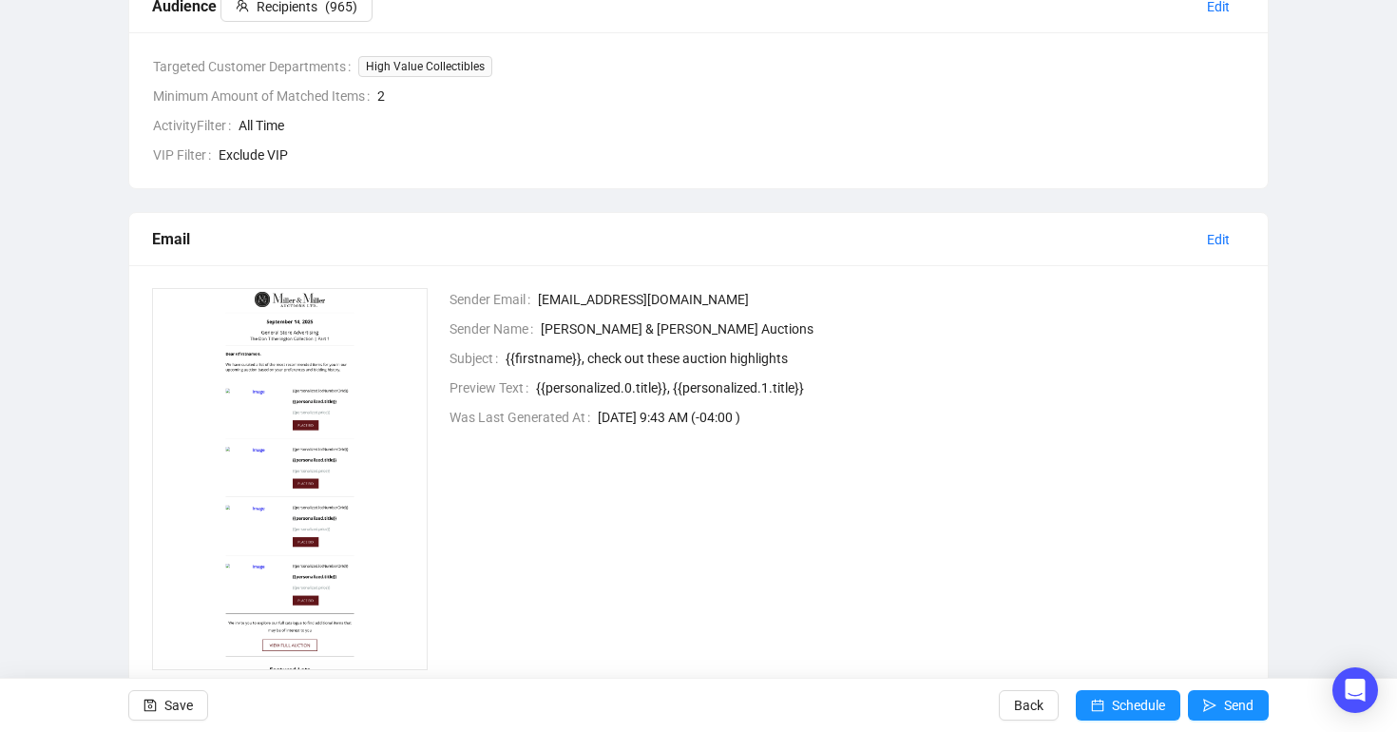
scroll to position [574, 0]
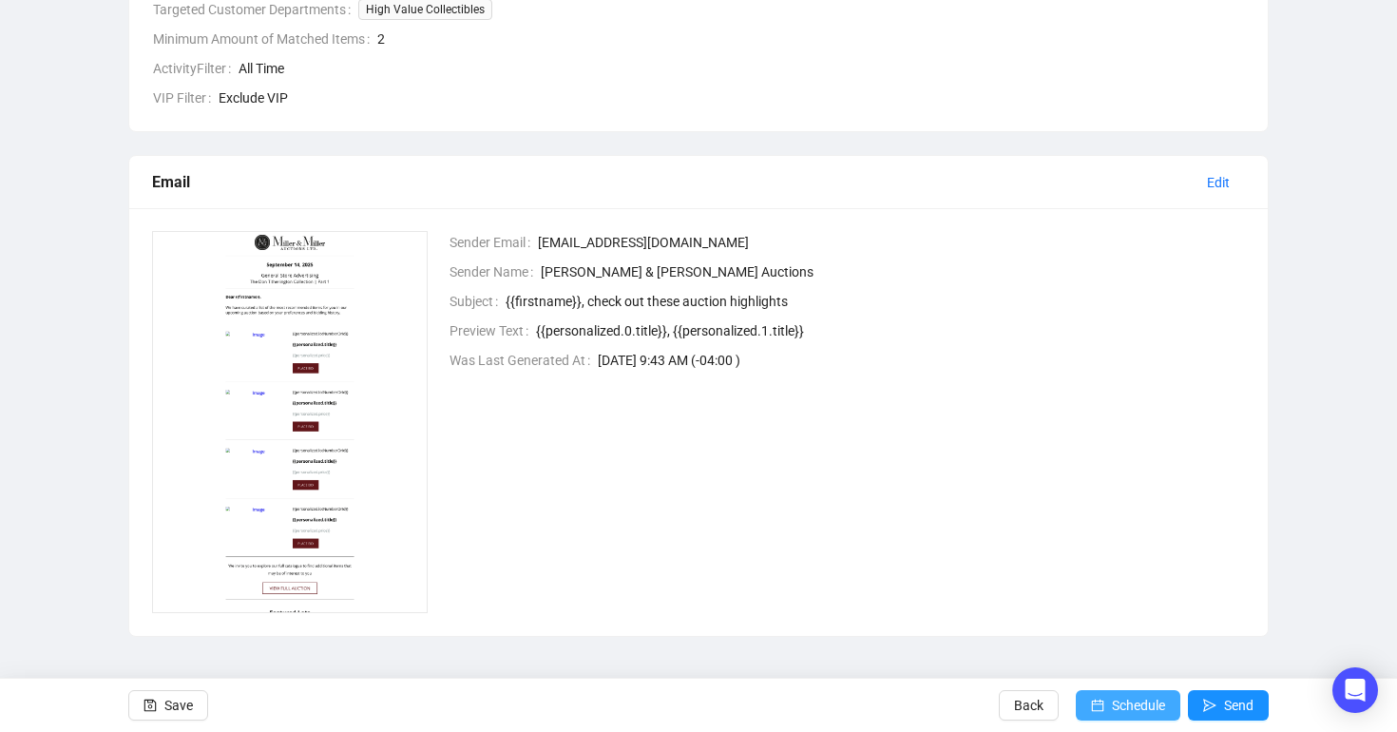
click at [1101, 706] on button "Schedule" at bounding box center [1127, 705] width 105 height 30
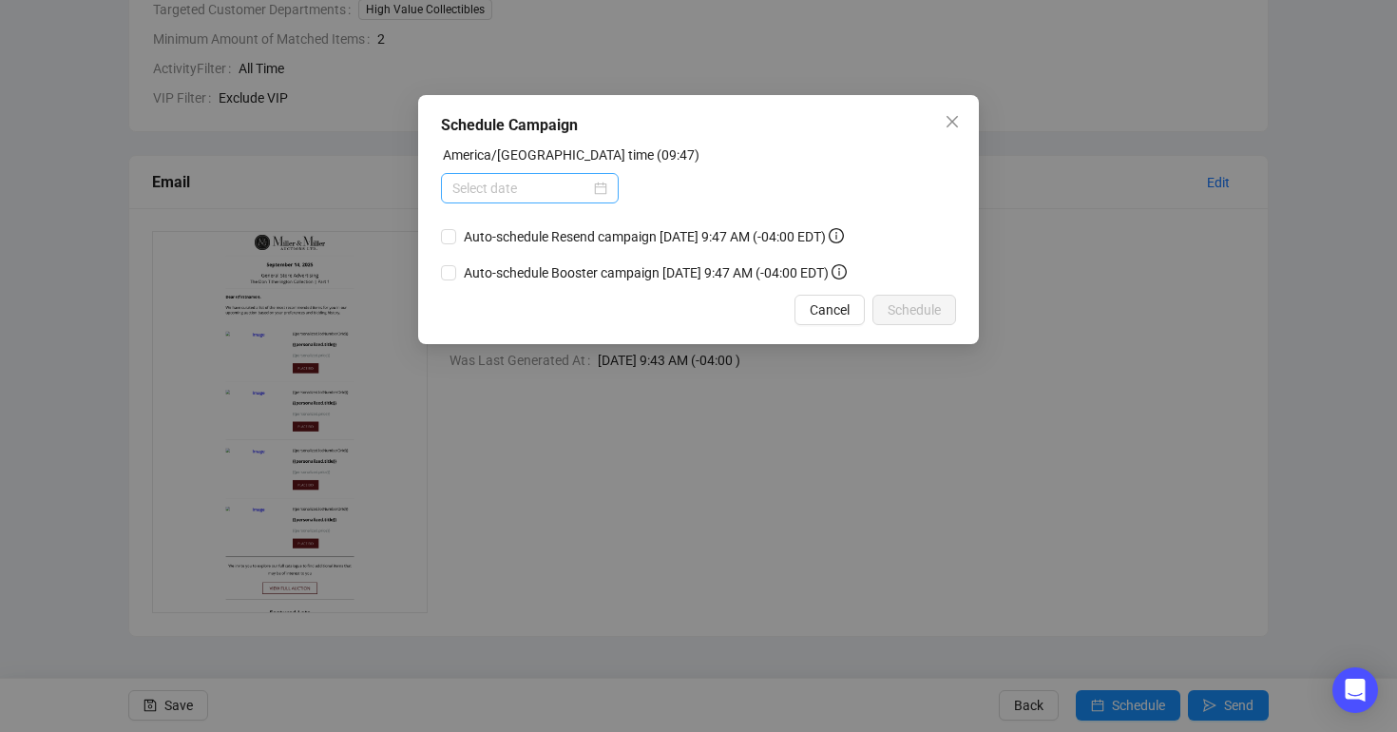
click at [554, 176] on div at bounding box center [530, 188] width 178 height 30
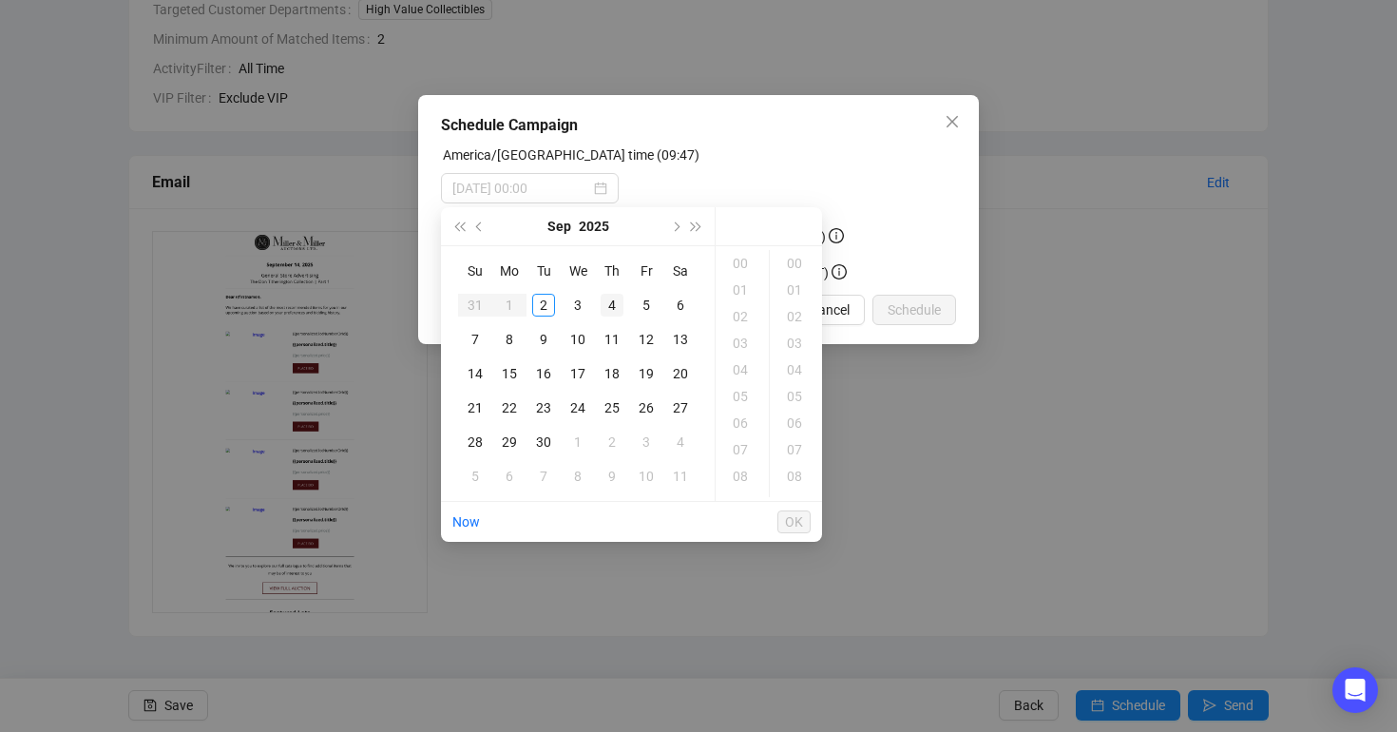
click at [617, 305] on div "4" at bounding box center [611, 305] width 23 height 23
click at [744, 481] on div "08" at bounding box center [742, 476] width 46 height 27
type input "[DATE] 08:00"
click at [789, 523] on span "OK" at bounding box center [794, 522] width 18 height 36
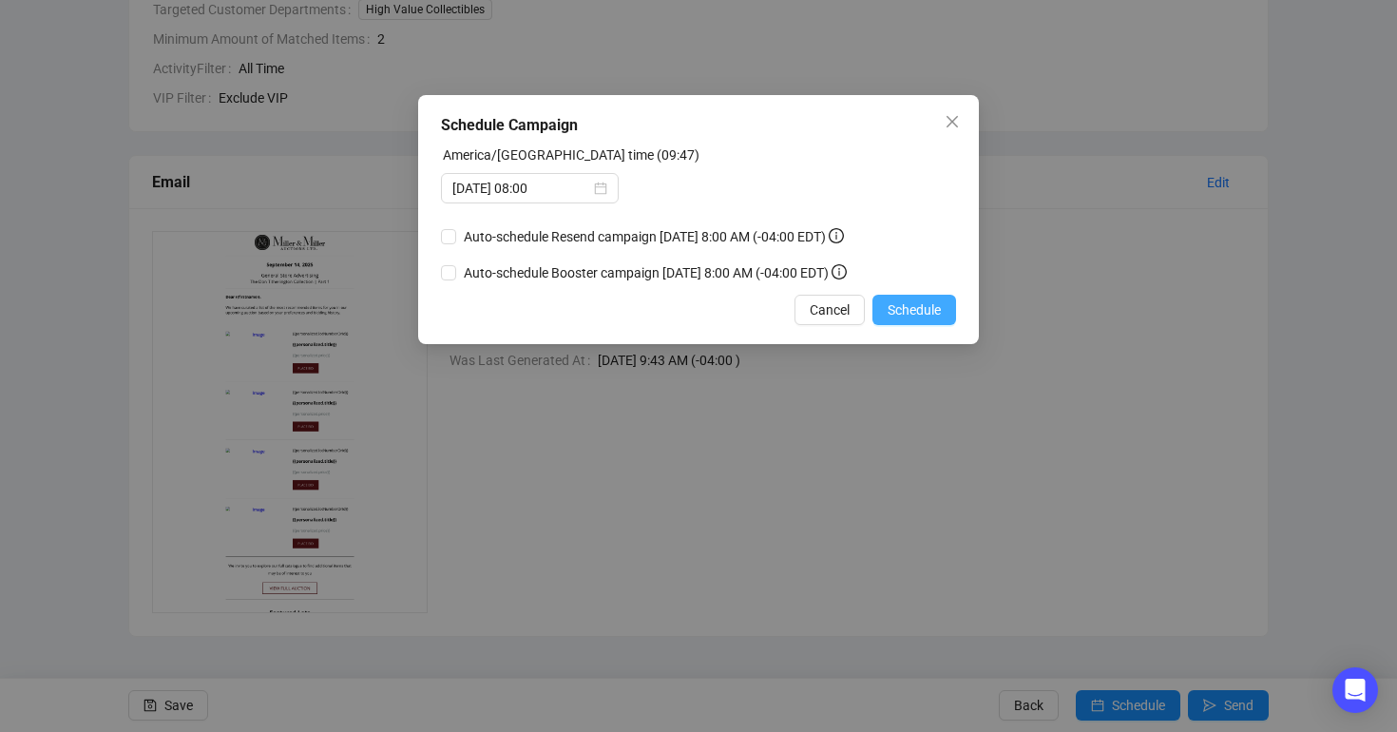
click at [906, 320] on span "Schedule" at bounding box center [913, 309] width 53 height 21
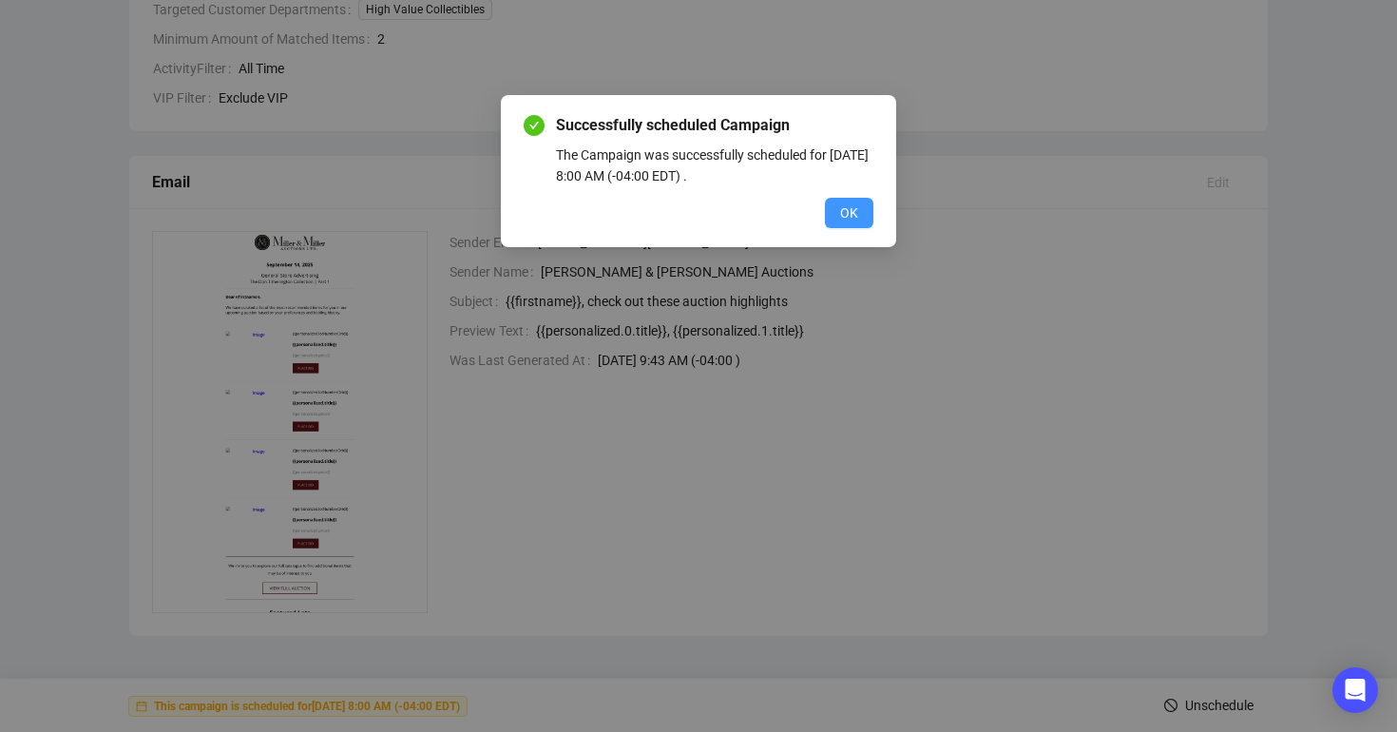
click at [834, 212] on button "OK" at bounding box center [849, 213] width 48 height 30
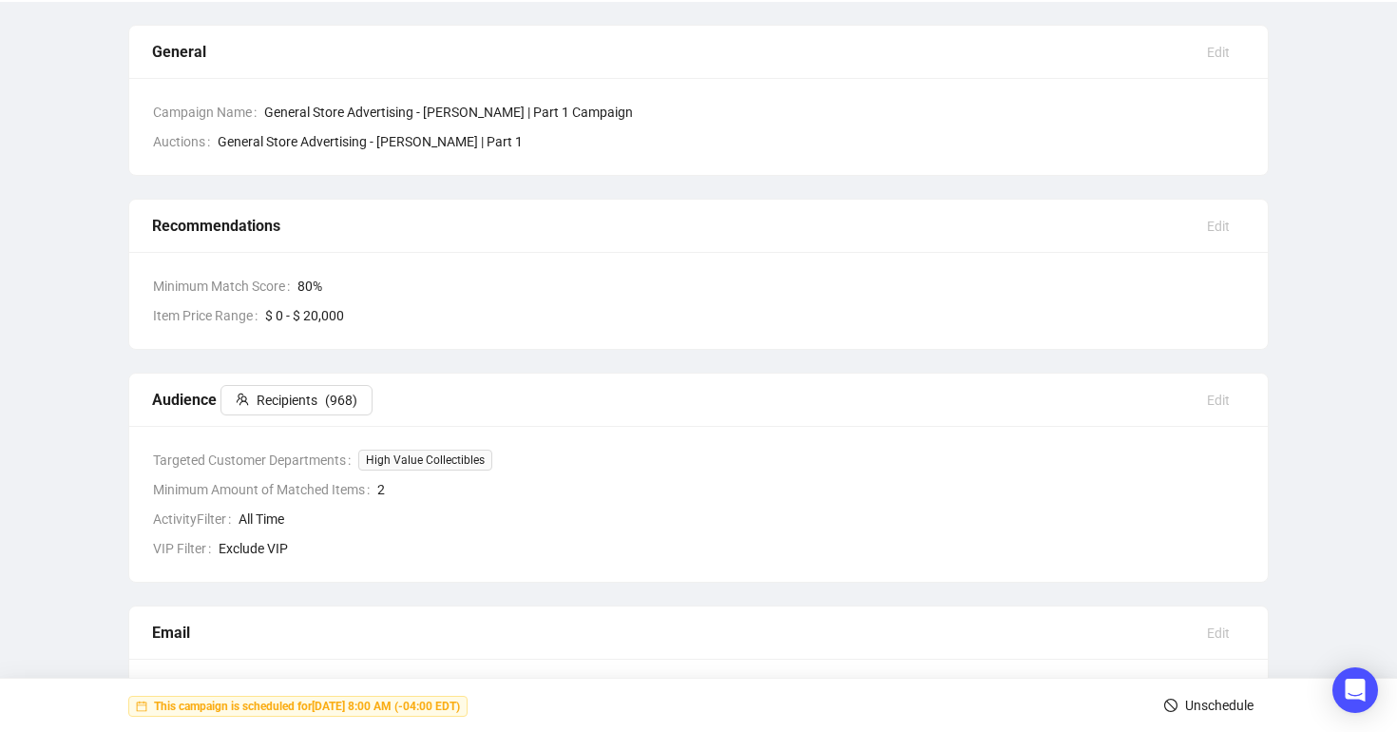
scroll to position [0, 0]
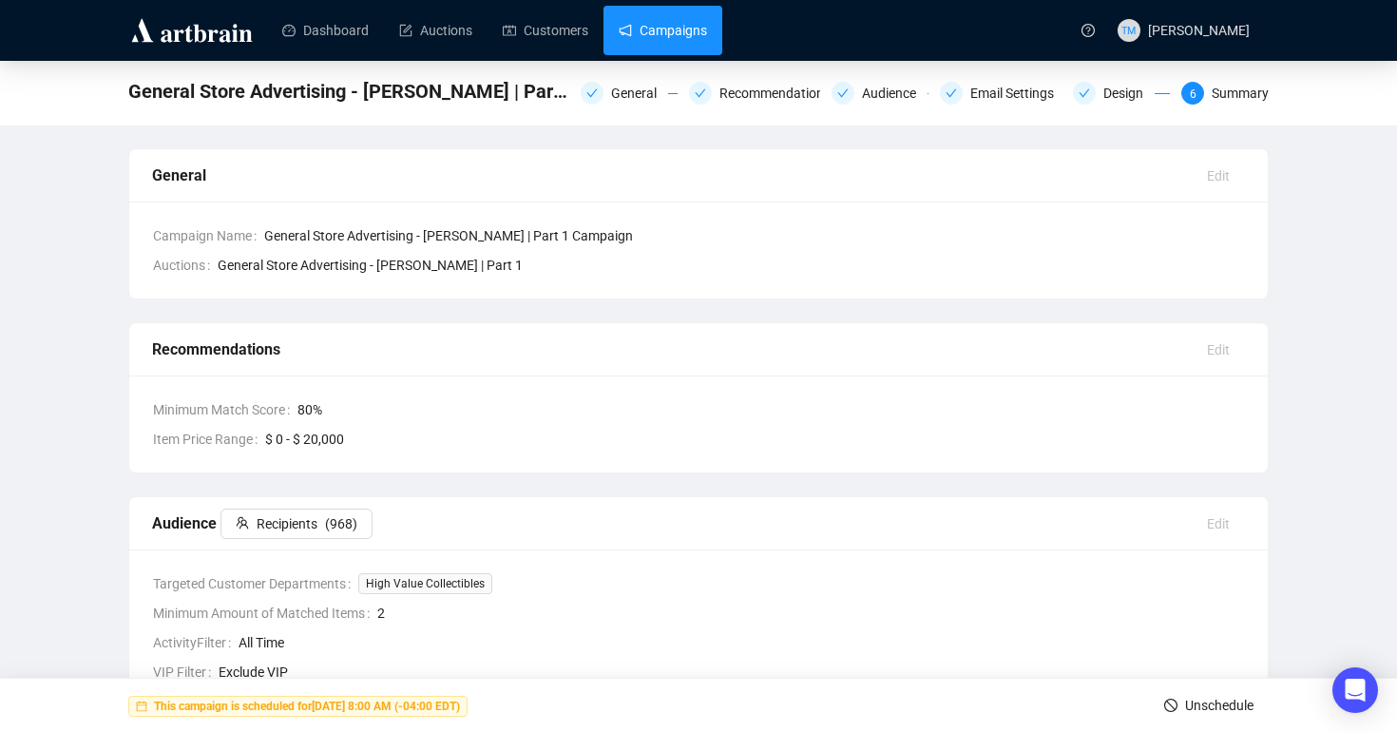
click at [679, 39] on link "Campaigns" at bounding box center [662, 30] width 88 height 49
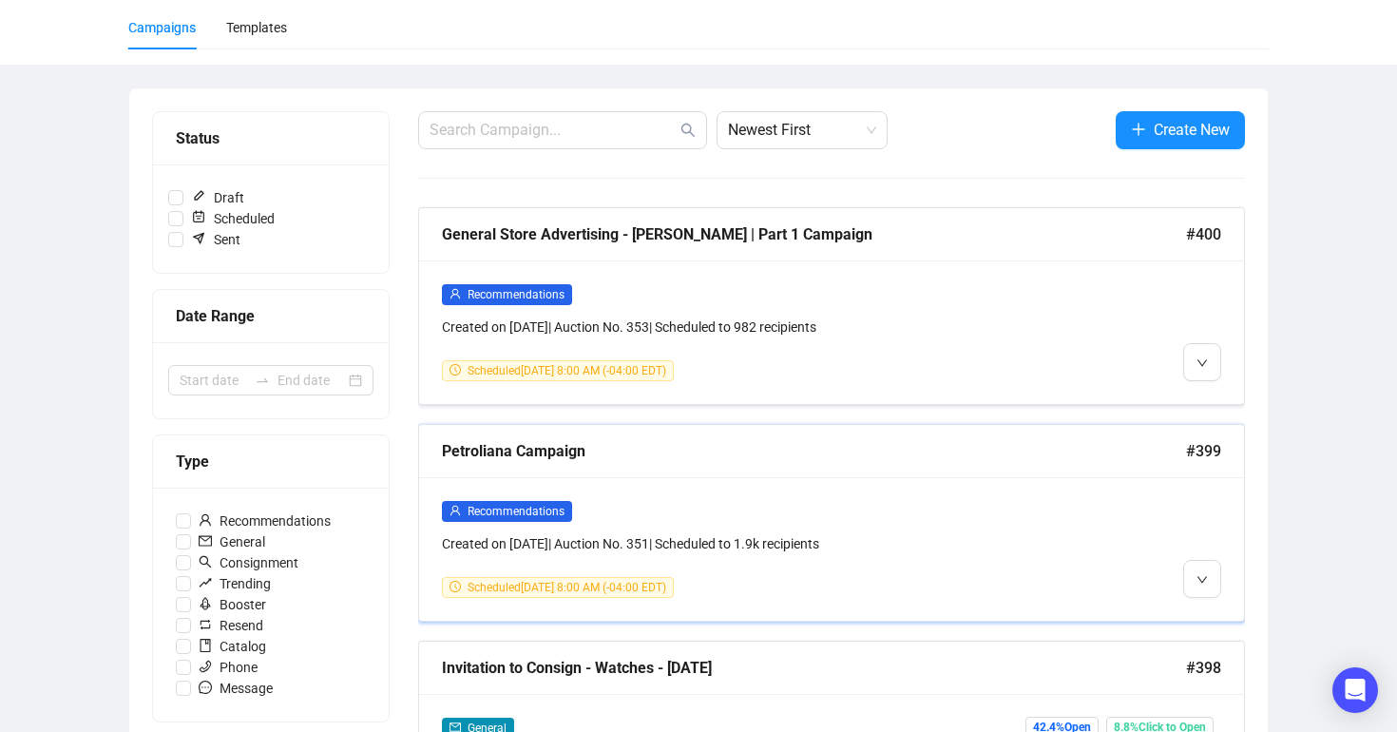
scroll to position [132, 0]
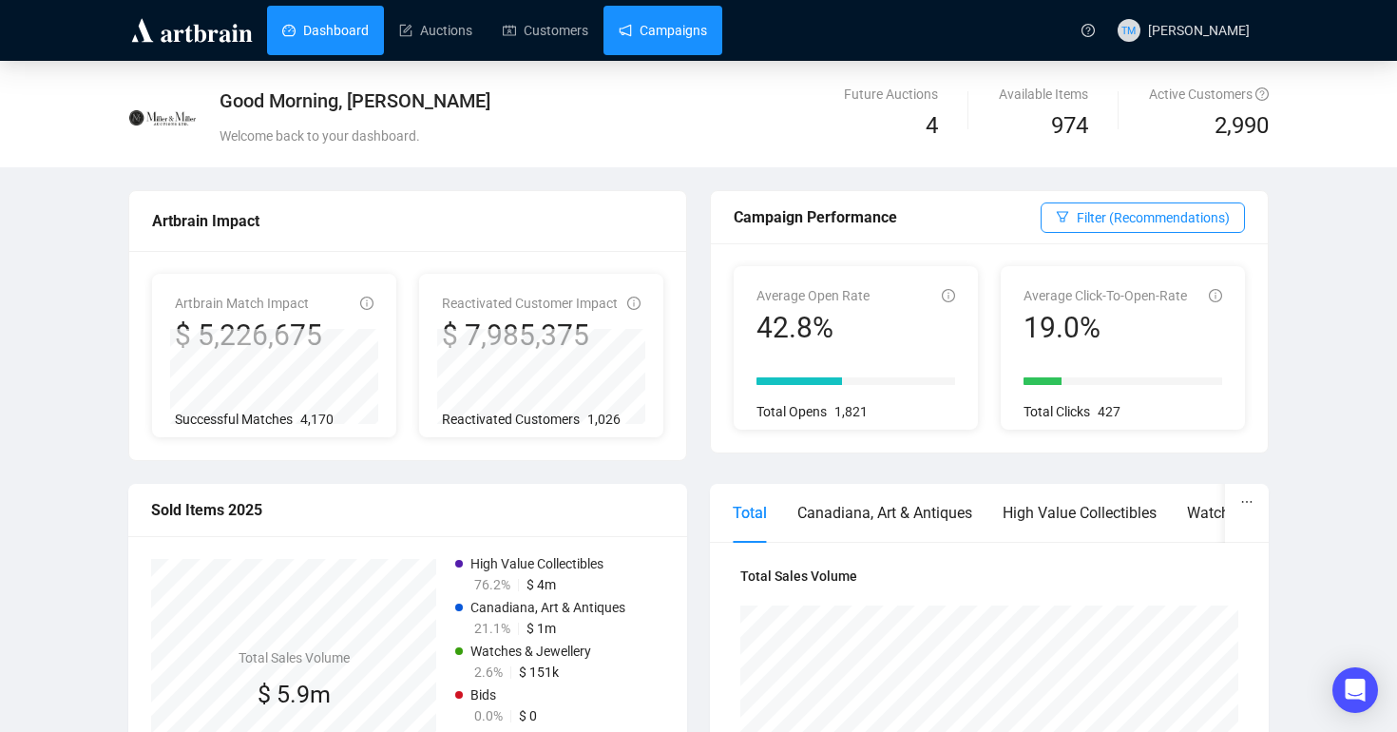
click at [683, 32] on link "Campaigns" at bounding box center [662, 30] width 88 height 49
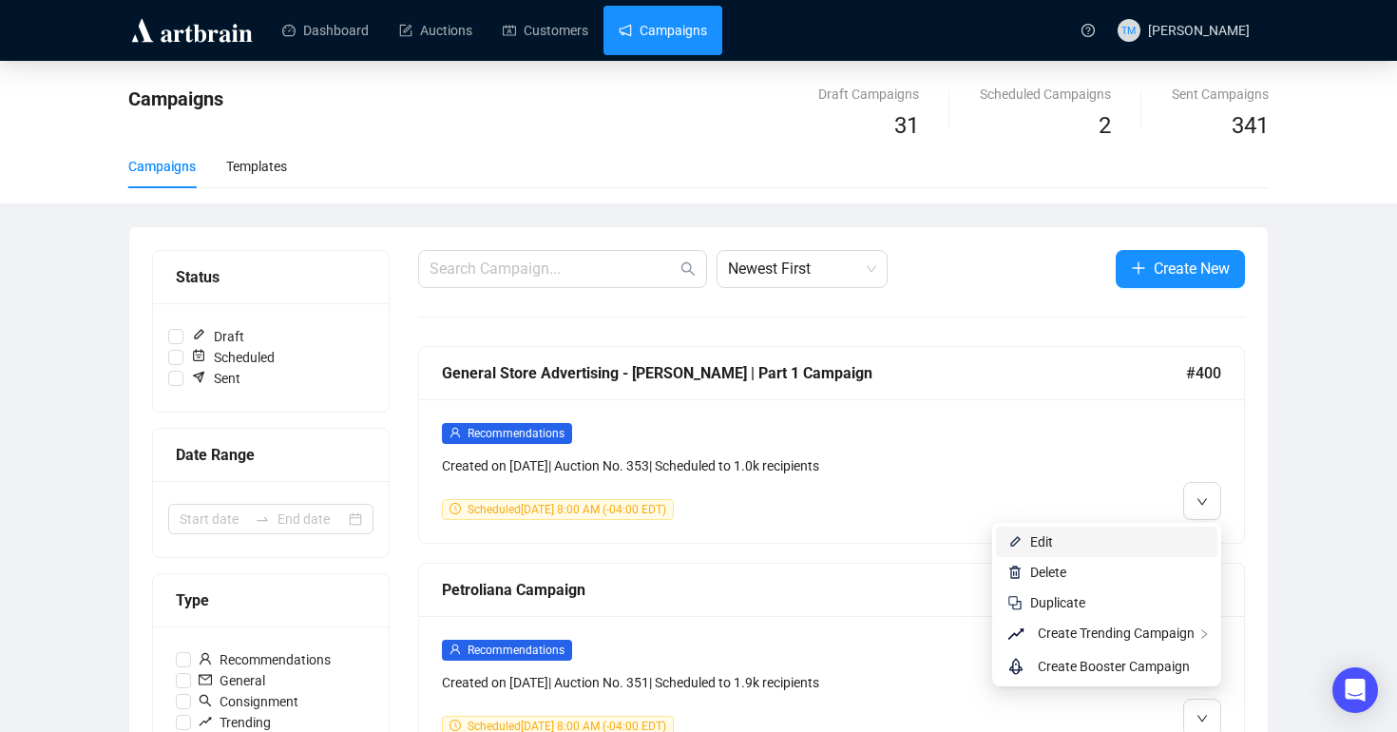
click at [1089, 546] on span "Edit" at bounding box center [1118, 541] width 176 height 21
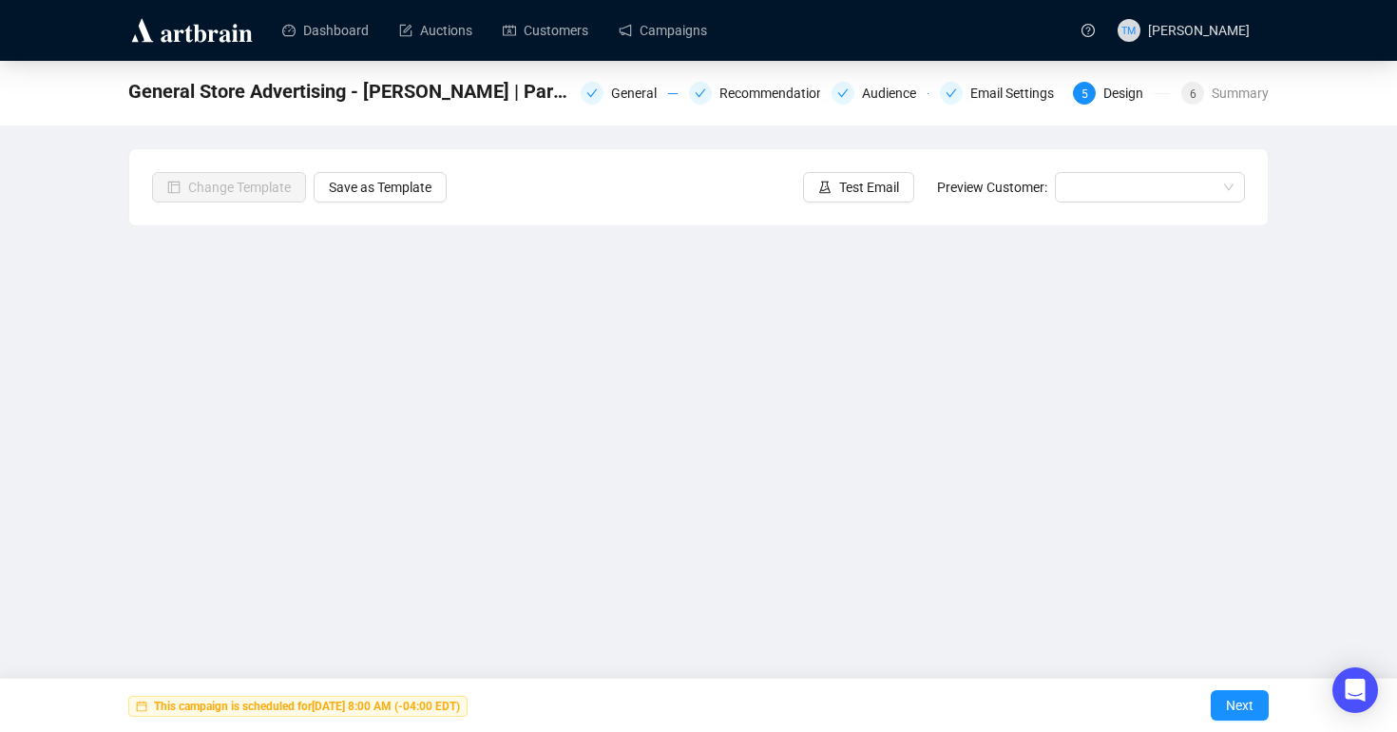
click at [1326, 432] on div "General Store Advertising - Don Titherington | Part 1 Campaign General Recommen…" at bounding box center [698, 381] width 1397 height 640
click at [1226, 694] on span "Next" at bounding box center [1240, 704] width 28 height 53
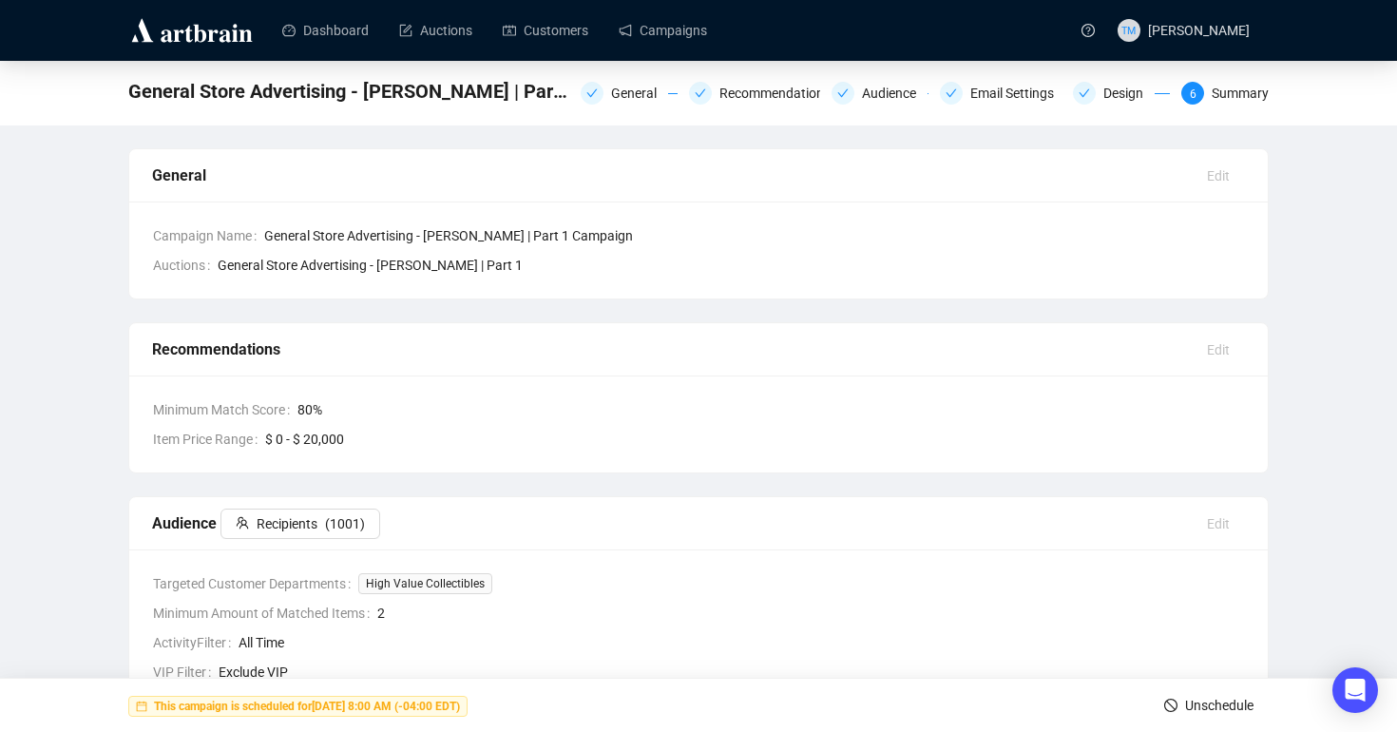
click at [1187, 697] on span "Unschedule" at bounding box center [1219, 704] width 68 height 53
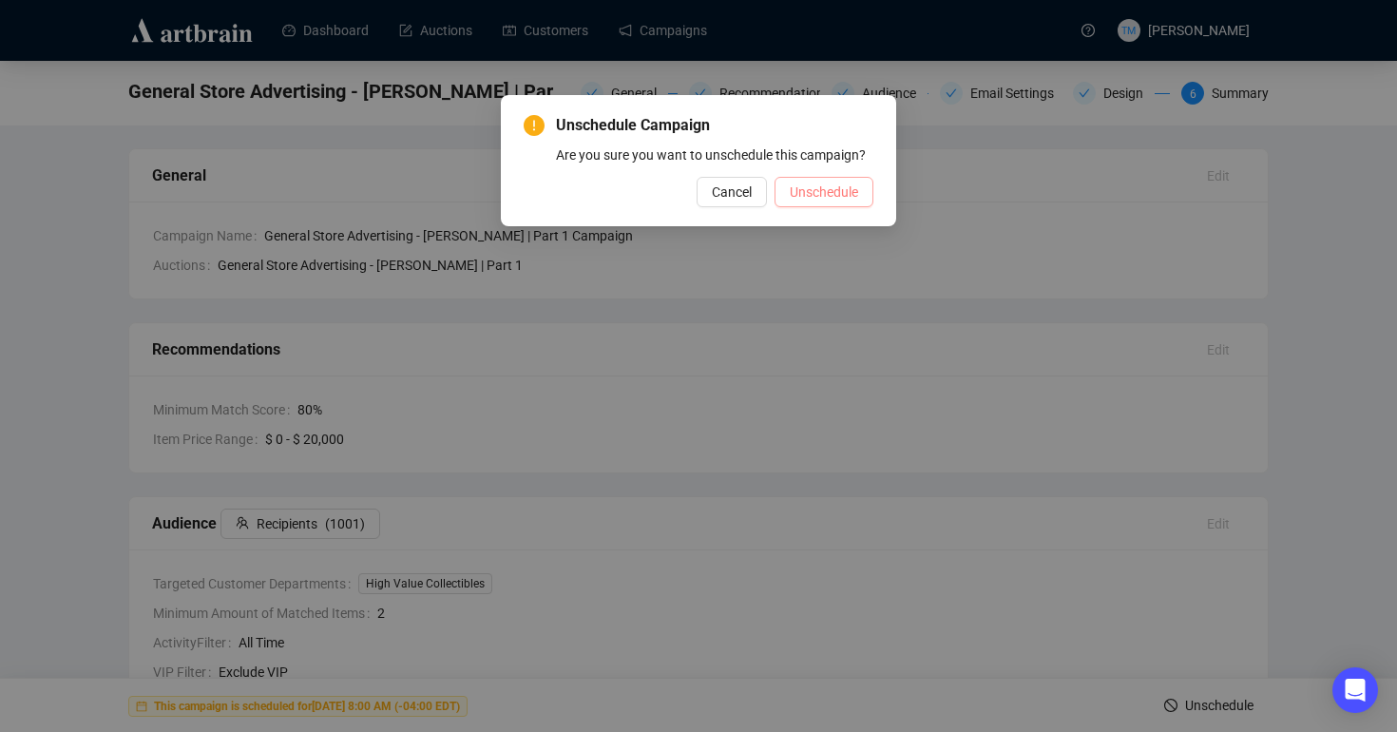
click at [822, 202] on span "Unschedule" at bounding box center [823, 191] width 68 height 21
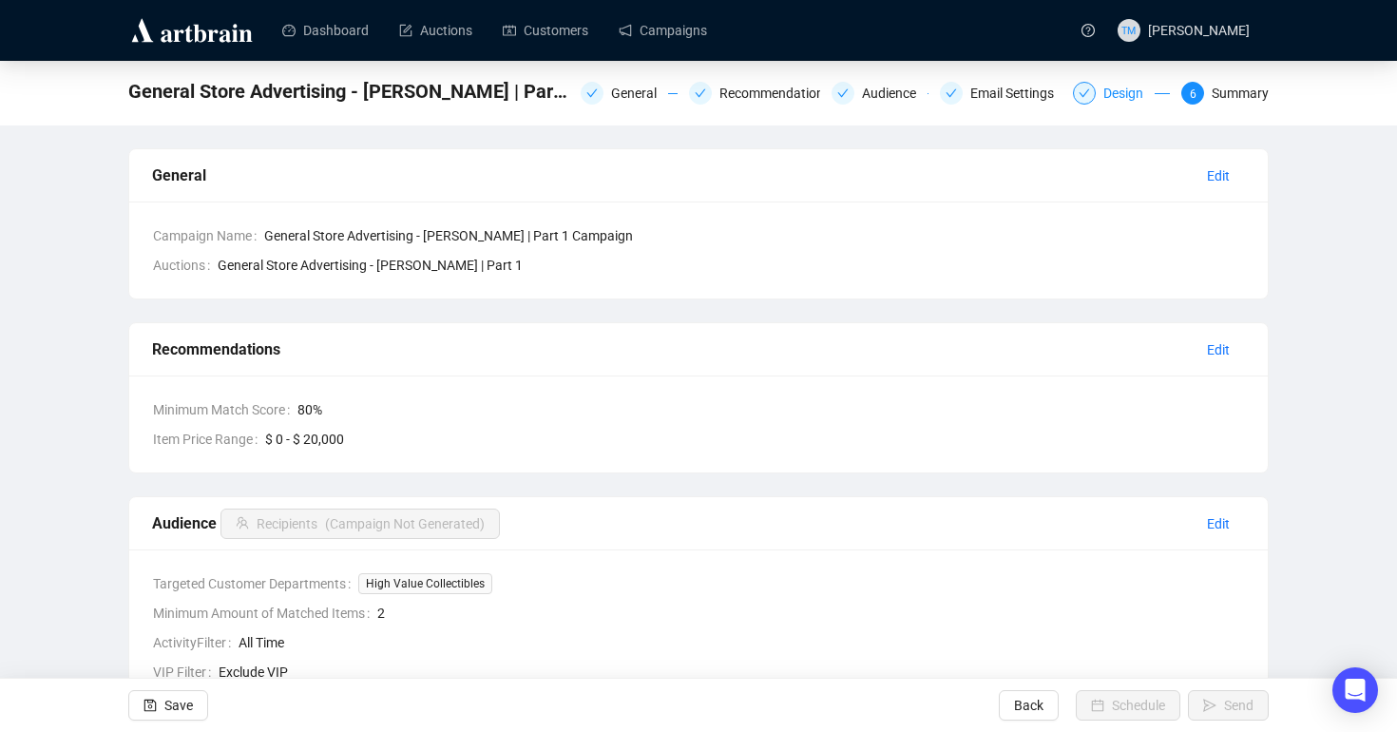
click at [1103, 98] on div "Design" at bounding box center [1128, 93] width 51 height 23
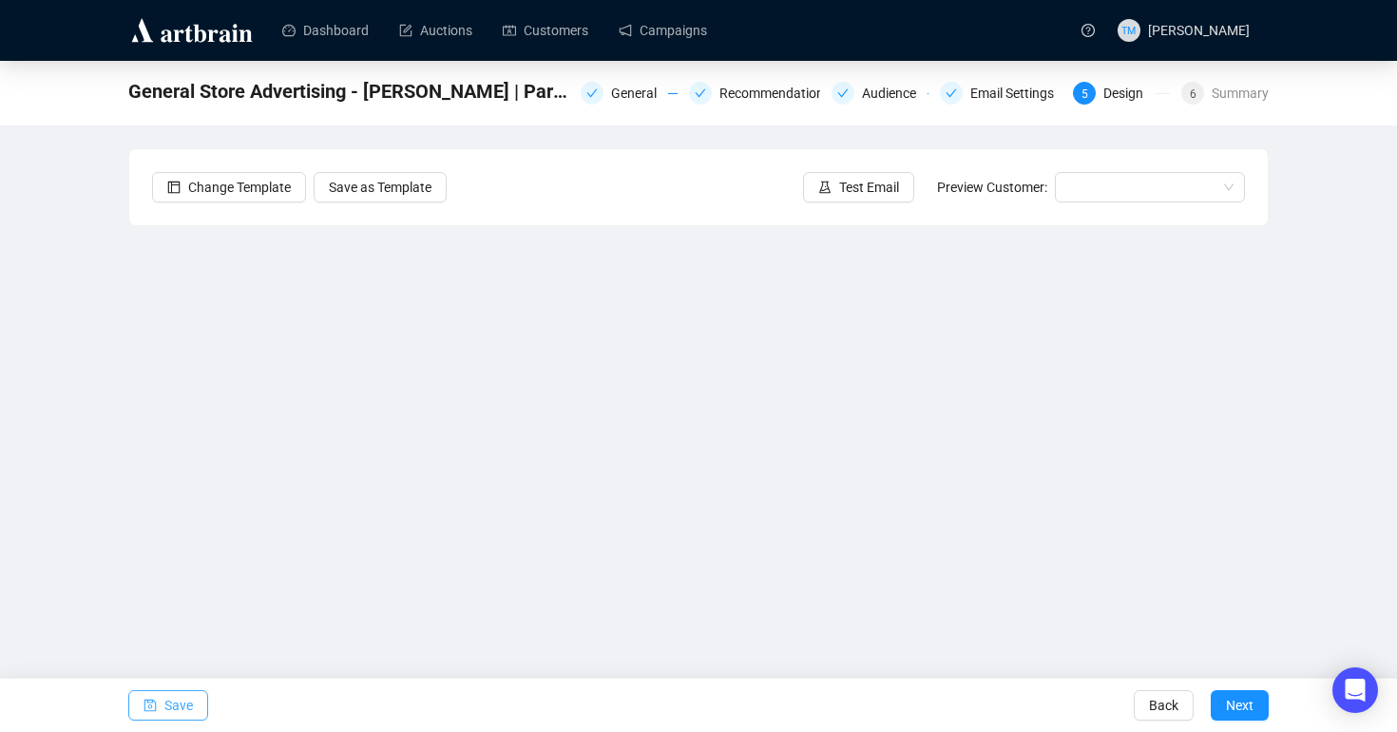
click at [173, 696] on span "Save" at bounding box center [178, 704] width 29 height 53
click at [841, 189] on span "Test Email" at bounding box center [869, 187] width 60 height 21
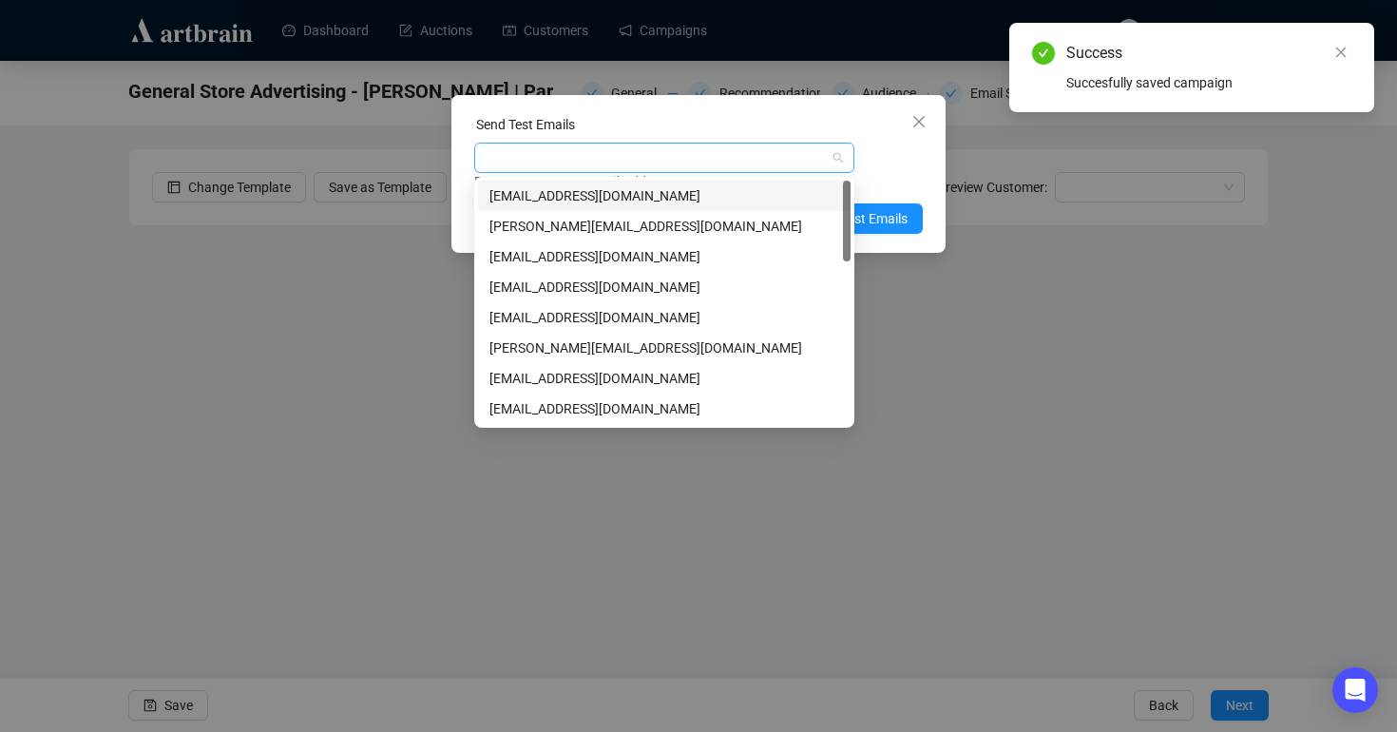
click at [735, 162] on div at bounding box center [654, 157] width 352 height 27
click at [553, 324] on div "[EMAIL_ADDRESS][DOMAIN_NAME]" at bounding box center [664, 317] width 350 height 21
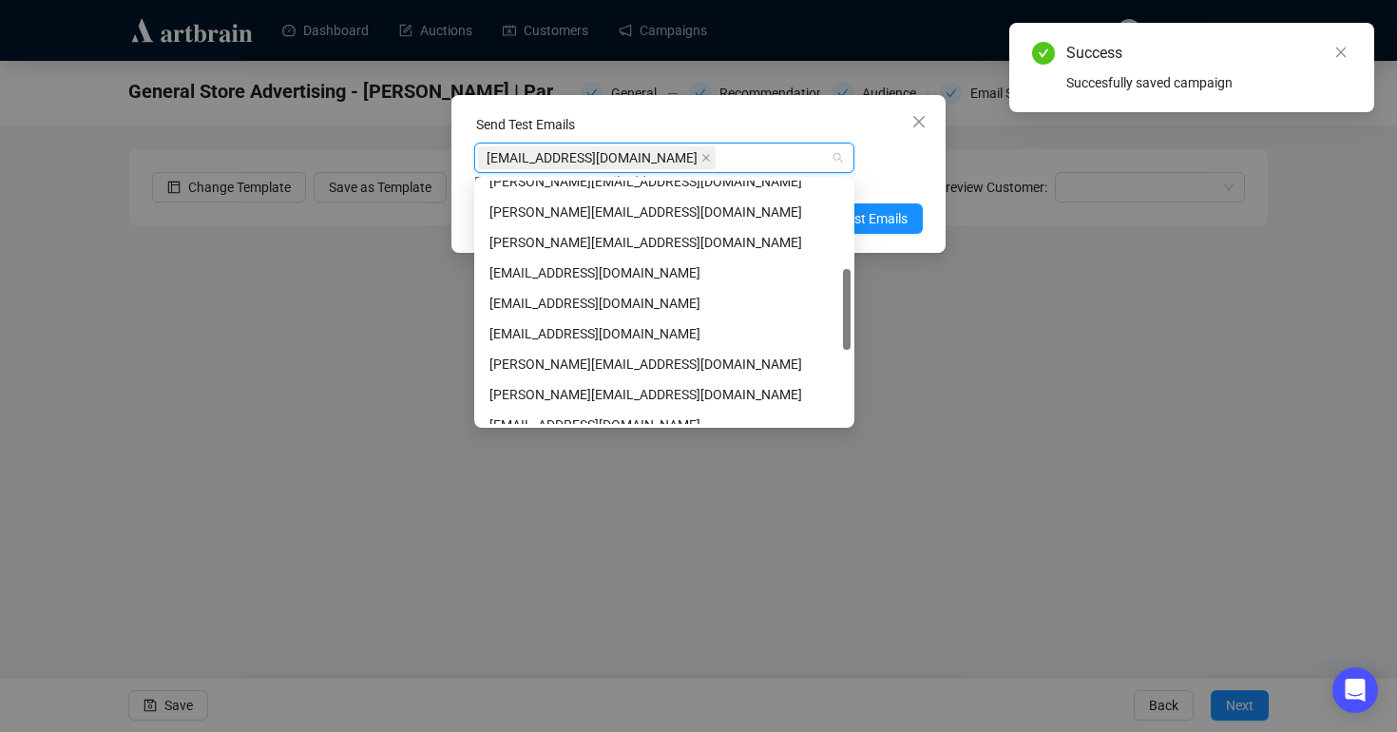
scroll to position [267, 0]
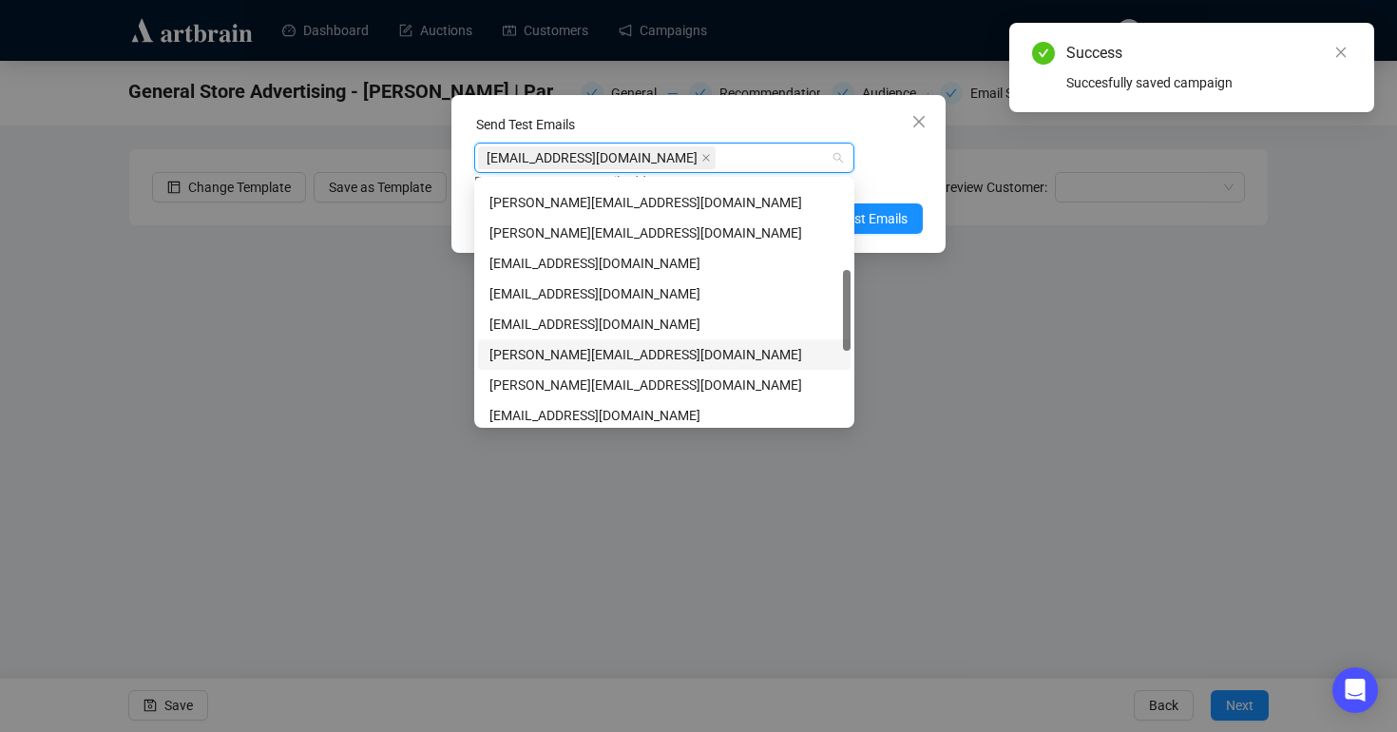
click at [543, 344] on div "jayden@millerandmillerauctions.com" at bounding box center [664, 354] width 350 height 21
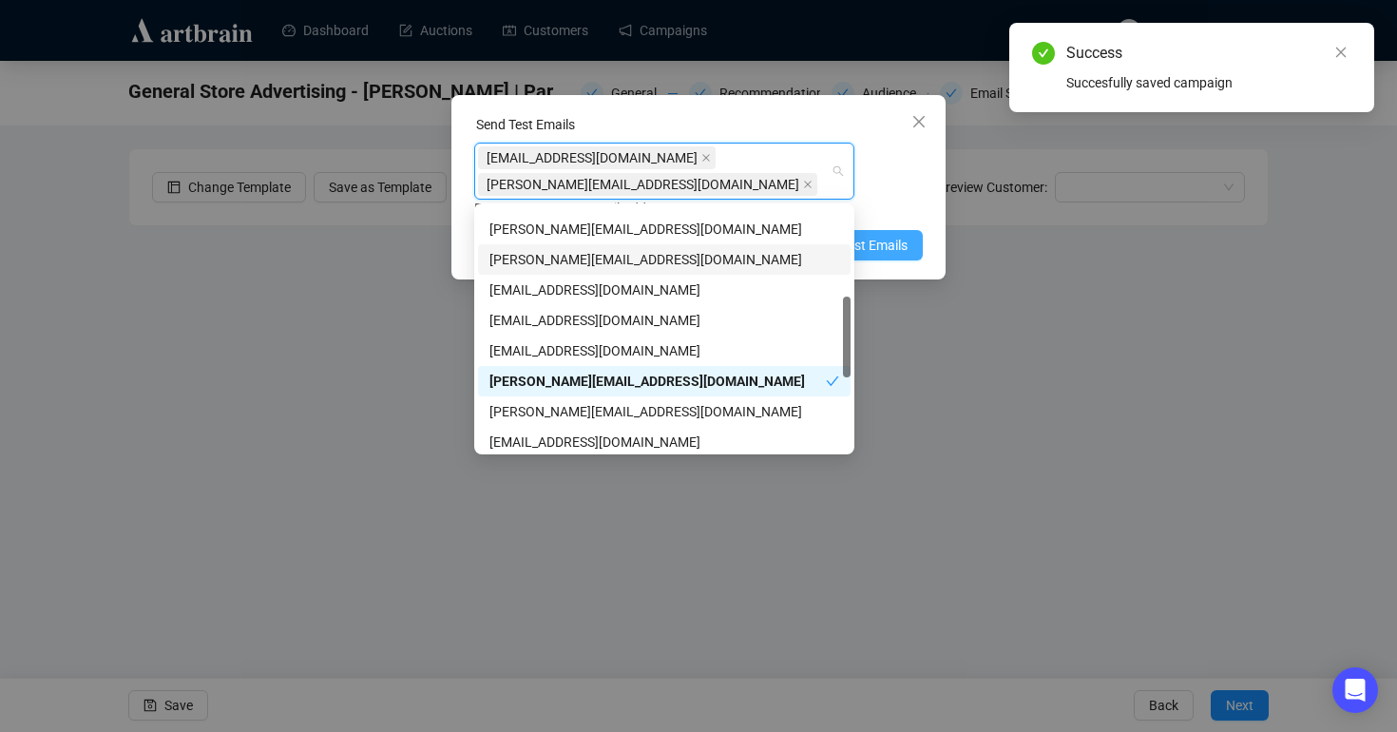
click at [886, 240] on span "Send Test Emails" at bounding box center [857, 245] width 99 height 21
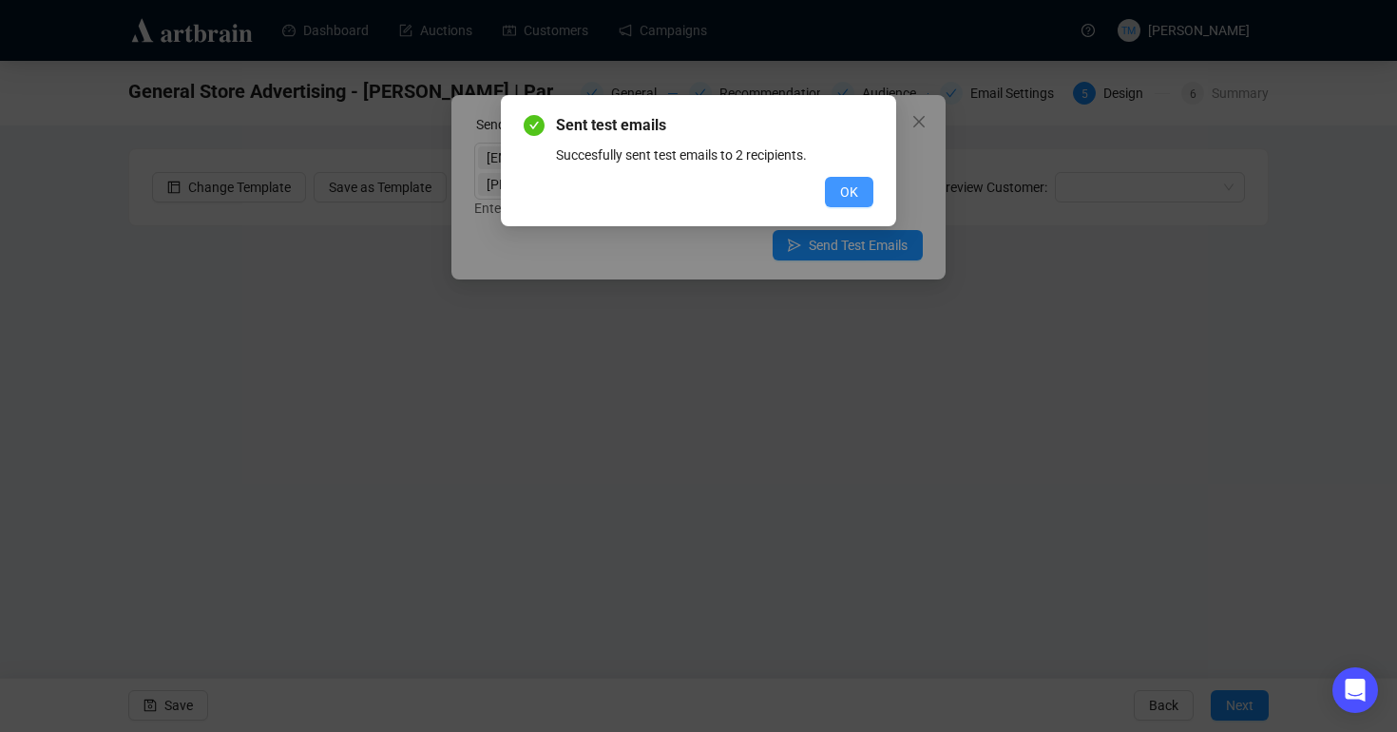
click at [851, 199] on span "OK" at bounding box center [849, 191] width 18 height 21
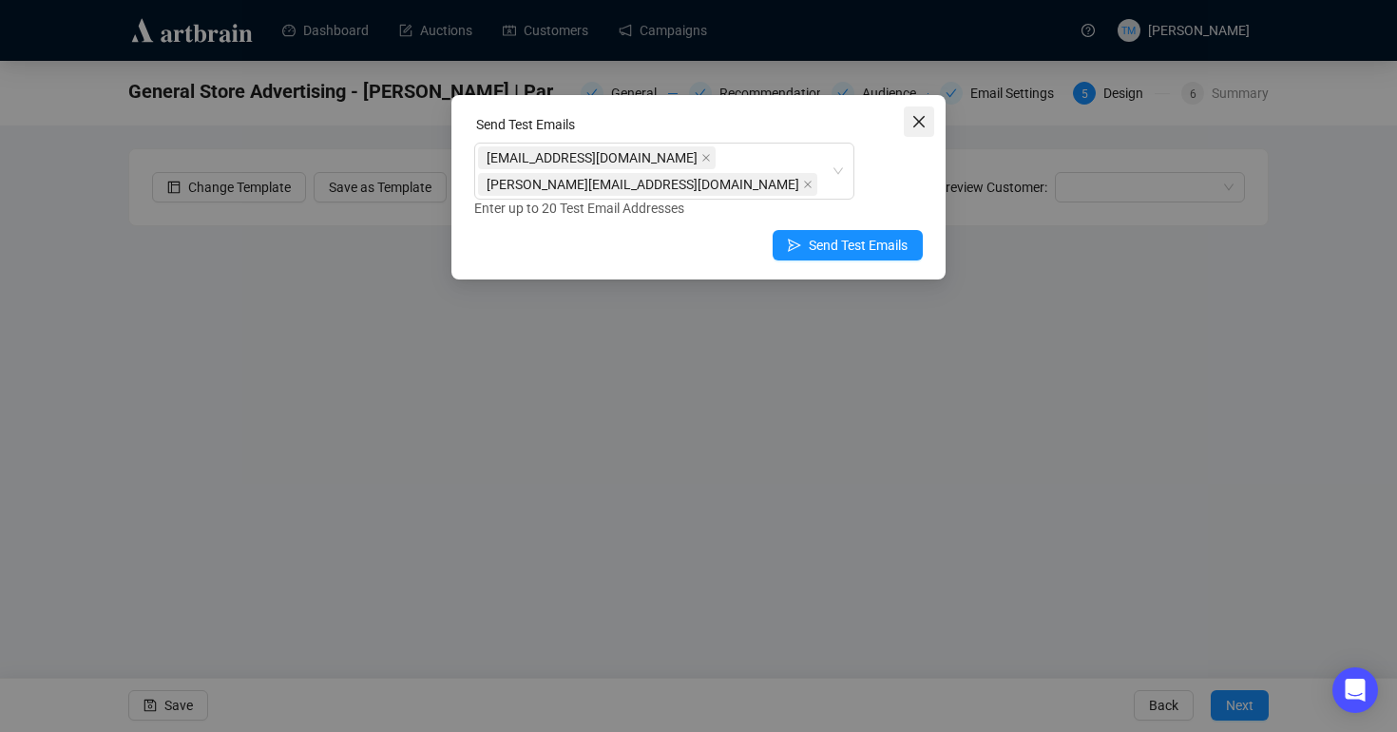
click at [924, 118] on icon "close" at bounding box center [918, 121] width 15 height 15
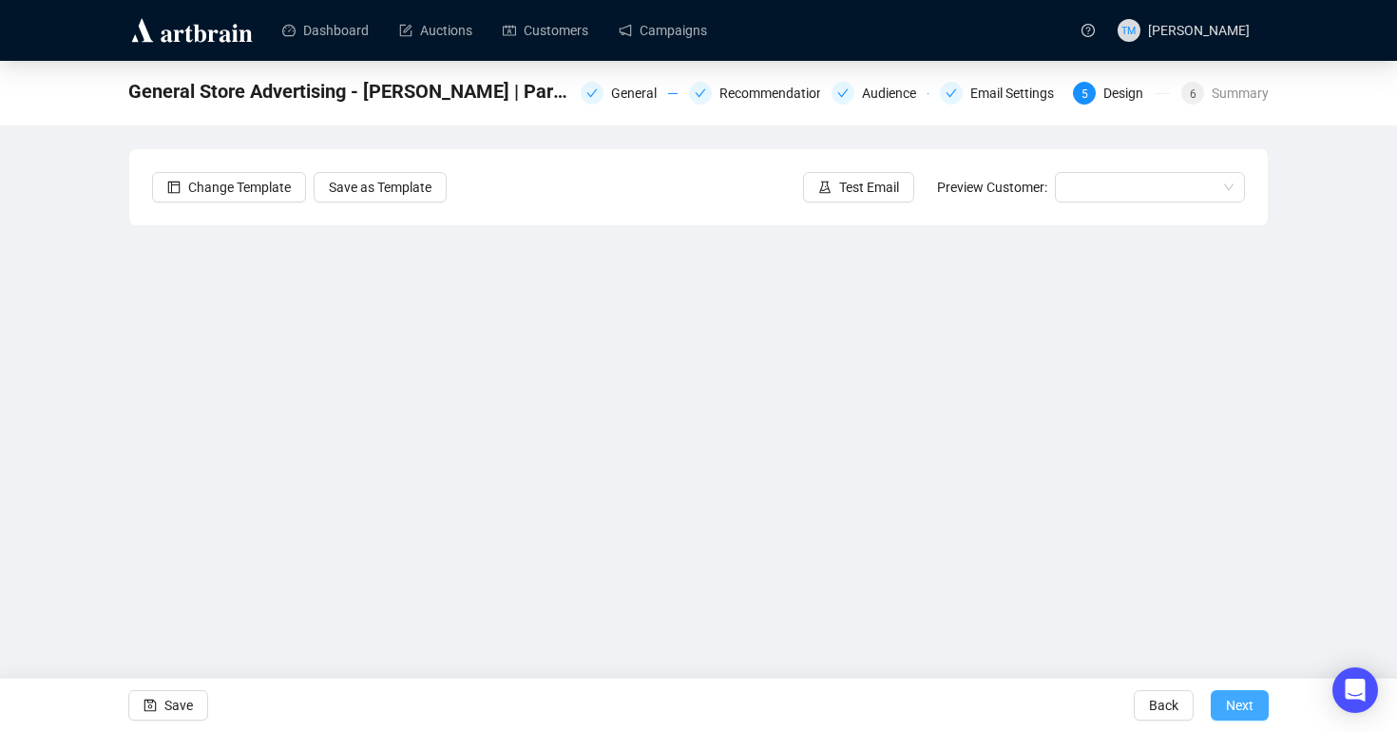
click at [1245, 702] on span "Next" at bounding box center [1240, 704] width 28 height 53
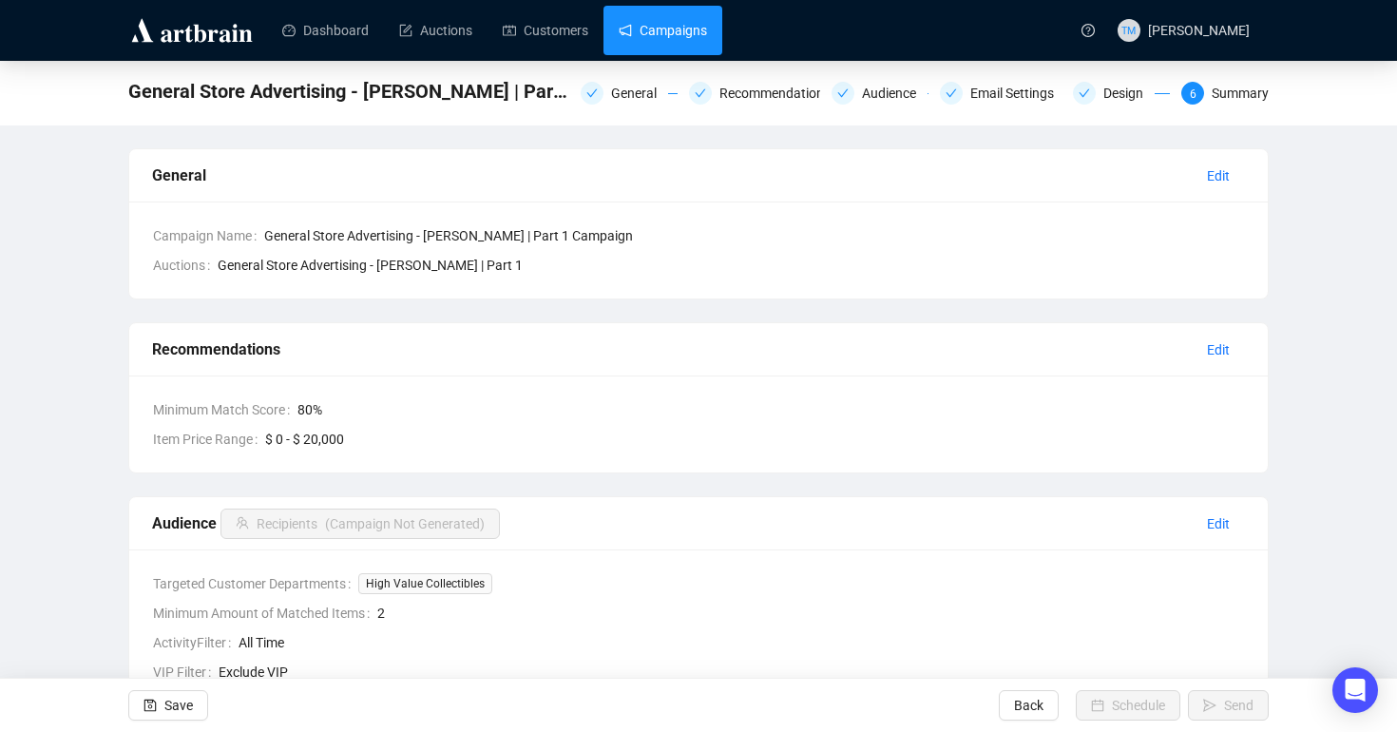
click at [683, 39] on link "Campaigns" at bounding box center [662, 30] width 88 height 49
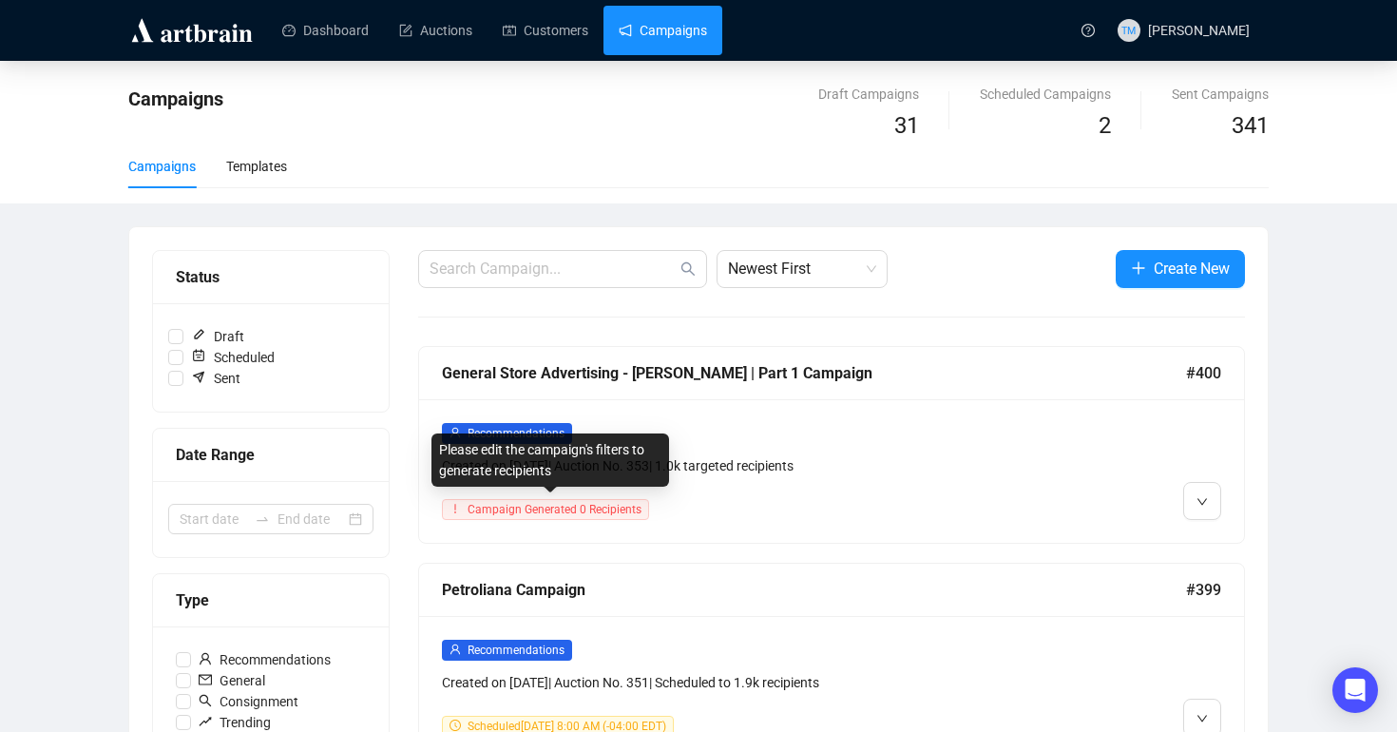
click at [600, 503] on span "Campaign Generated 0 Recipients" at bounding box center [554, 509] width 174 height 13
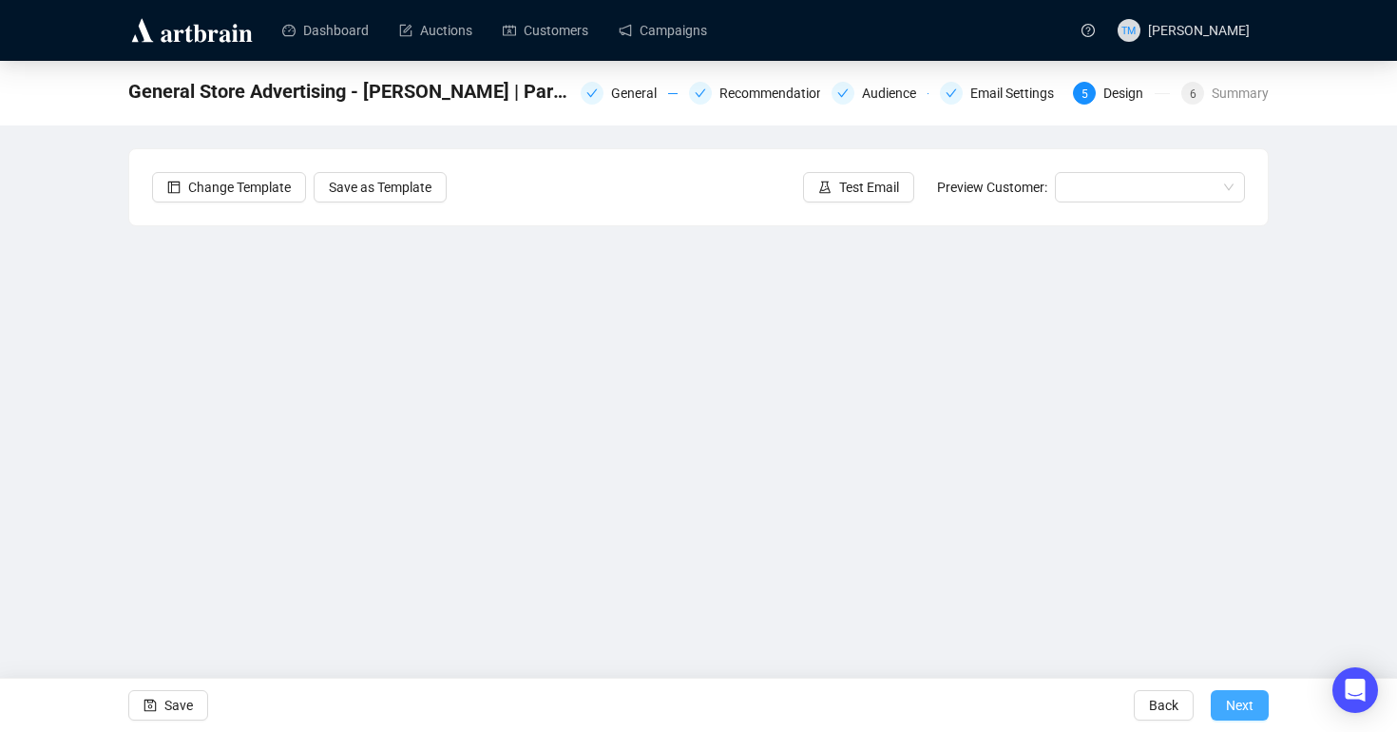
click at [1245, 716] on span "Next" at bounding box center [1240, 704] width 28 height 53
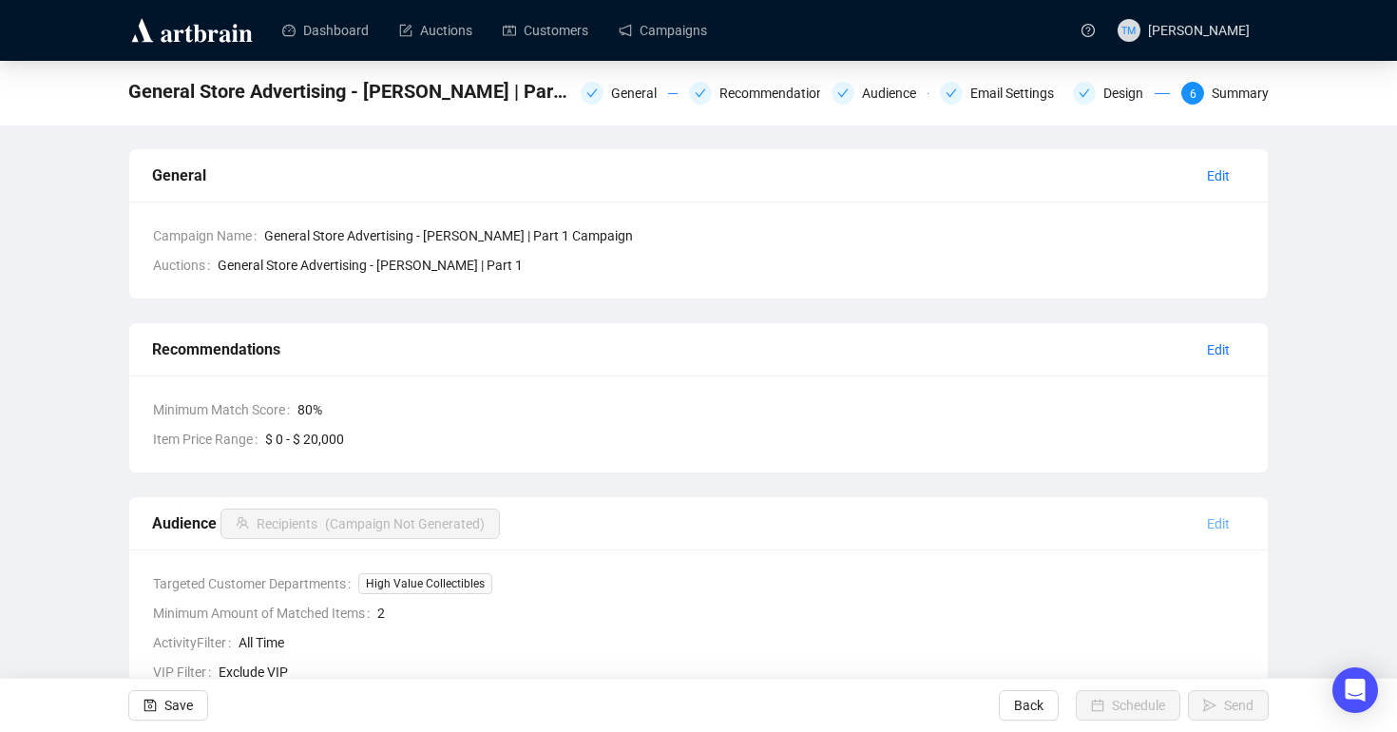
click at [1217, 524] on span "Edit" at bounding box center [1218, 523] width 23 height 21
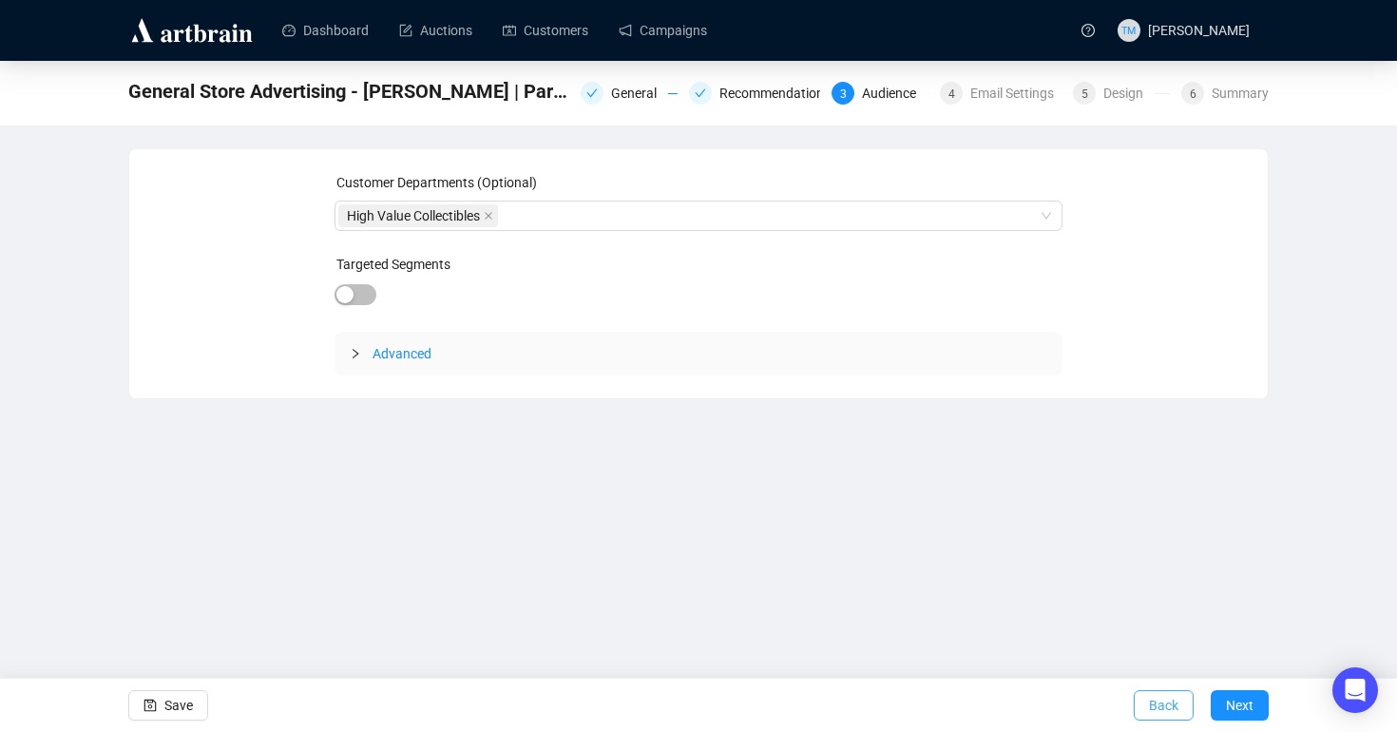
click at [1160, 708] on span "Back" at bounding box center [1163, 704] width 29 height 53
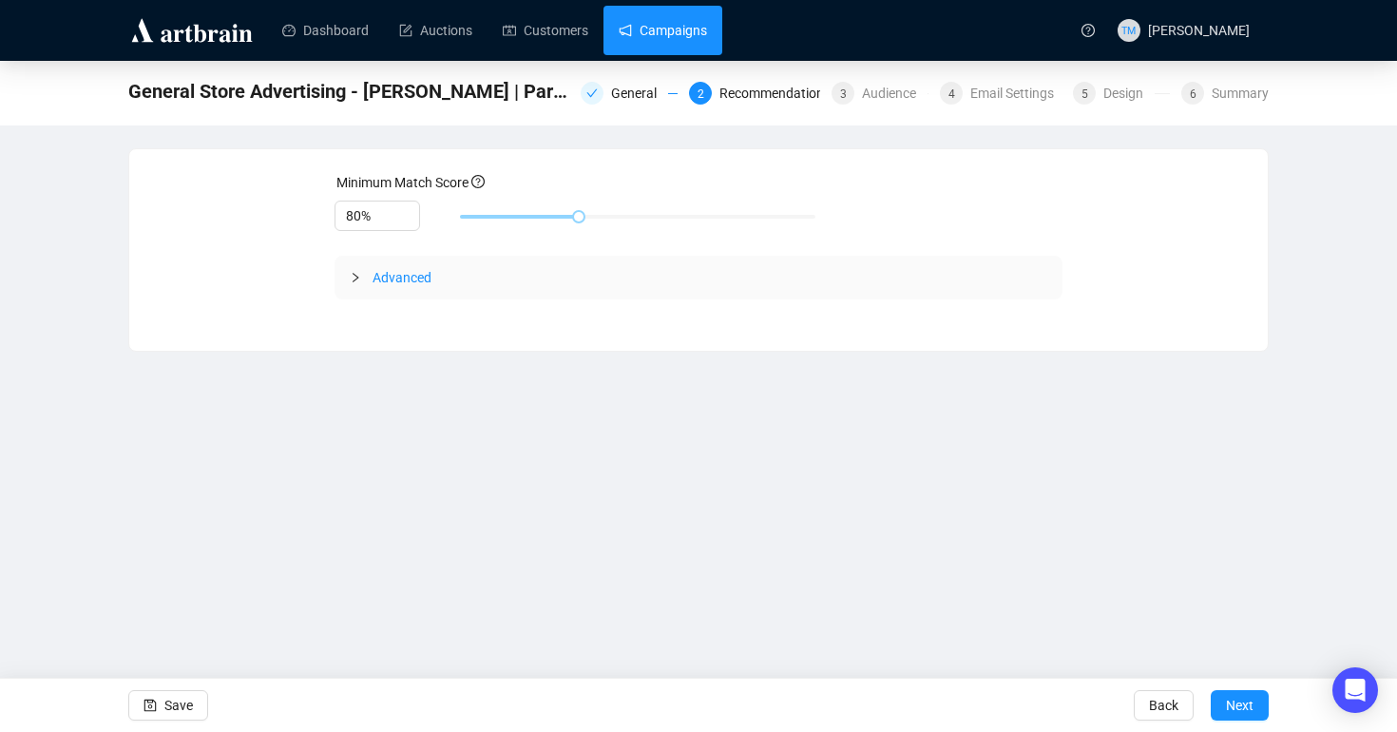
click at [651, 23] on link "Campaigns" at bounding box center [662, 30] width 88 height 49
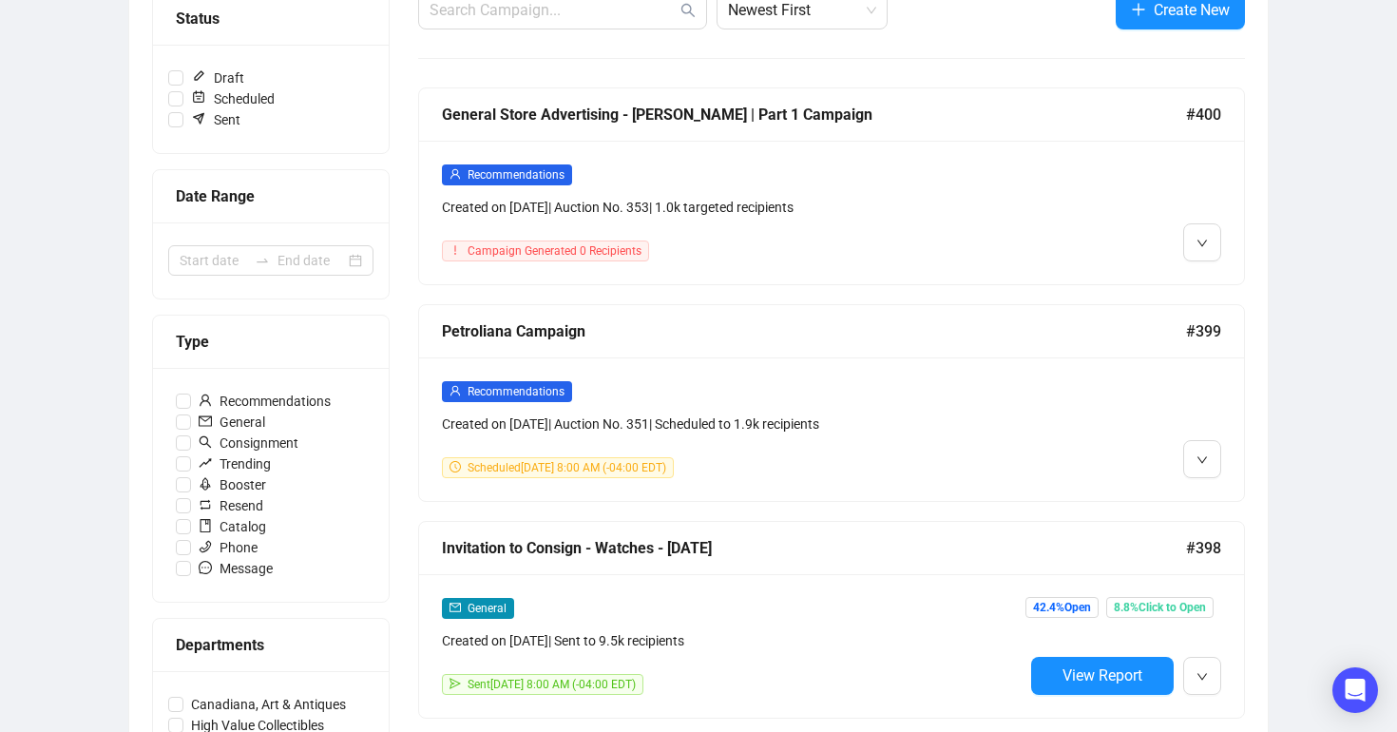
scroll to position [188, 0]
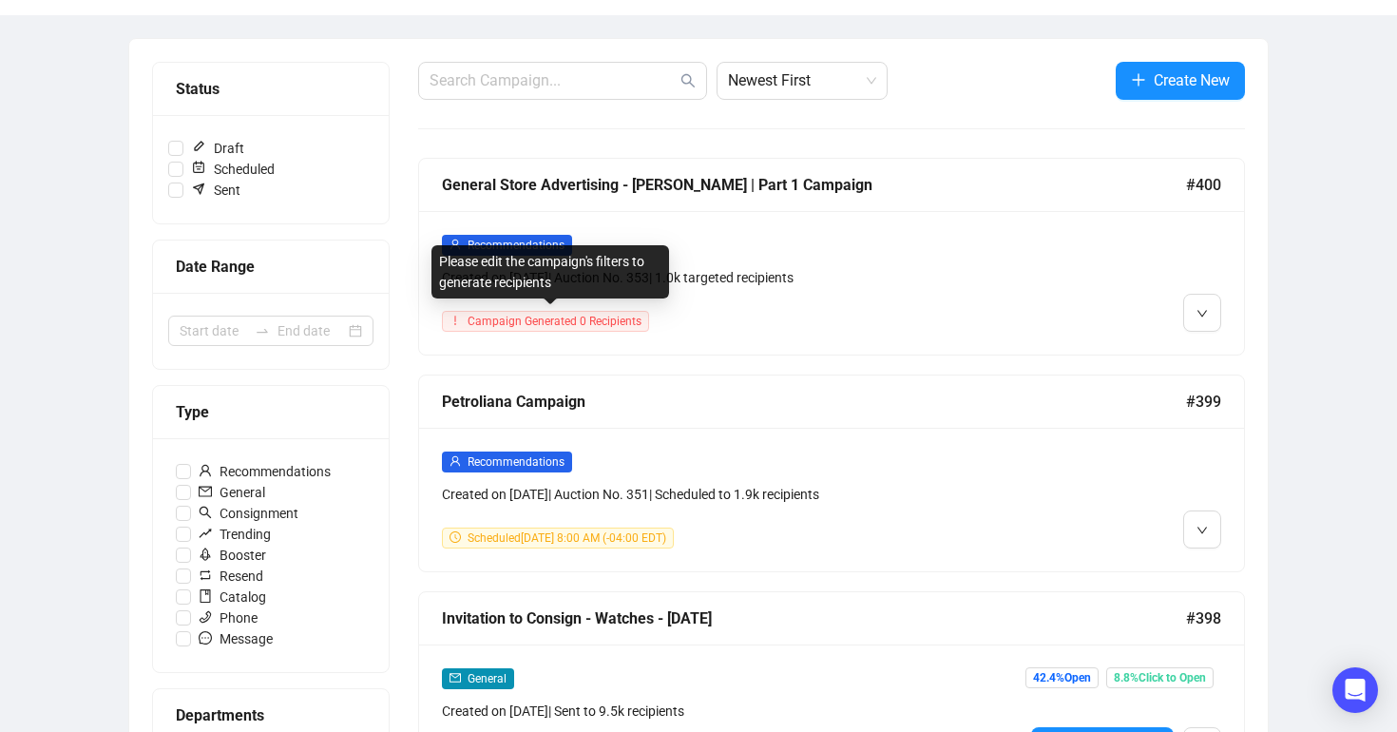
click at [530, 321] on span "Campaign Generated 0 Recipients" at bounding box center [554, 320] width 174 height 13
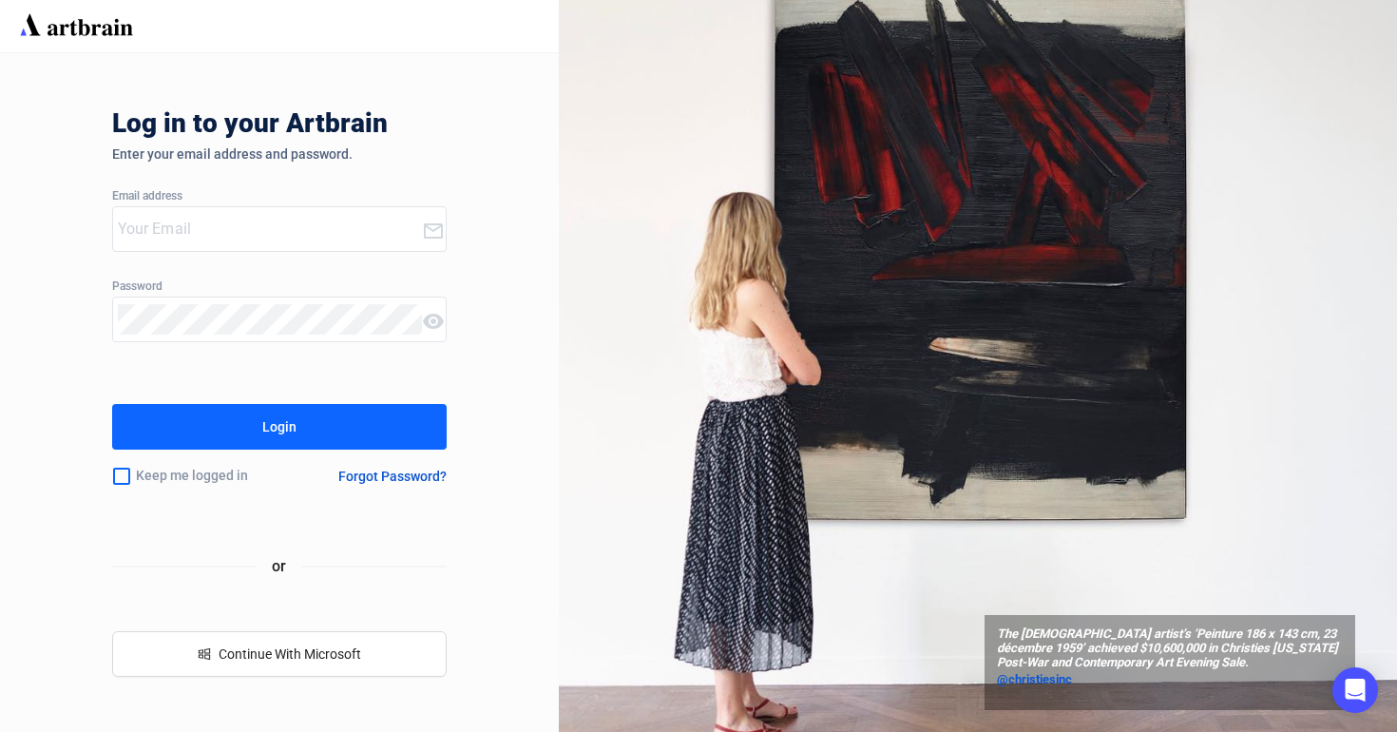
type input "[EMAIL_ADDRESS][DOMAIN_NAME]"
click at [236, 425] on button "Login" at bounding box center [279, 427] width 335 height 46
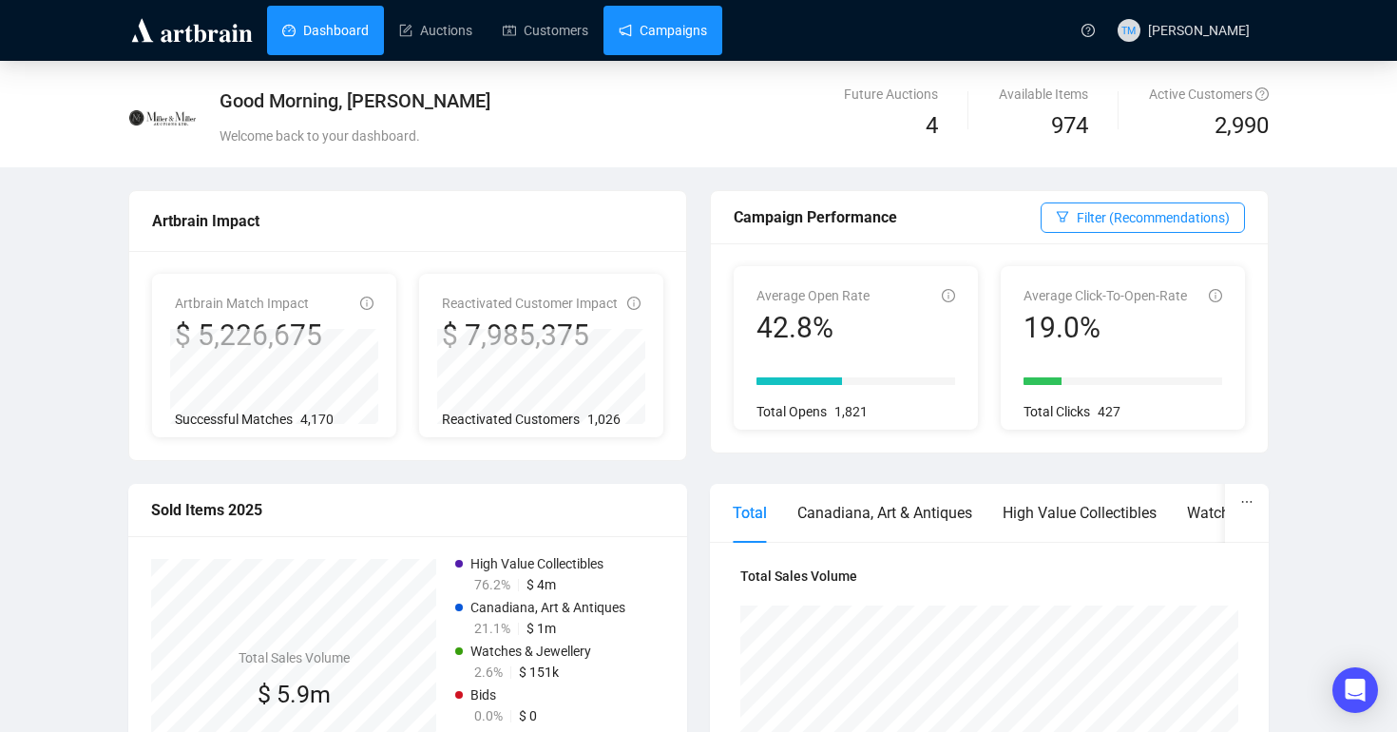
click at [707, 32] on link "Campaigns" at bounding box center [662, 30] width 88 height 49
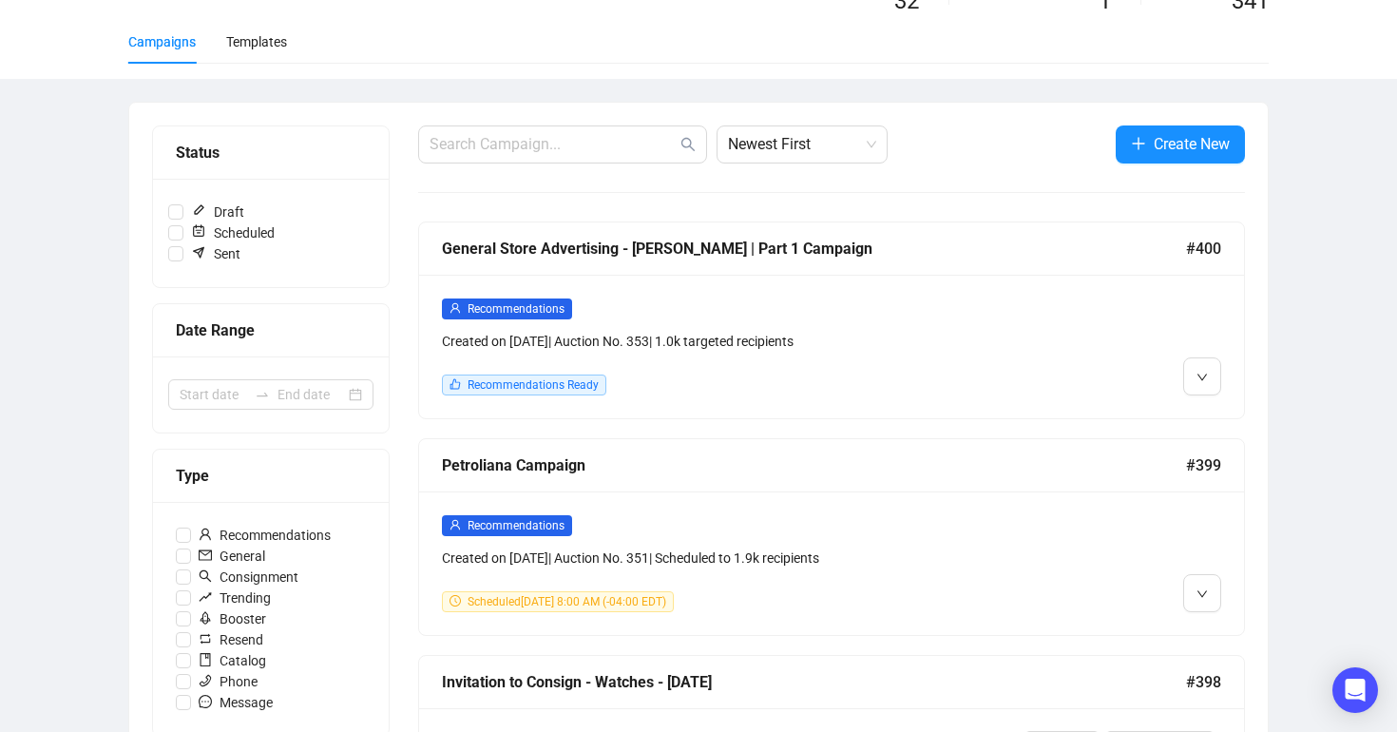
scroll to position [130, 0]
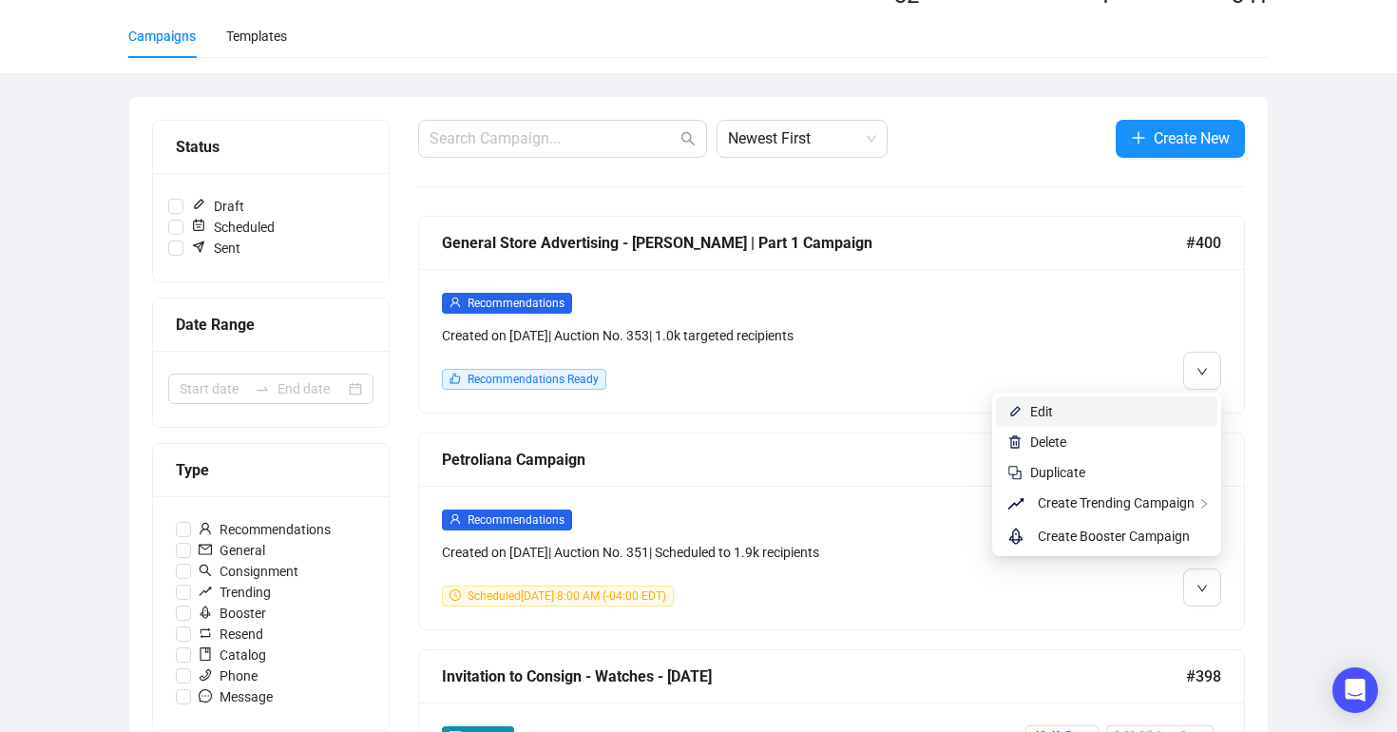
click at [1171, 404] on span "Edit" at bounding box center [1118, 411] width 176 height 21
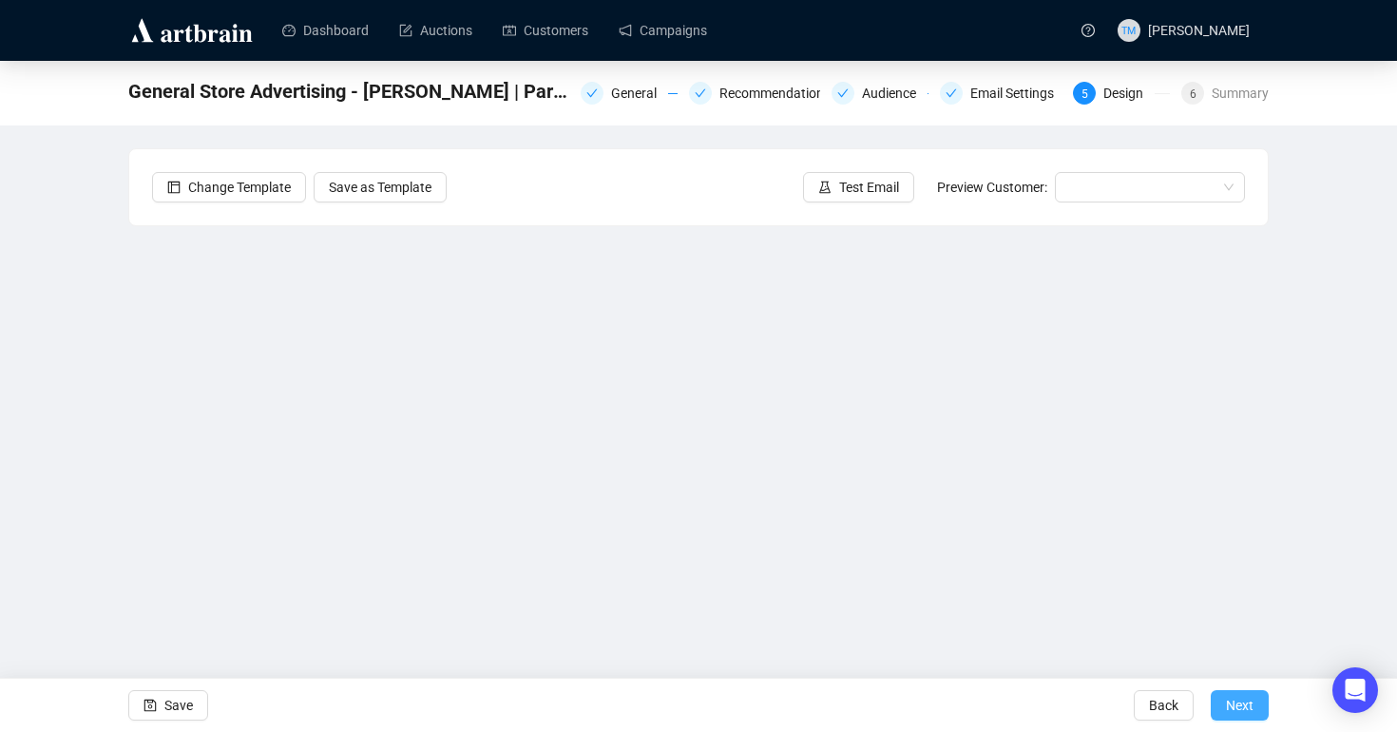
click at [1230, 701] on span "Next" at bounding box center [1240, 704] width 28 height 53
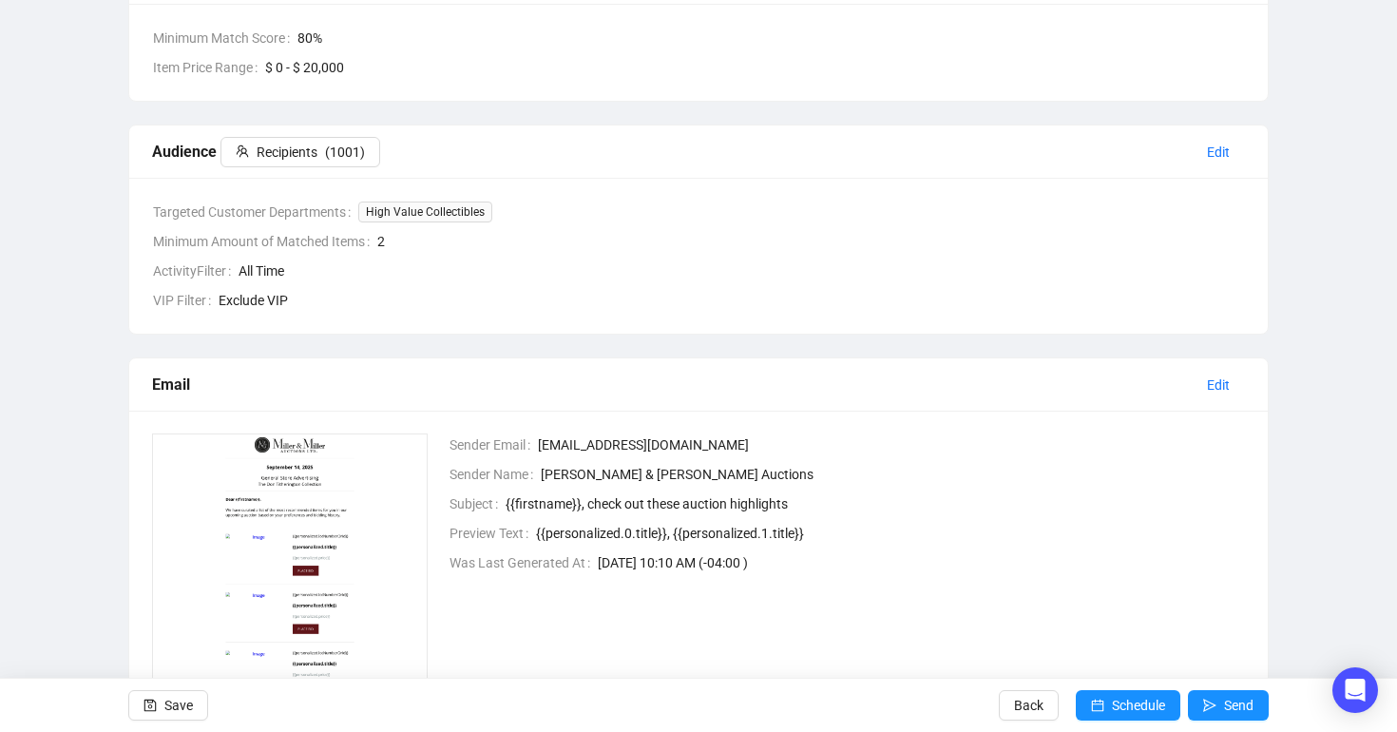
scroll to position [574, 0]
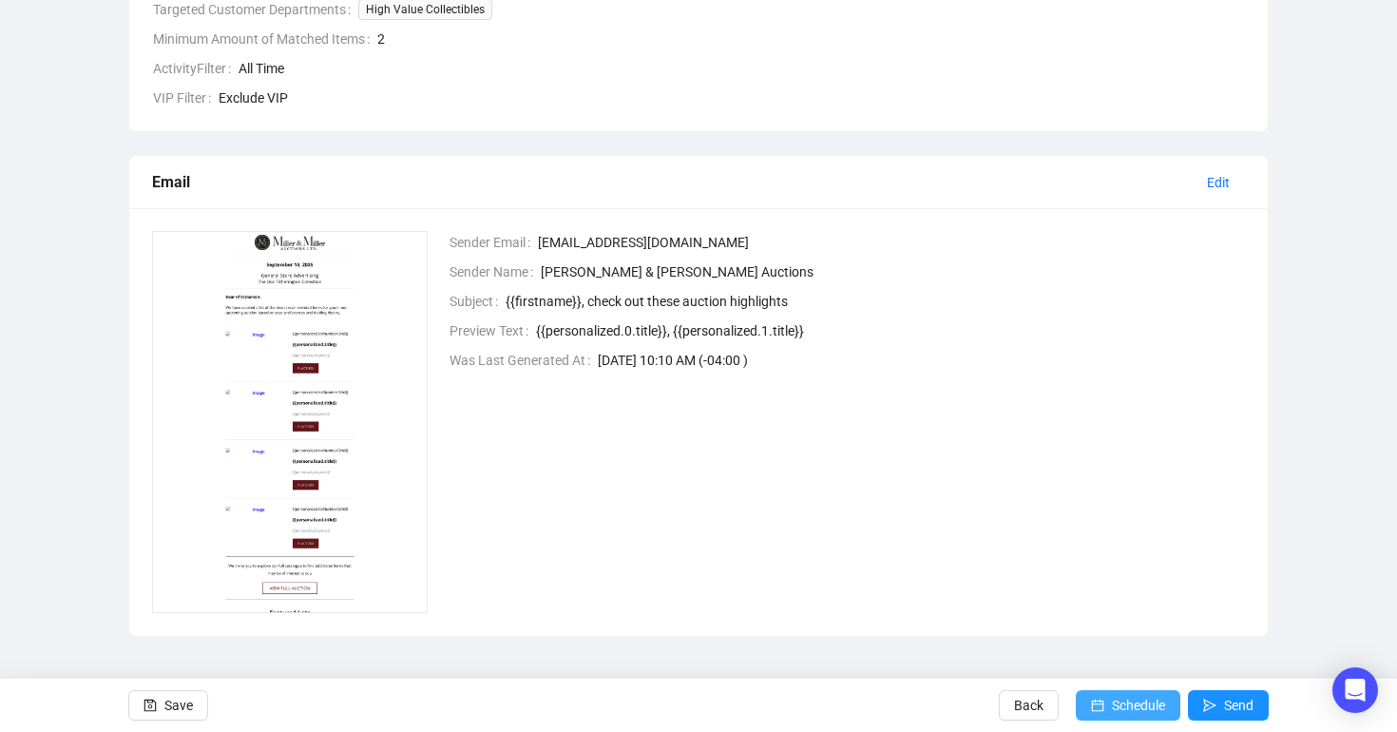
click at [1112, 699] on span "Schedule" at bounding box center [1138, 704] width 53 height 53
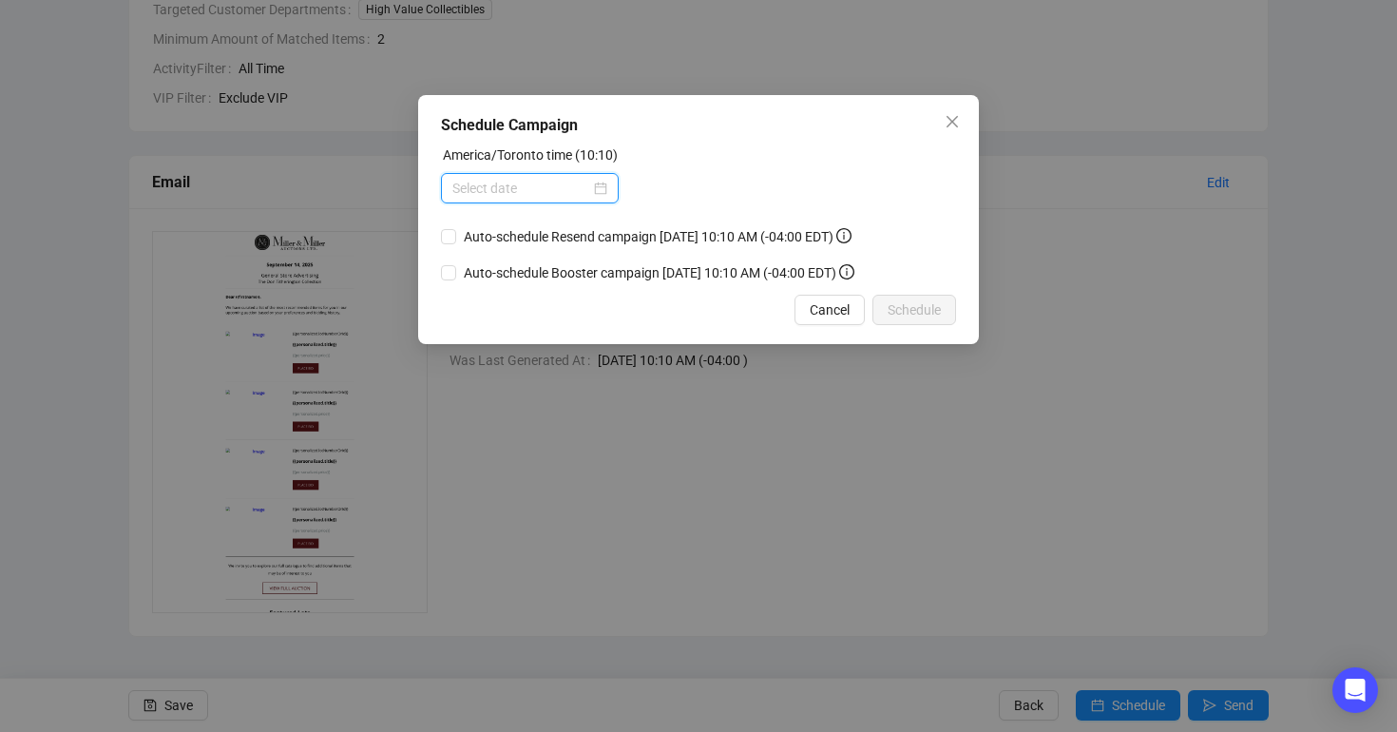
click at [575, 196] on input at bounding box center [521, 188] width 138 height 21
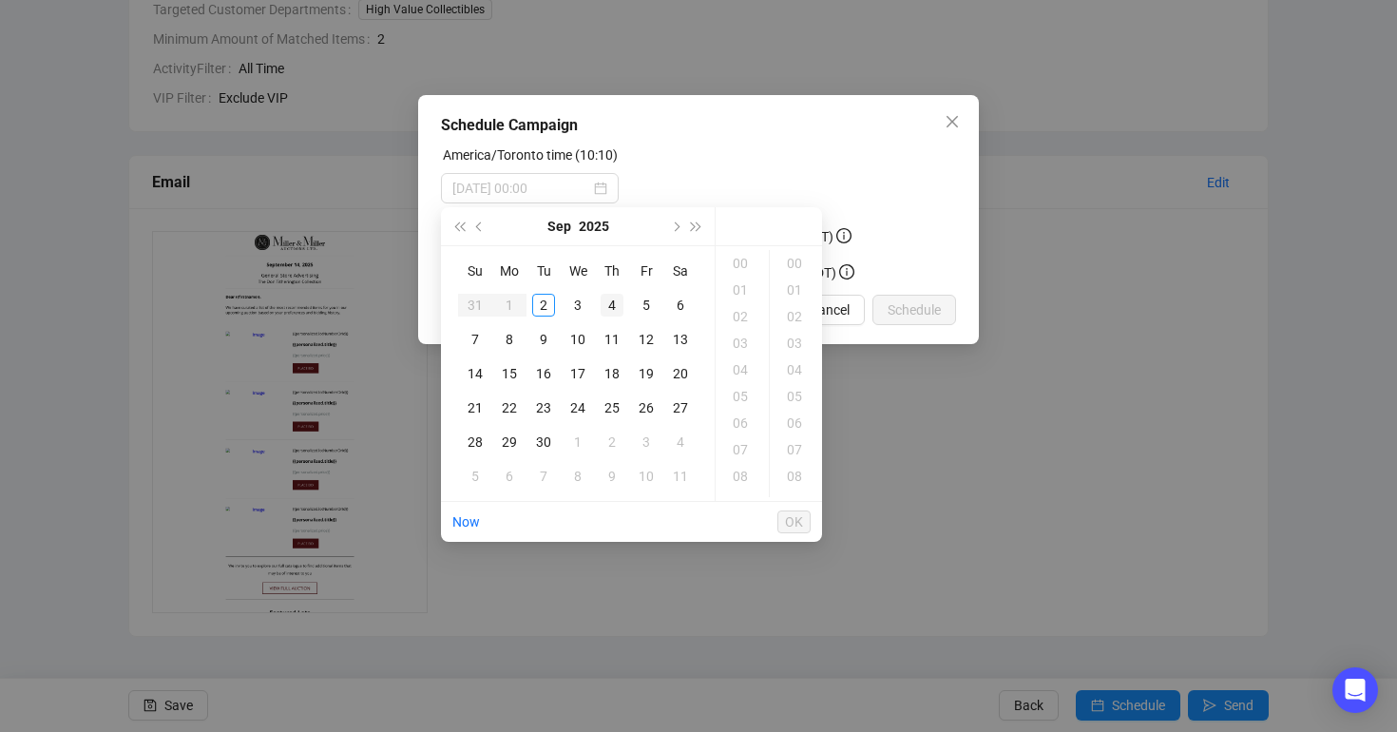
click at [611, 303] on div "4" at bounding box center [611, 305] width 23 height 23
click at [746, 477] on div "08" at bounding box center [742, 476] width 46 height 27
type input "[DATE] 08:00"
click at [795, 525] on span "OK" at bounding box center [794, 522] width 18 height 36
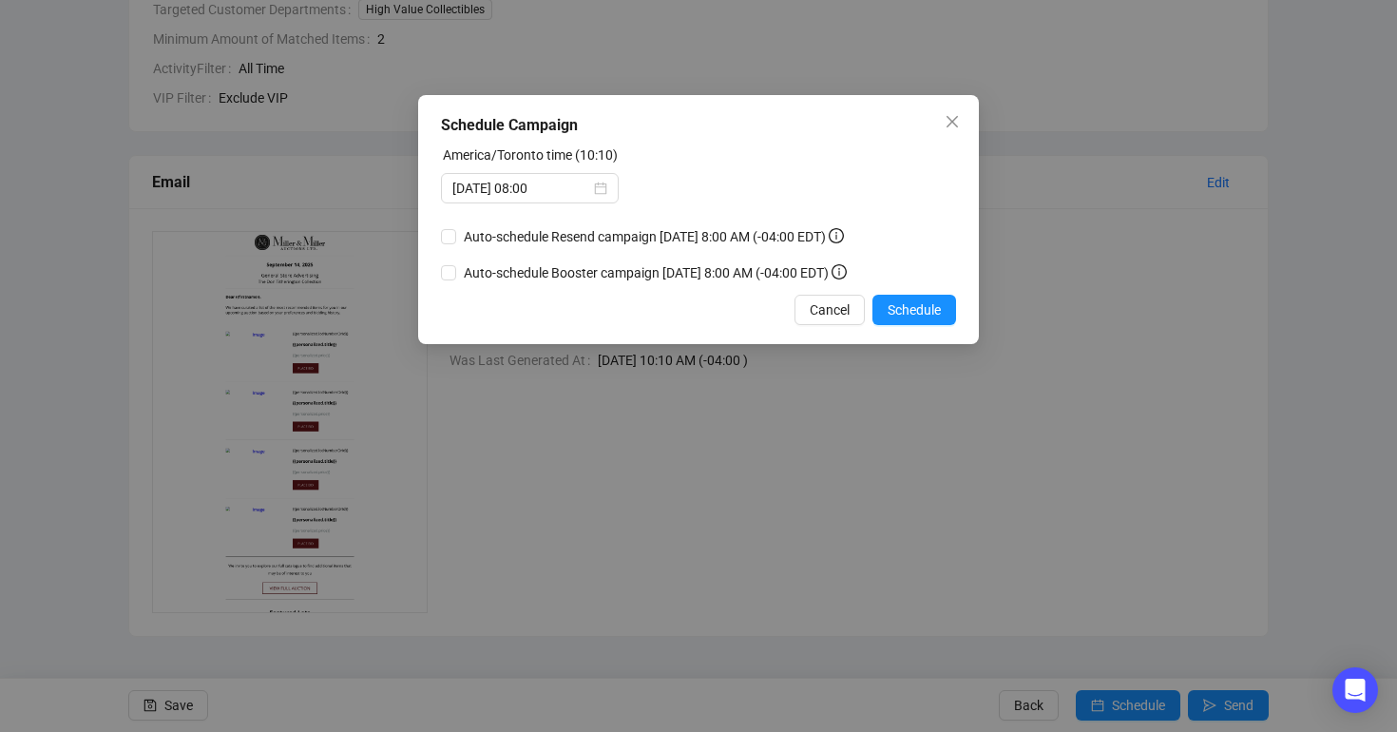
click at [902, 335] on div "Schedule Campaign America/[GEOGRAPHIC_DATA] time (10:10) [DATE] 08:00 Auto-sche…" at bounding box center [698, 219] width 561 height 249
click at [902, 320] on span "Schedule" at bounding box center [913, 309] width 53 height 21
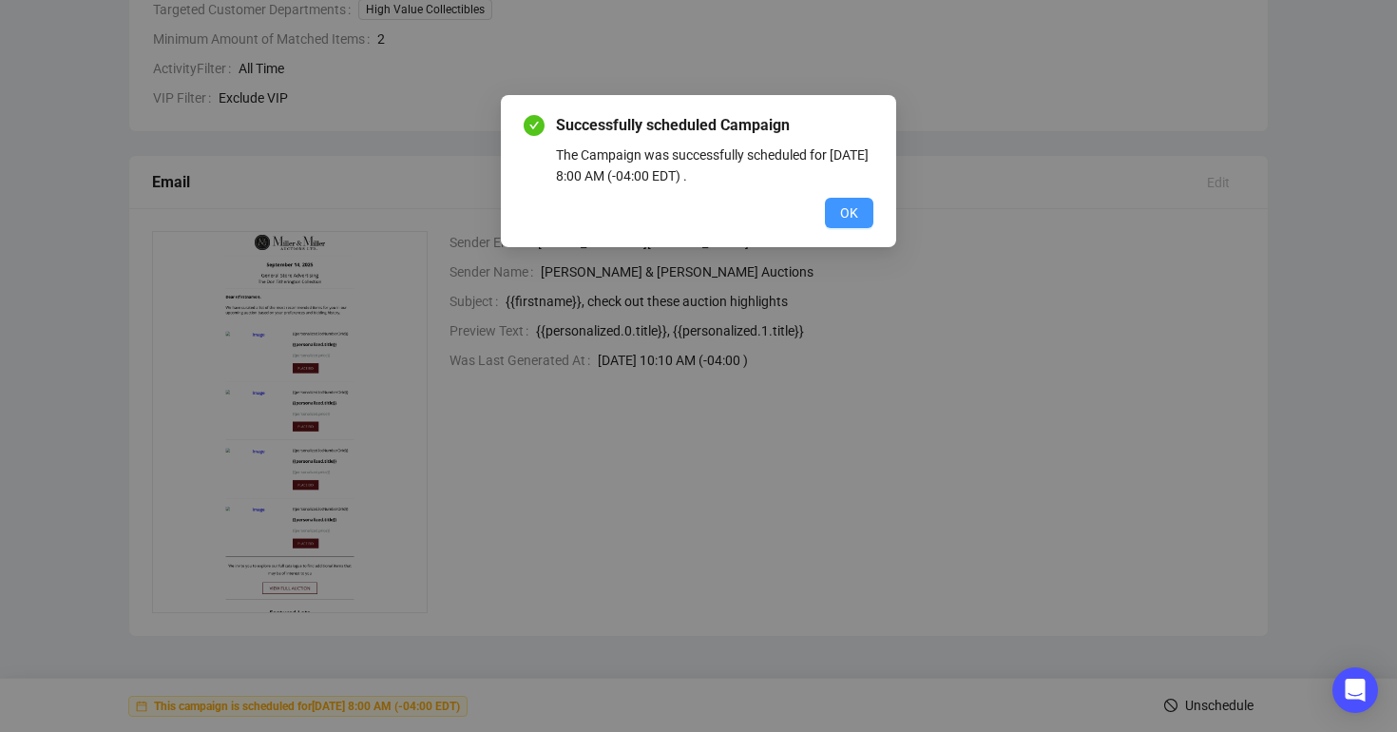
click at [840, 219] on span "OK" at bounding box center [849, 212] width 18 height 21
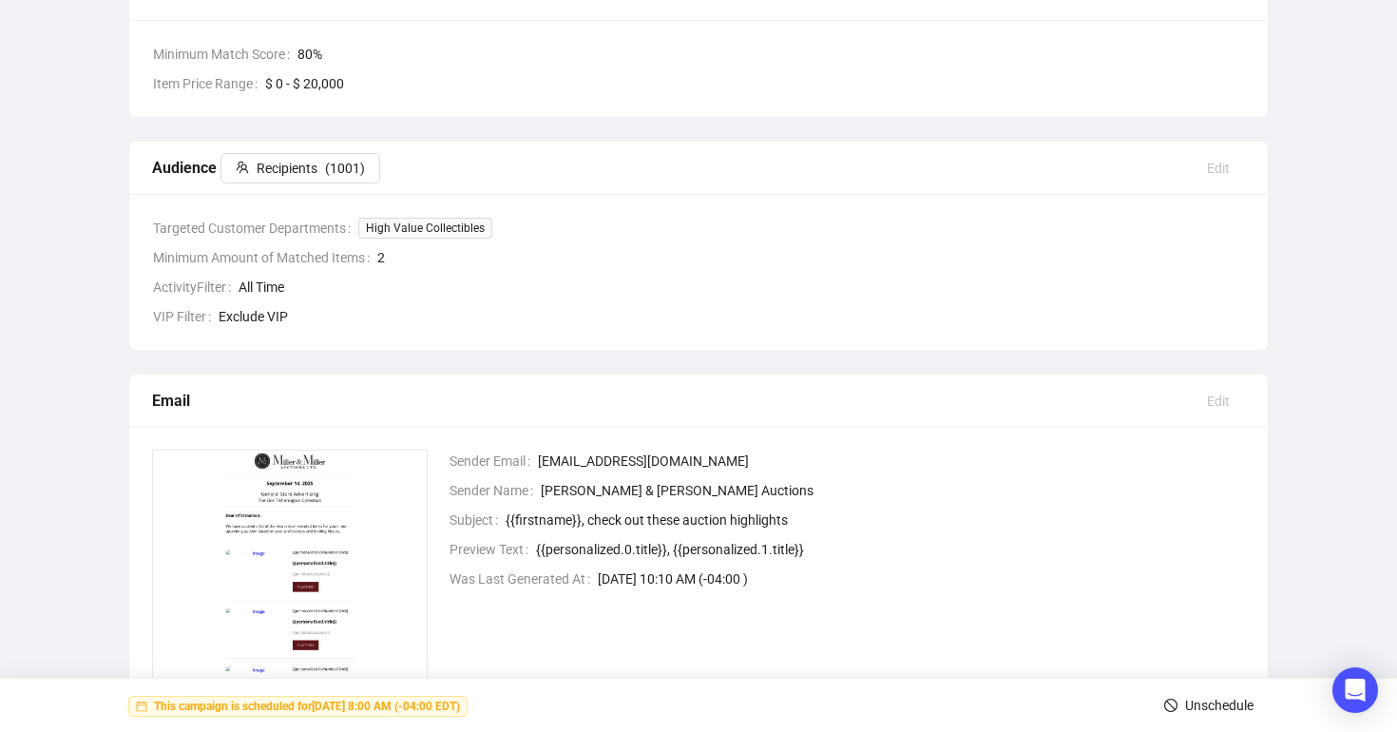
scroll to position [0, 0]
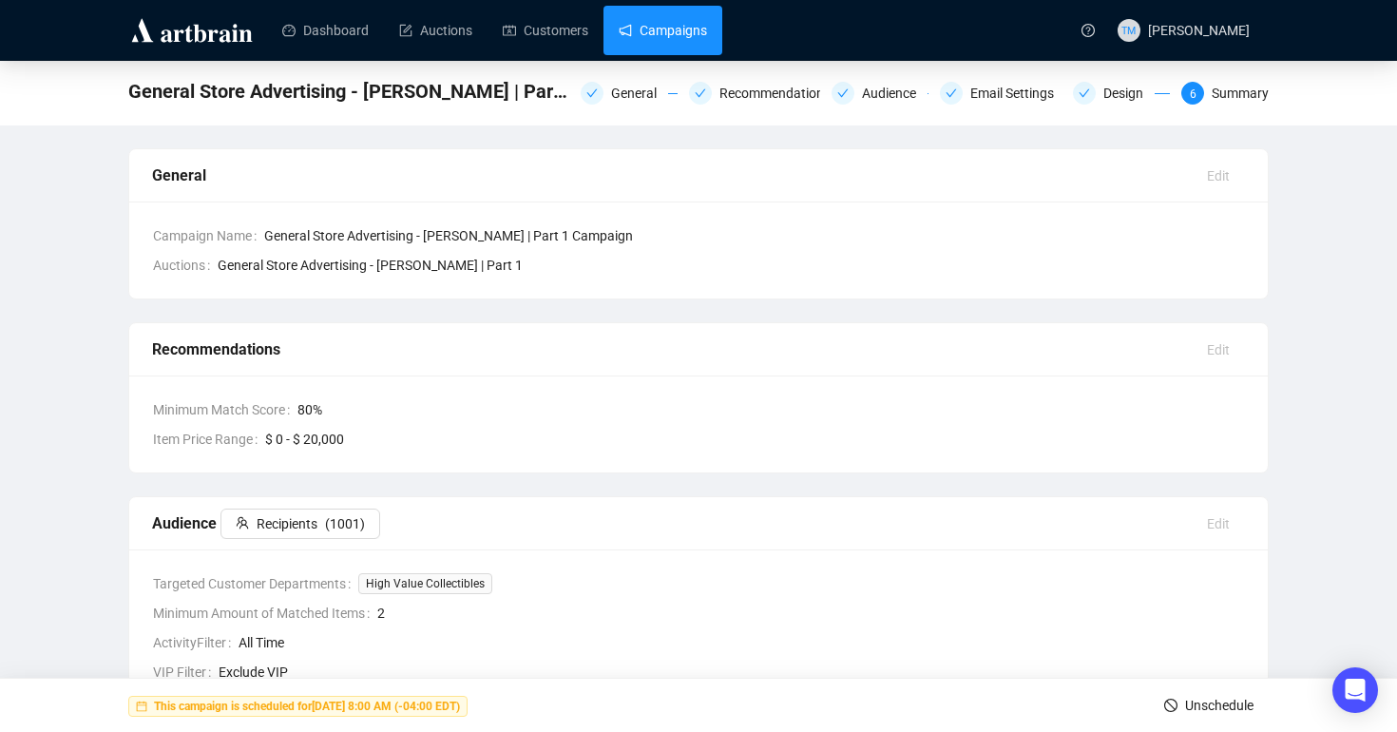
click at [672, 41] on link "Campaigns" at bounding box center [662, 30] width 88 height 49
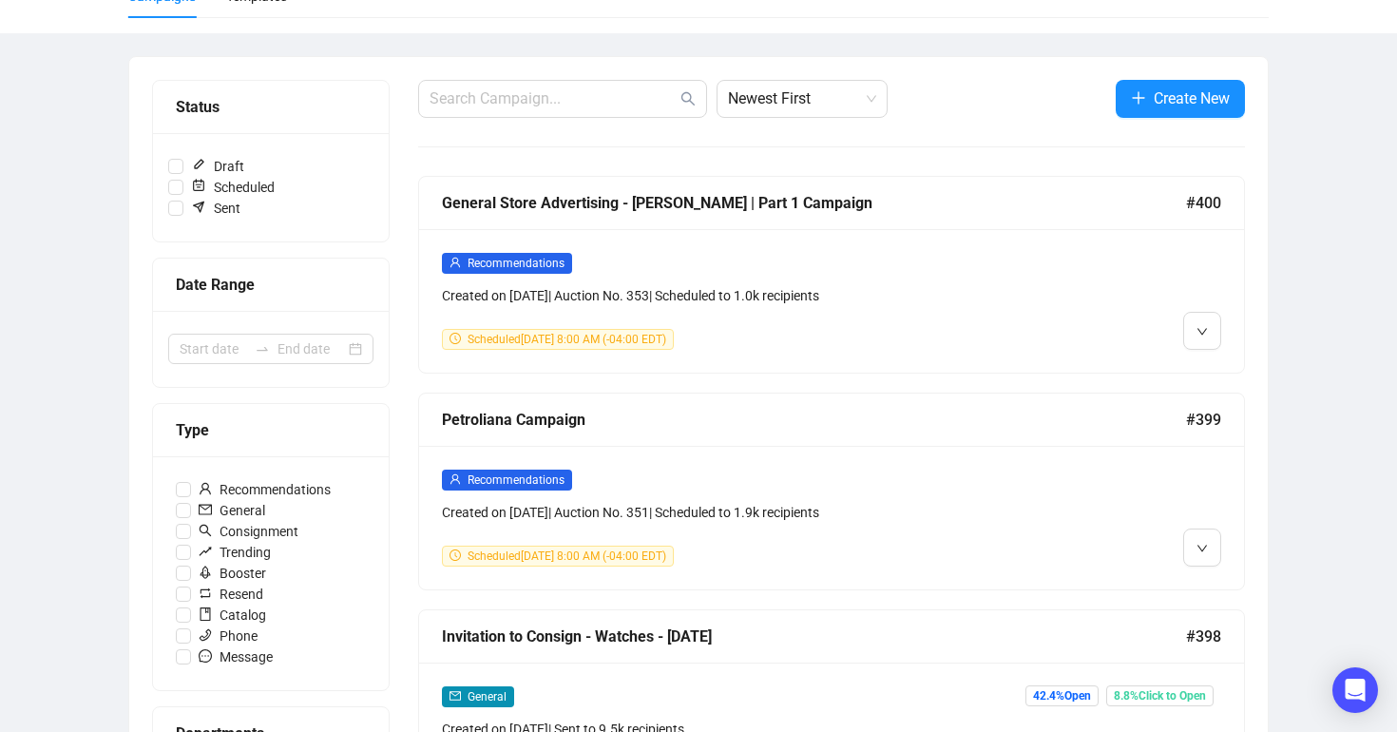
scroll to position [237, 0]
